Goal: Complete application form: Complete application form

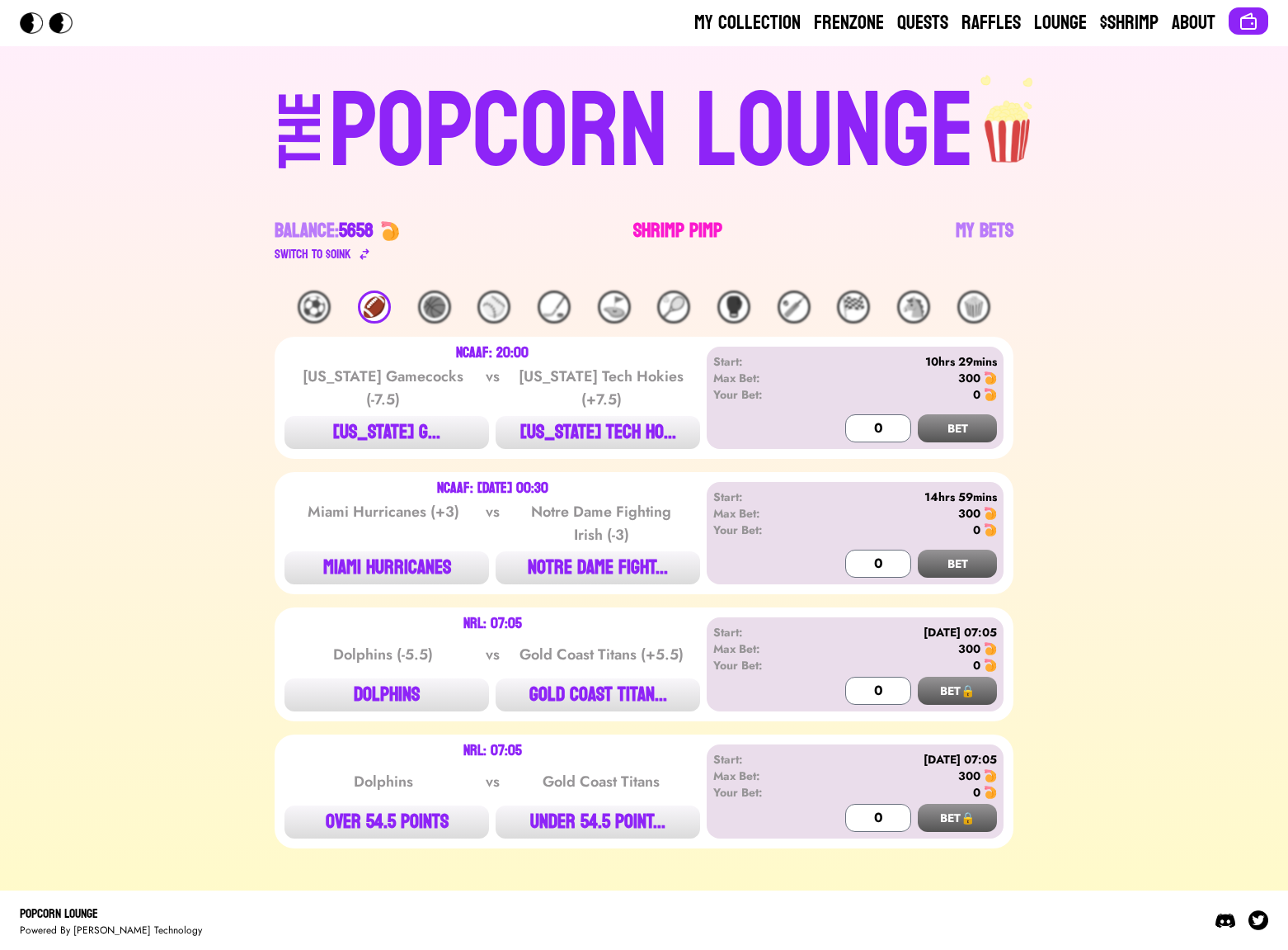
click at [664, 223] on link "Shrimp Pimp" at bounding box center [678, 241] width 89 height 46
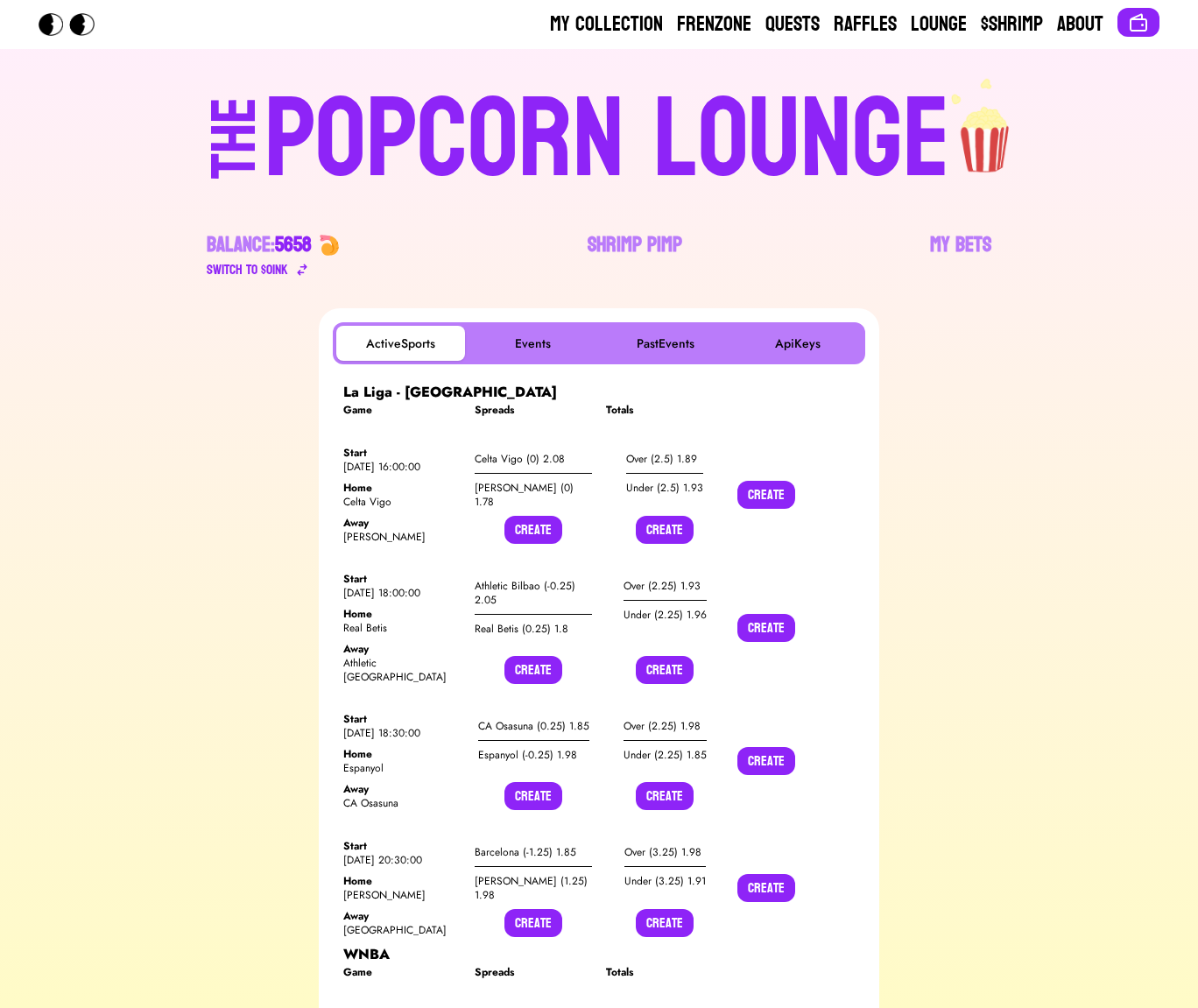
click at [528, 532] on button "Create" at bounding box center [533, 530] width 57 height 28
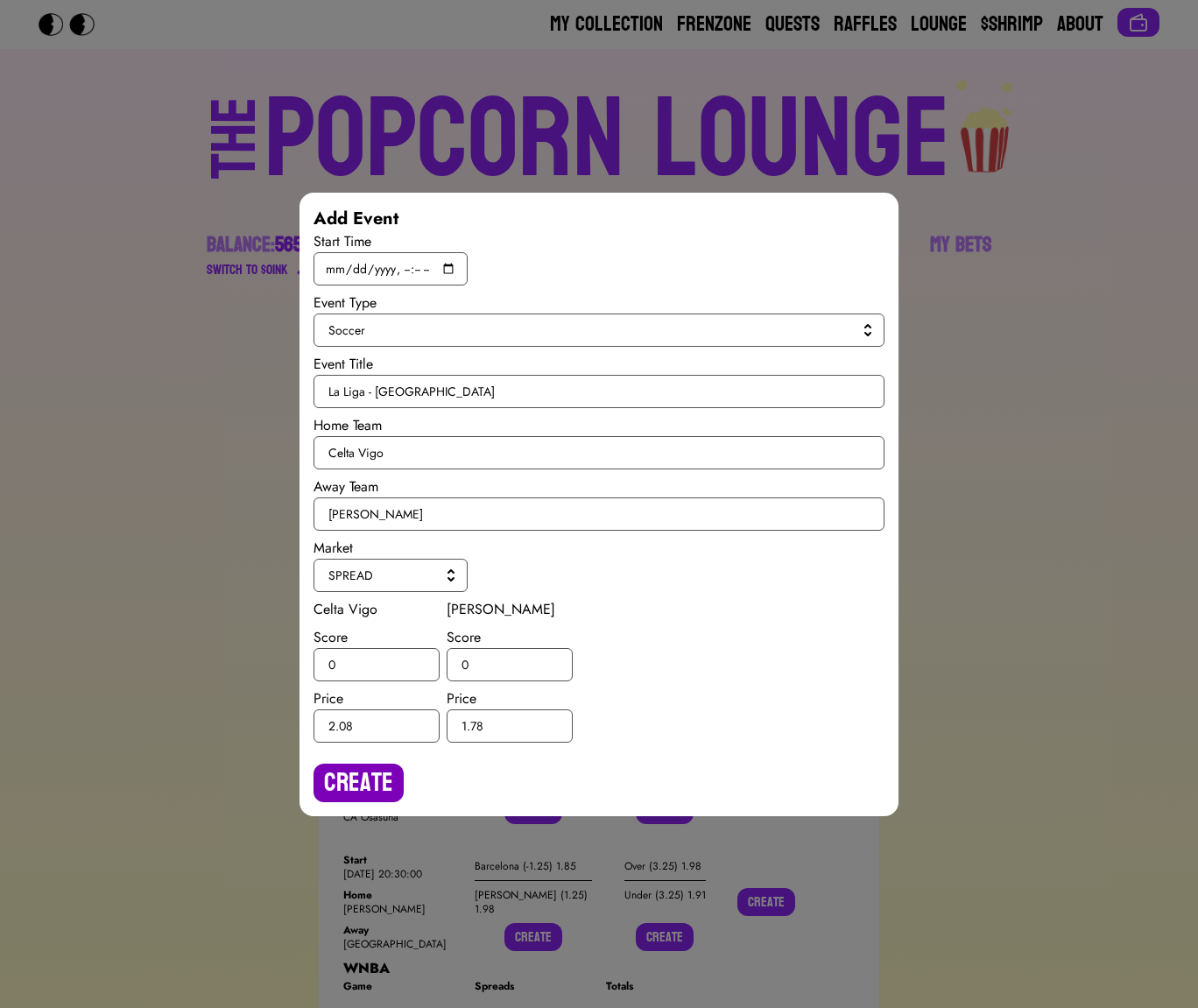
click at [371, 777] on button "Create" at bounding box center [358, 782] width 90 height 39
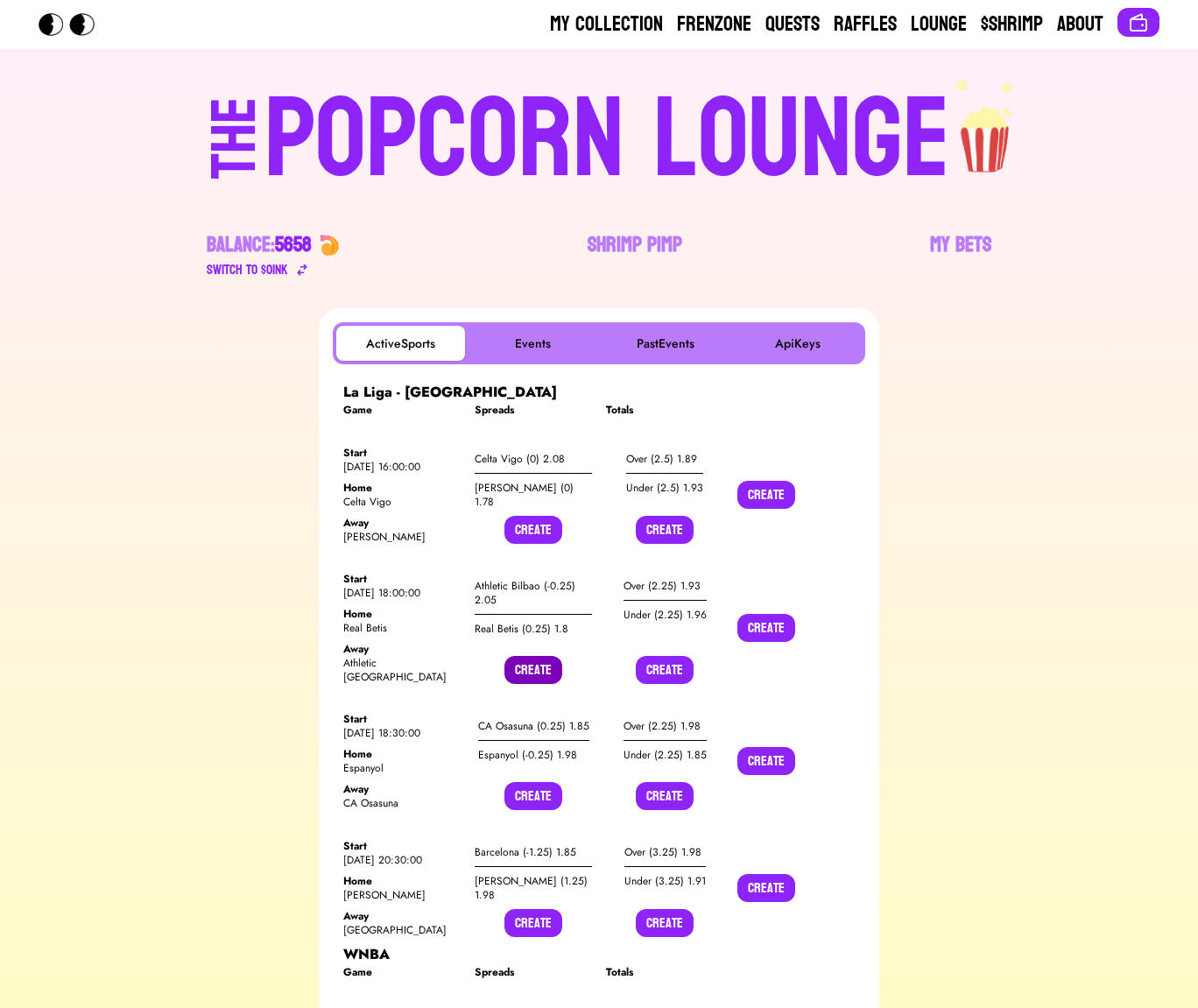
click at [526, 660] on button "Create" at bounding box center [533, 669] width 57 height 28
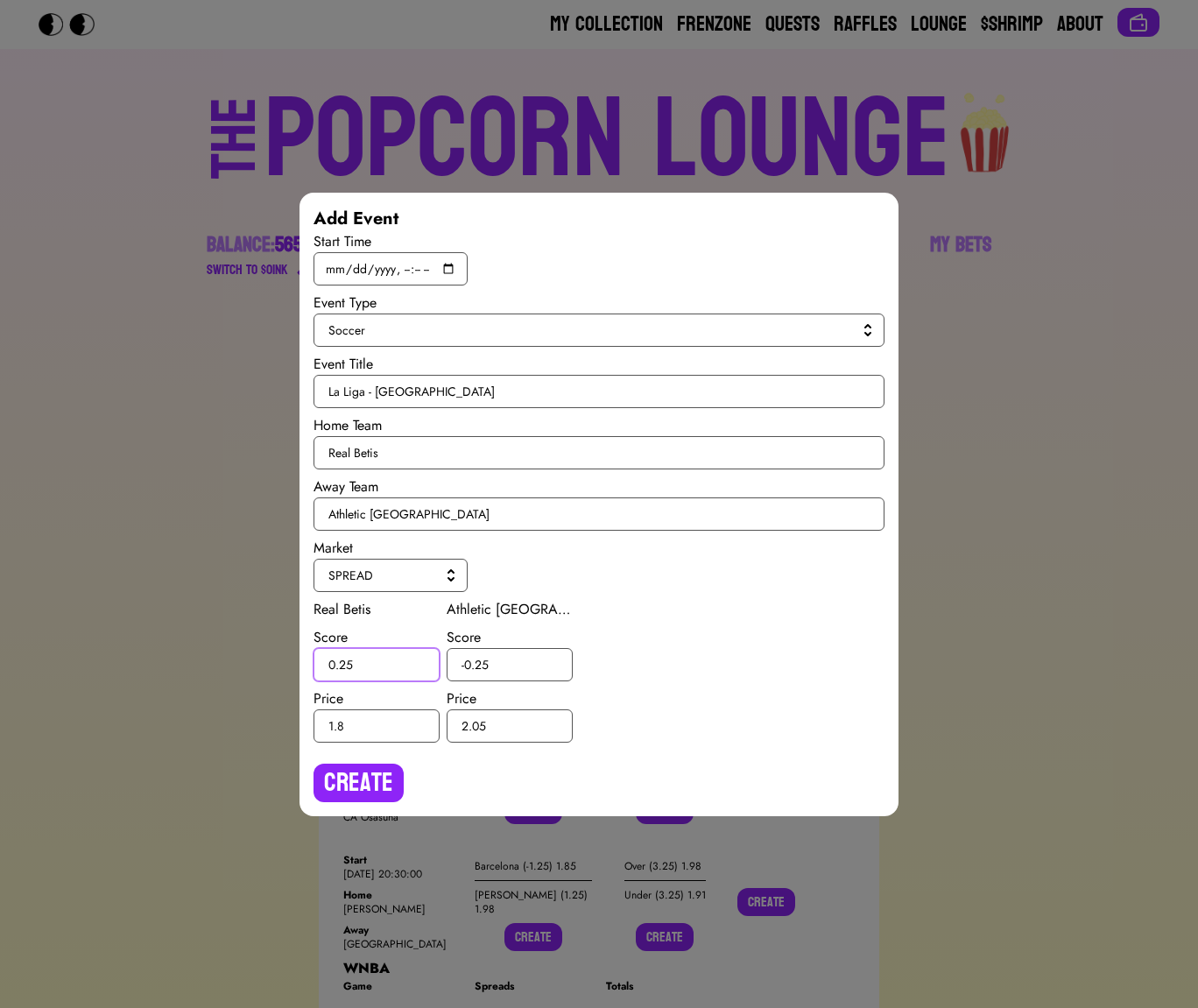
click at [345, 662] on input "0.25" at bounding box center [376, 664] width 126 height 33
type input "0.5"
click at [481, 661] on input "-0.25" at bounding box center [509, 664] width 126 height 33
type input "-0.5"
click at [358, 780] on button "Create" at bounding box center [358, 782] width 90 height 39
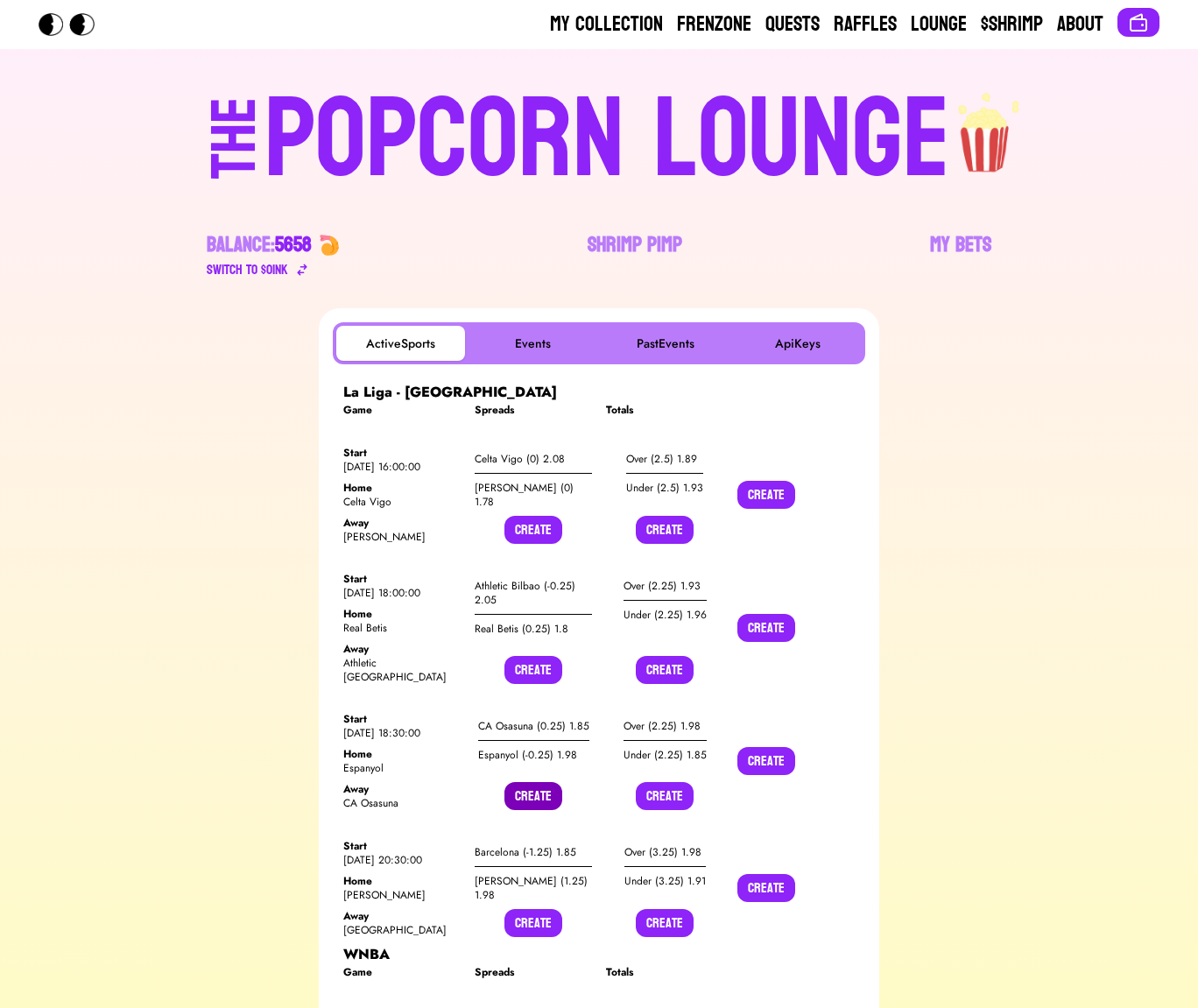
click at [530, 782] on button "Create" at bounding box center [533, 796] width 57 height 28
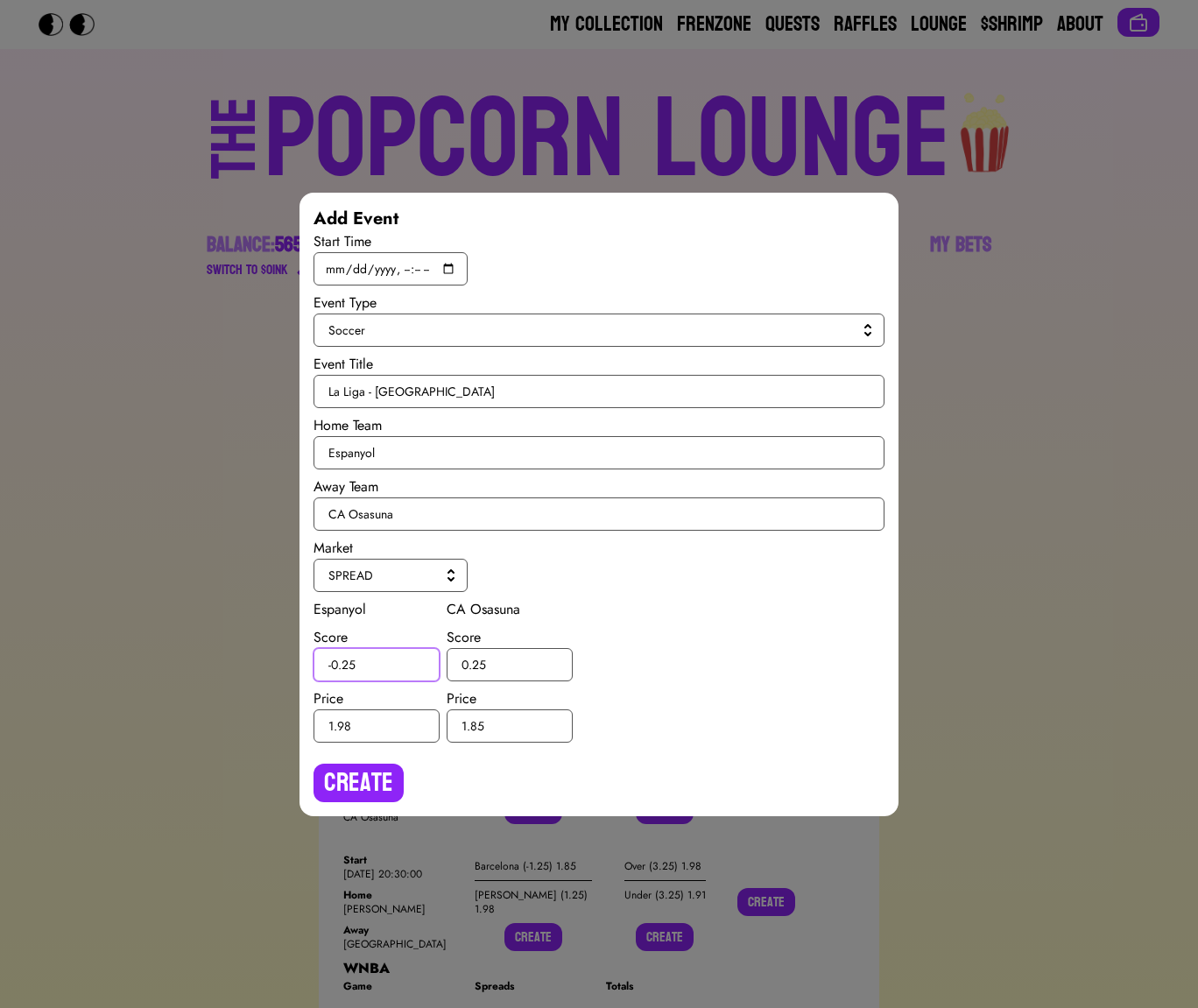
click at [349, 664] on input "-0.25" at bounding box center [376, 664] width 126 height 33
type input "-0.5"
click at [479, 665] on input "0.25" at bounding box center [509, 664] width 126 height 33
type input "0.5"
click at [356, 785] on button "Create" at bounding box center [358, 782] width 90 height 39
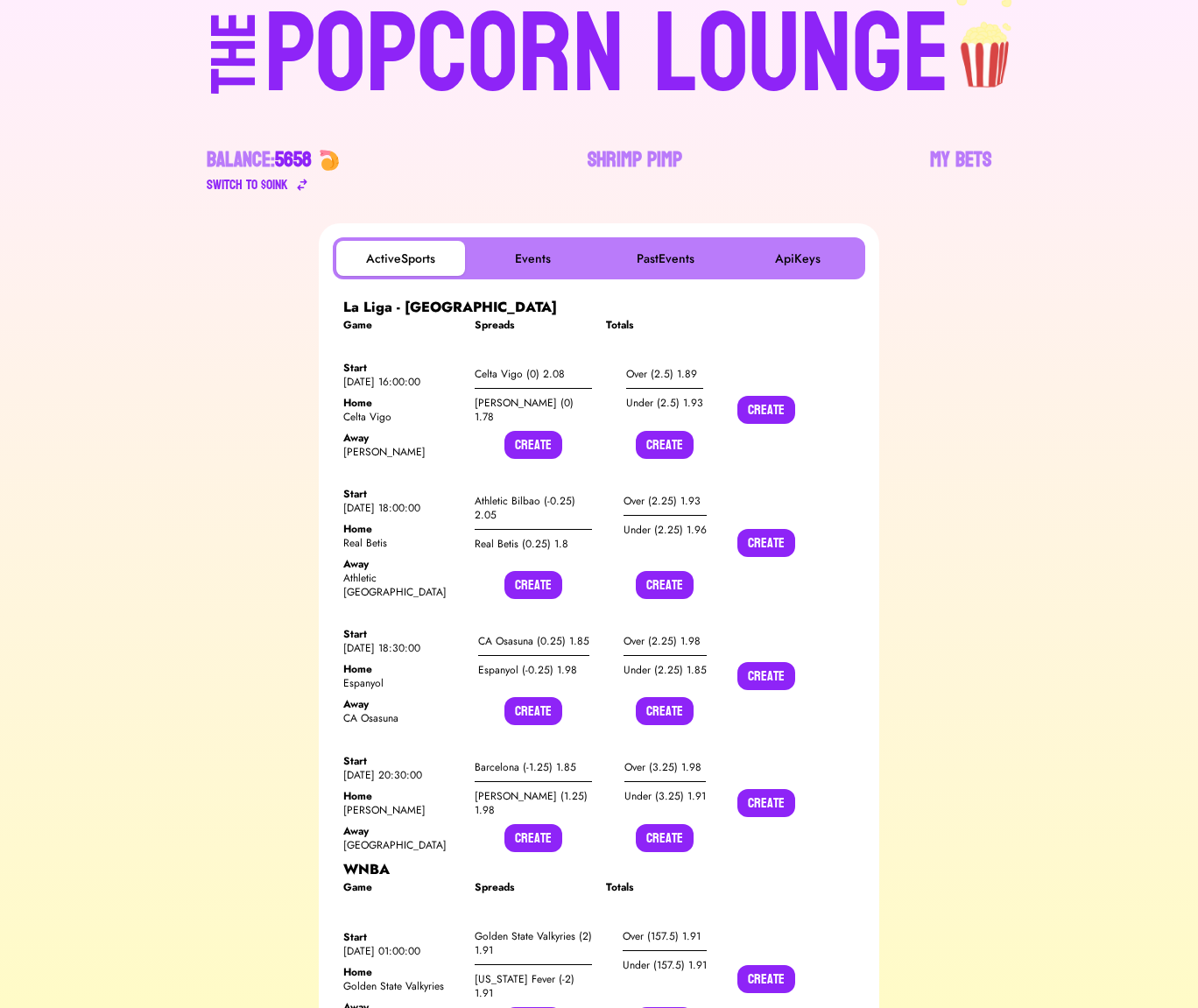
scroll to position [98, 0]
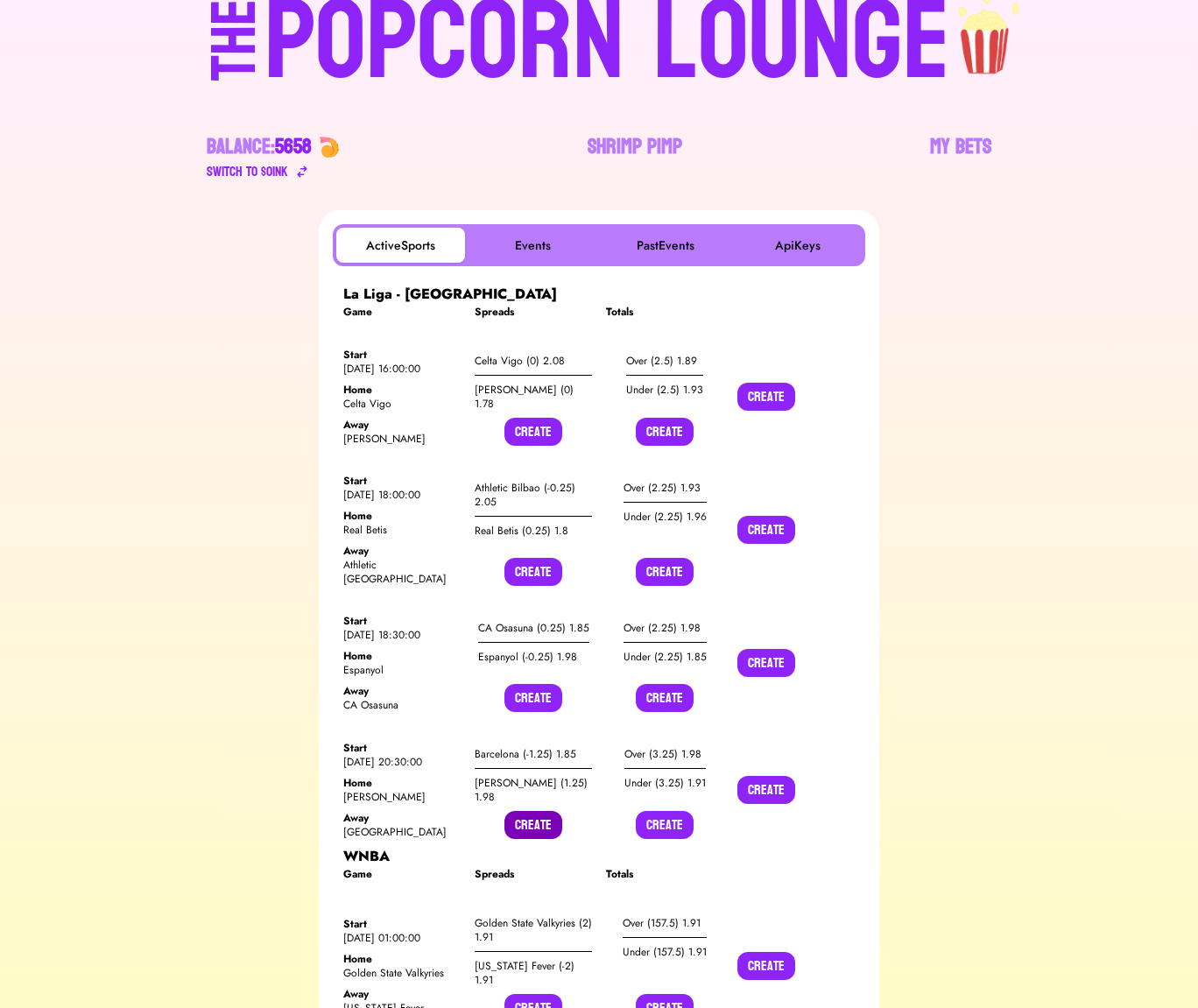
click at [545, 811] on button "Create" at bounding box center [533, 824] width 57 height 28
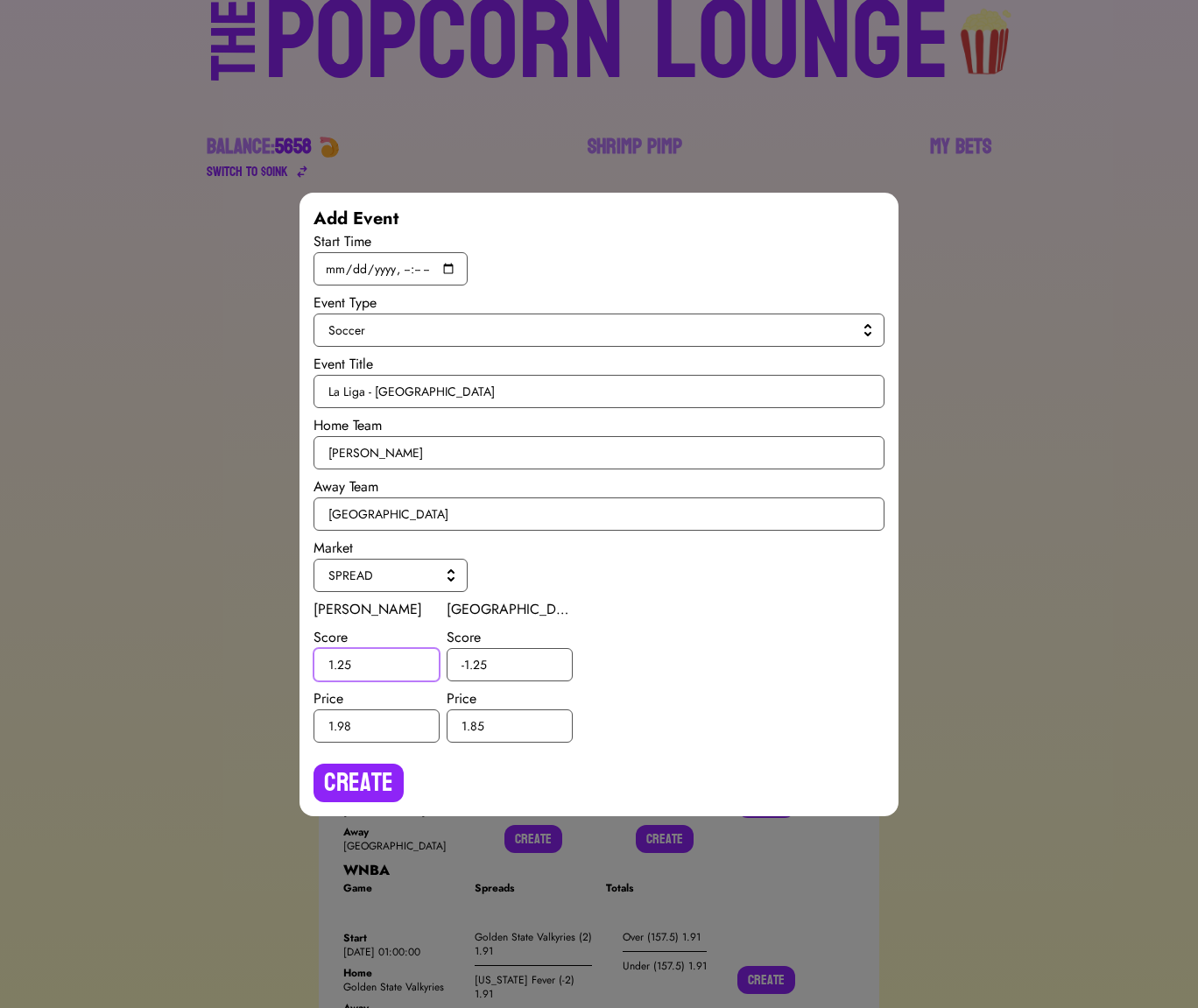
click at [346, 664] on input "1.25" at bounding box center [376, 664] width 126 height 33
type input "1.5"
click at [480, 662] on input "-1.25" at bounding box center [509, 664] width 126 height 33
type input "-1.5"
click at [373, 775] on button "Create" at bounding box center [358, 782] width 90 height 39
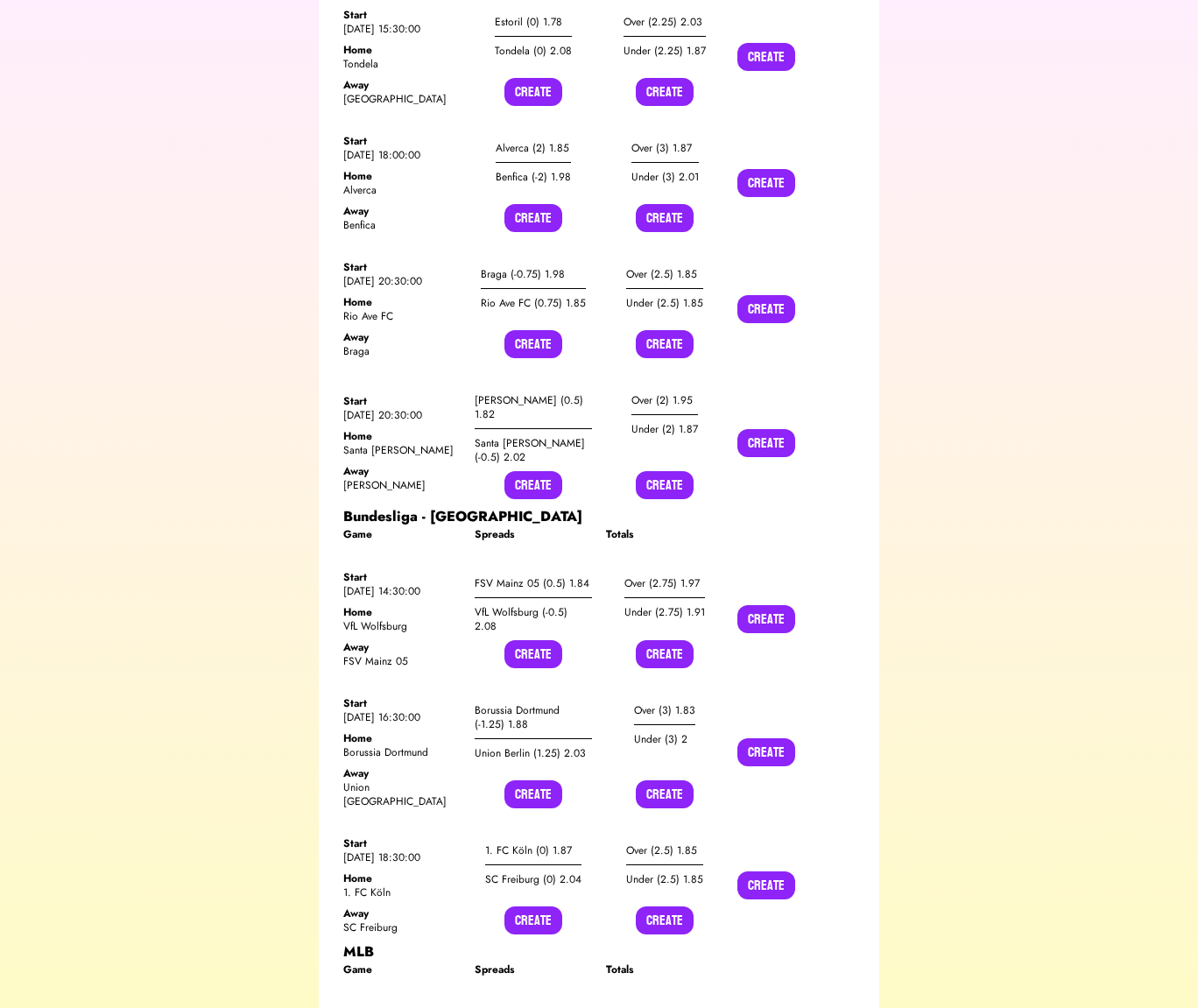
scroll to position [2310, 0]
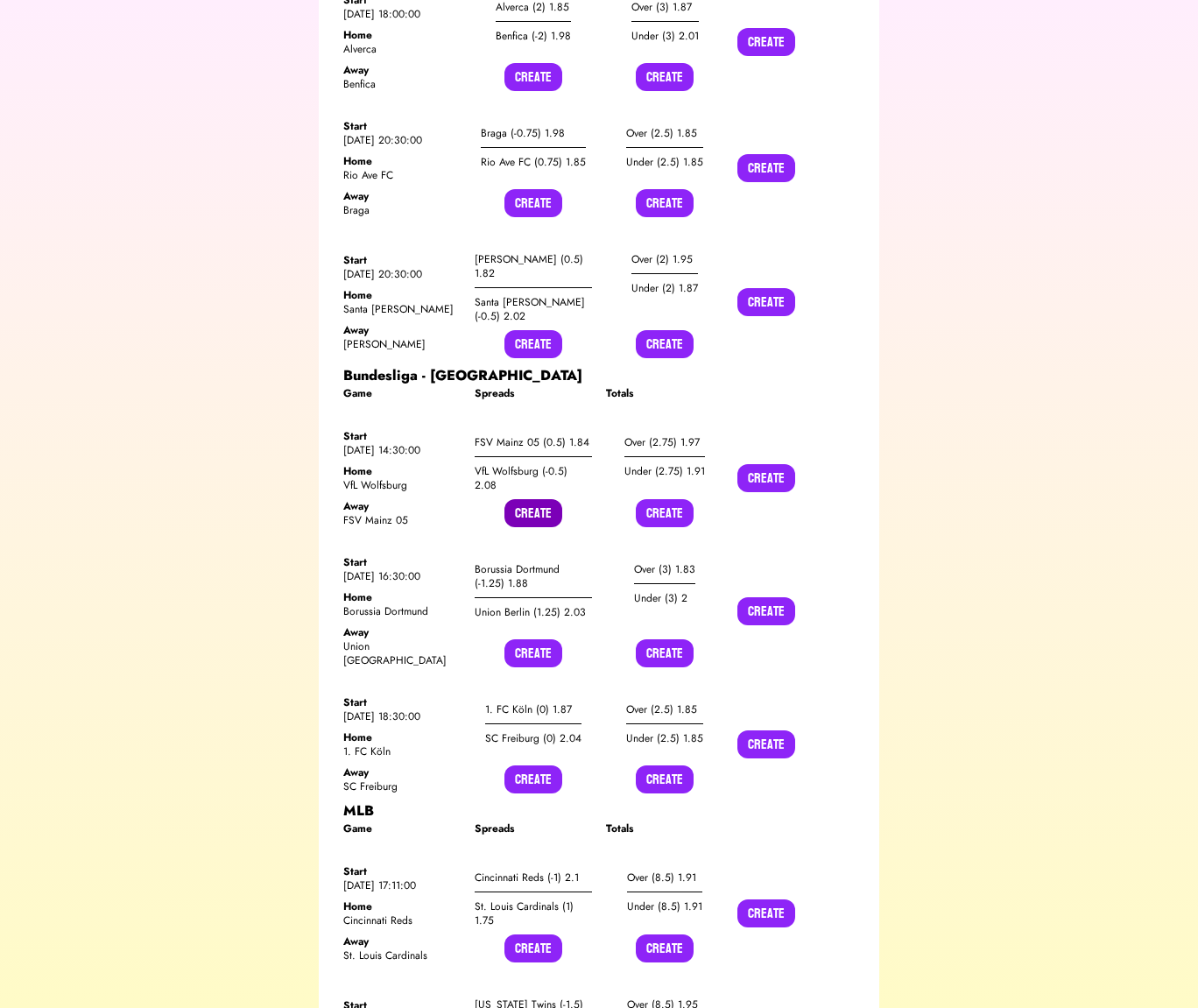
click at [542, 499] on button "Create" at bounding box center [533, 513] width 57 height 28
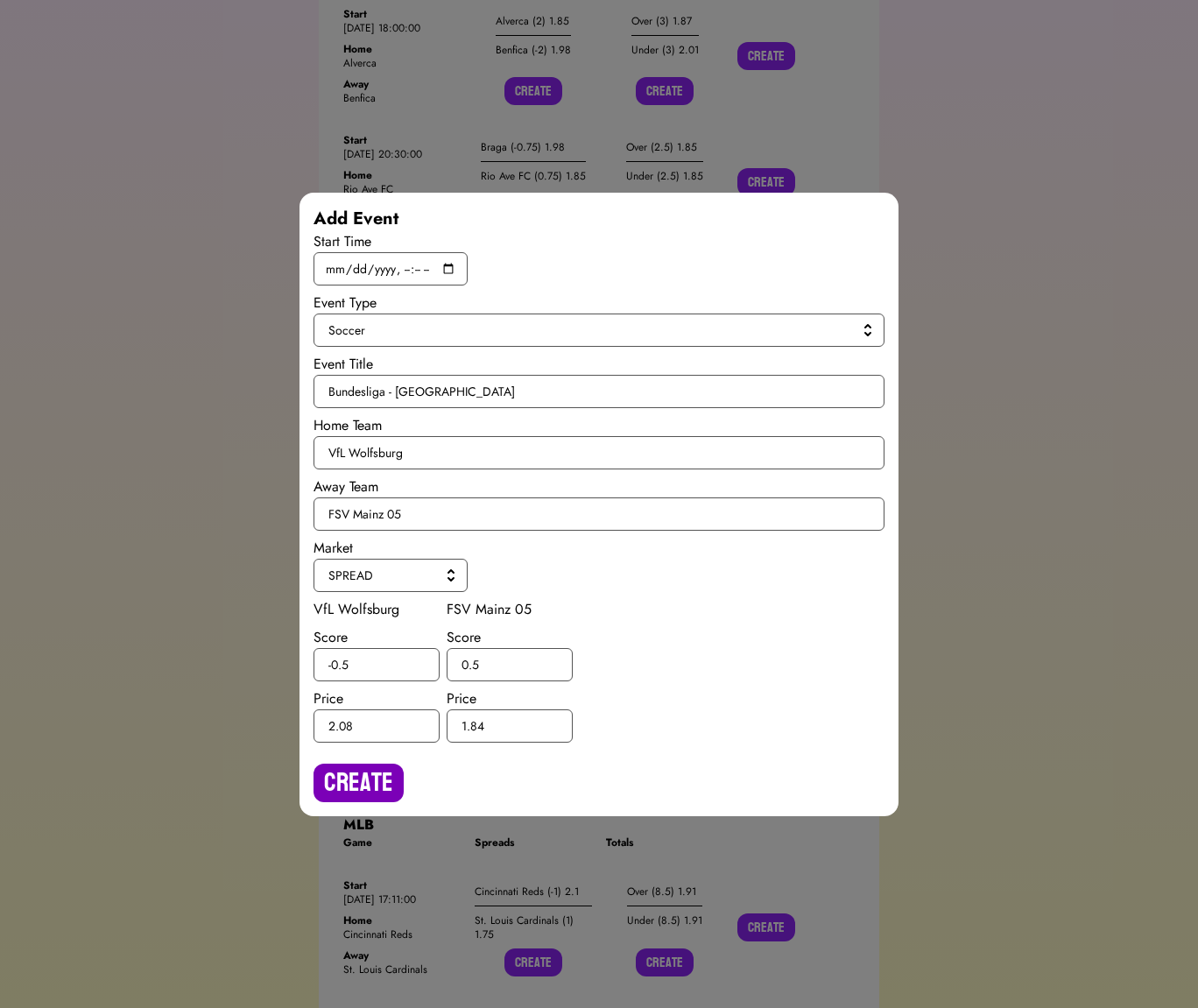
click at [363, 766] on button "Create" at bounding box center [358, 782] width 90 height 39
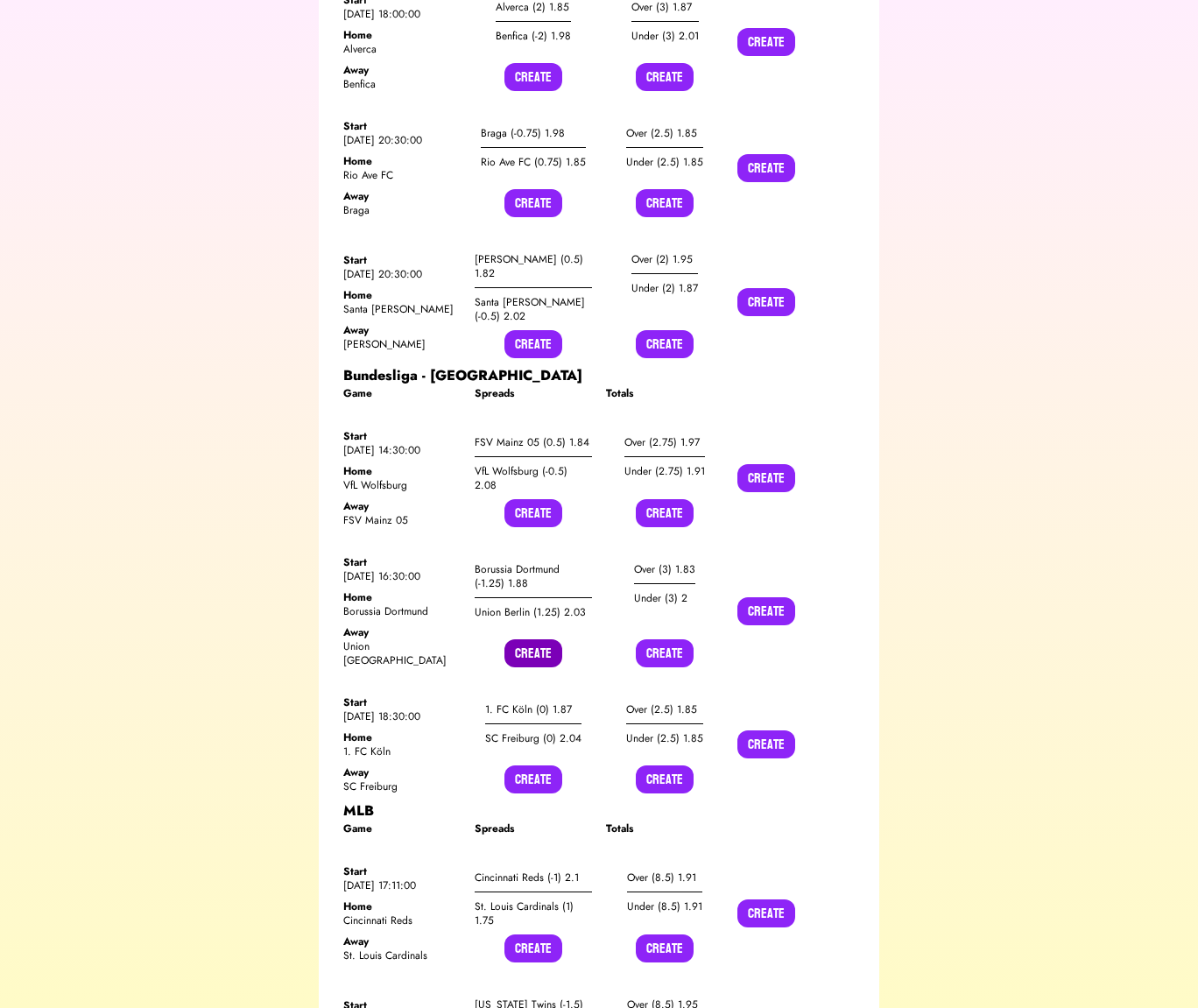
click at [530, 639] on button "Create" at bounding box center [533, 652] width 57 height 28
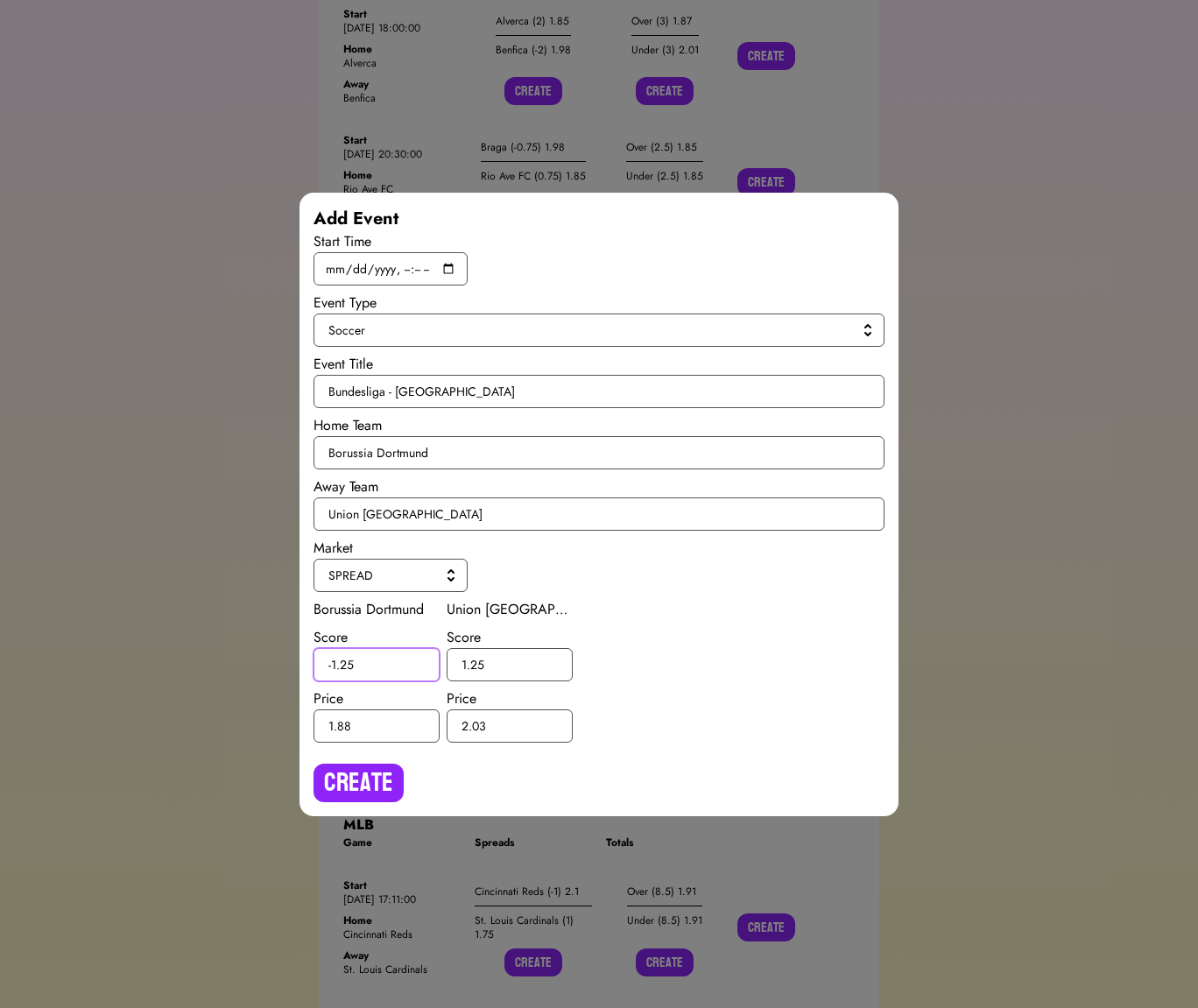
click at [348, 666] on input "-1.25" at bounding box center [376, 664] width 126 height 33
type input "-1.5"
click at [478, 660] on input "1.25" at bounding box center [509, 664] width 126 height 33
type input "1.5"
click at [374, 769] on button "Create" at bounding box center [358, 782] width 90 height 39
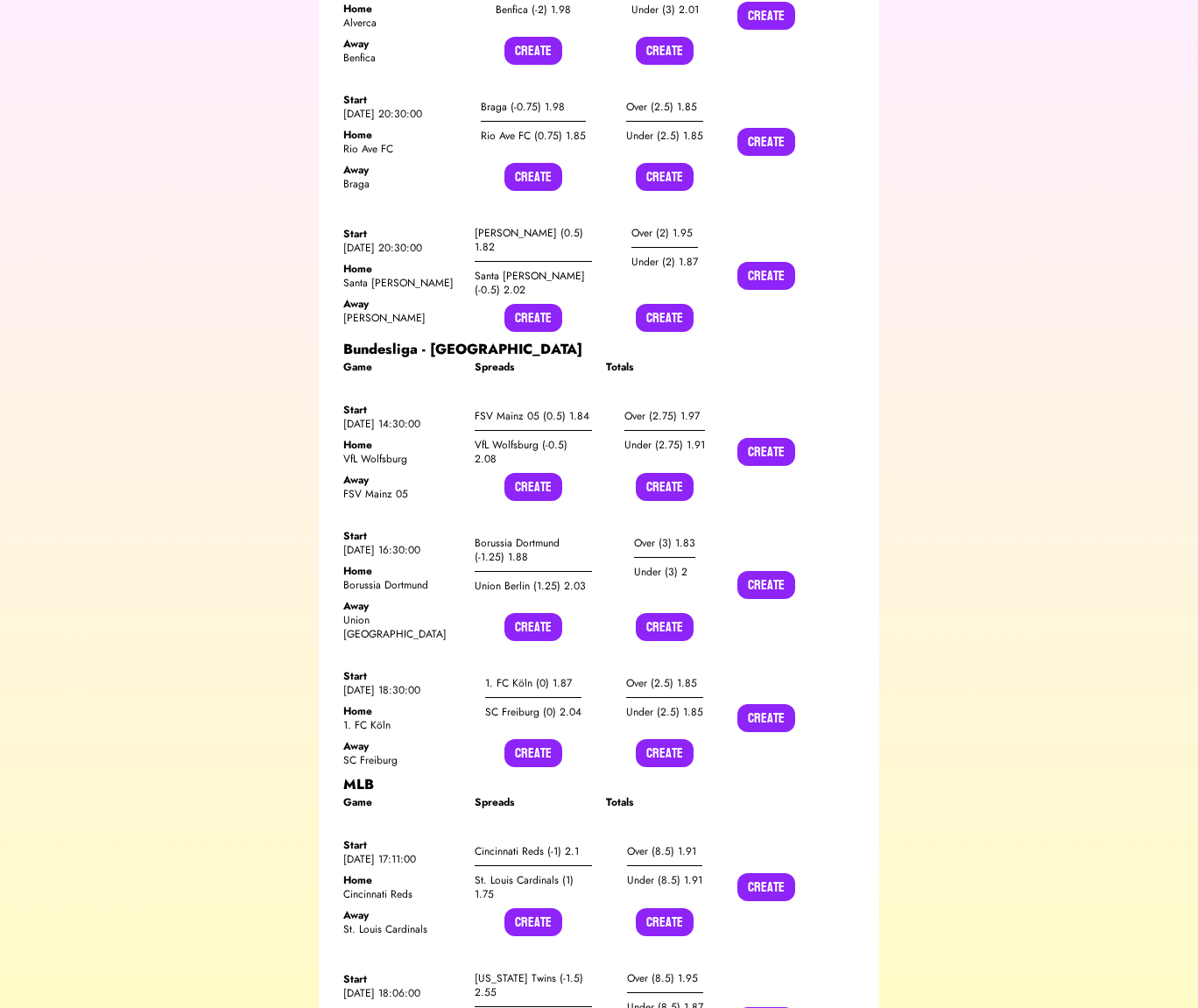
scroll to position [2337, 0]
click at [532, 738] on button "Create" at bounding box center [533, 752] width 57 height 28
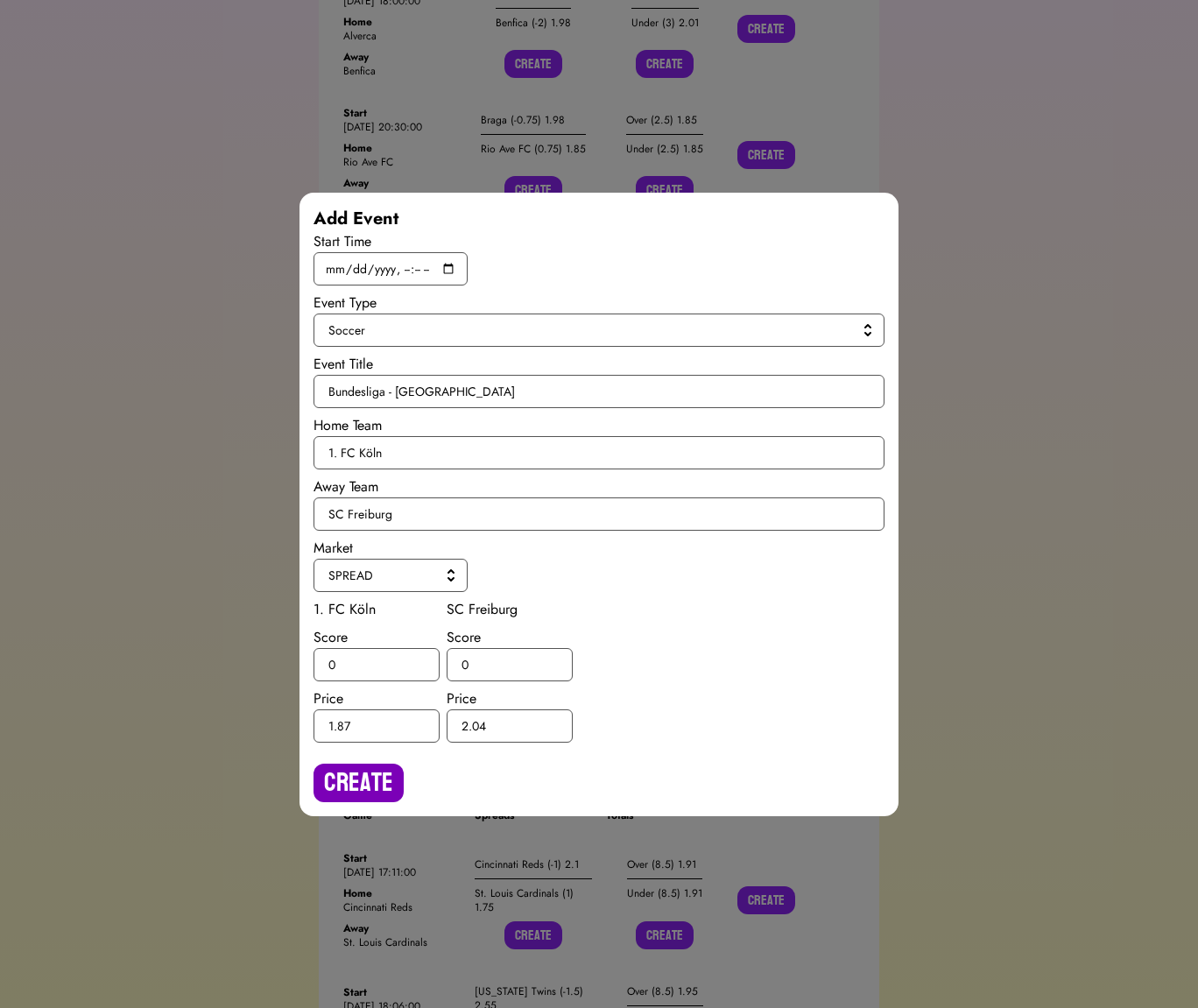
click at [375, 771] on button "Create" at bounding box center [358, 782] width 90 height 39
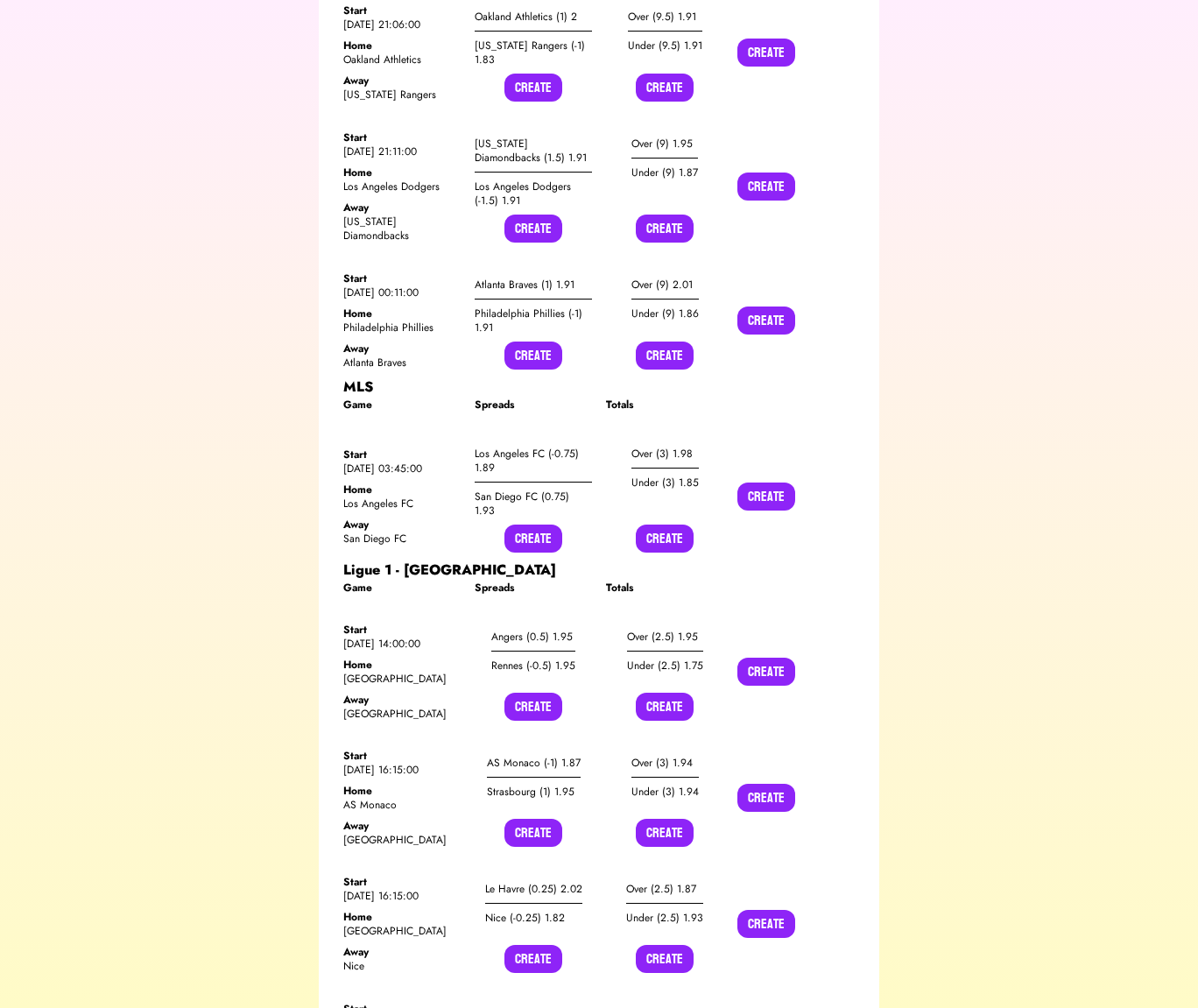
scroll to position [4779, 0]
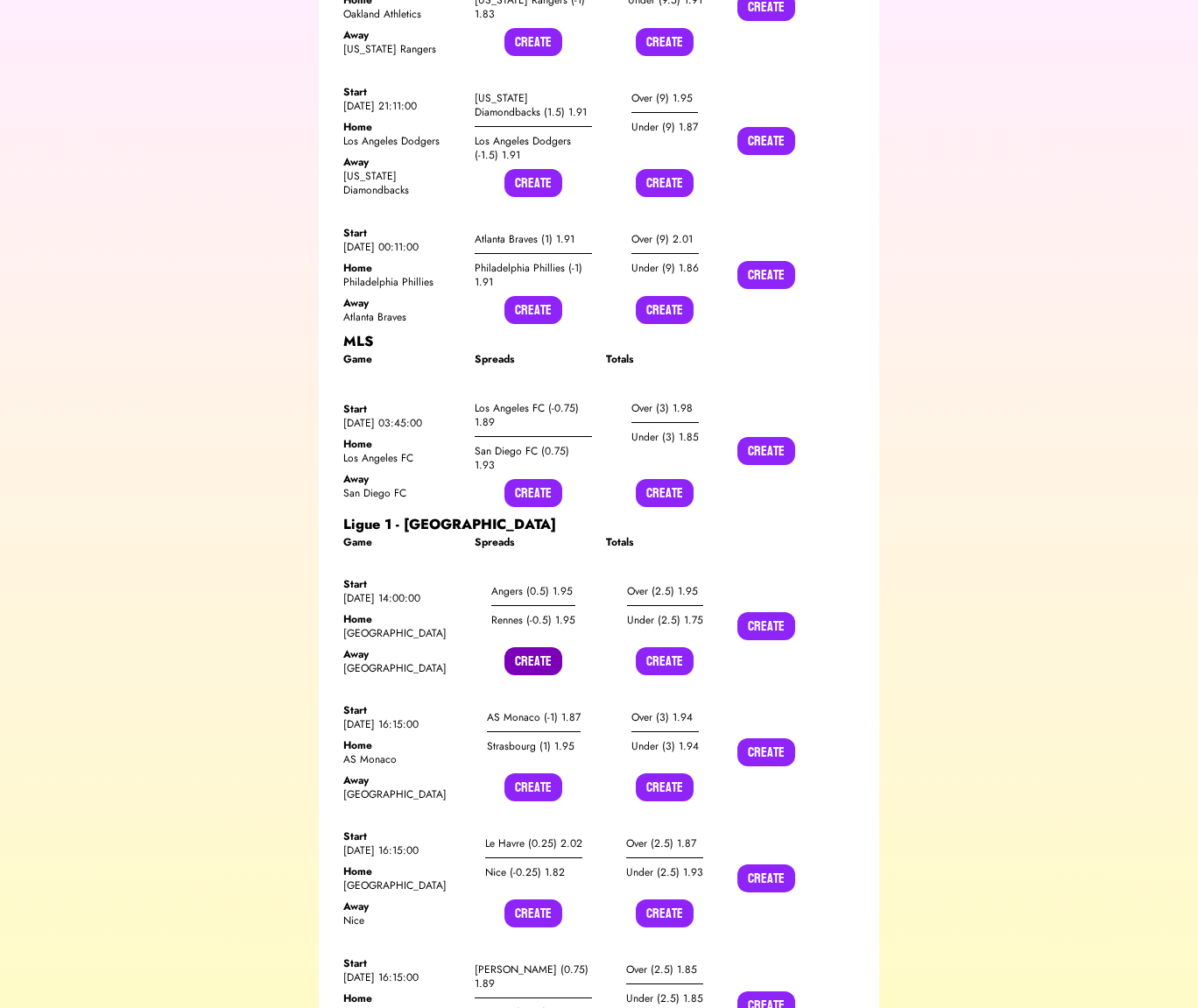
click at [530, 647] on button "Create" at bounding box center [533, 660] width 57 height 28
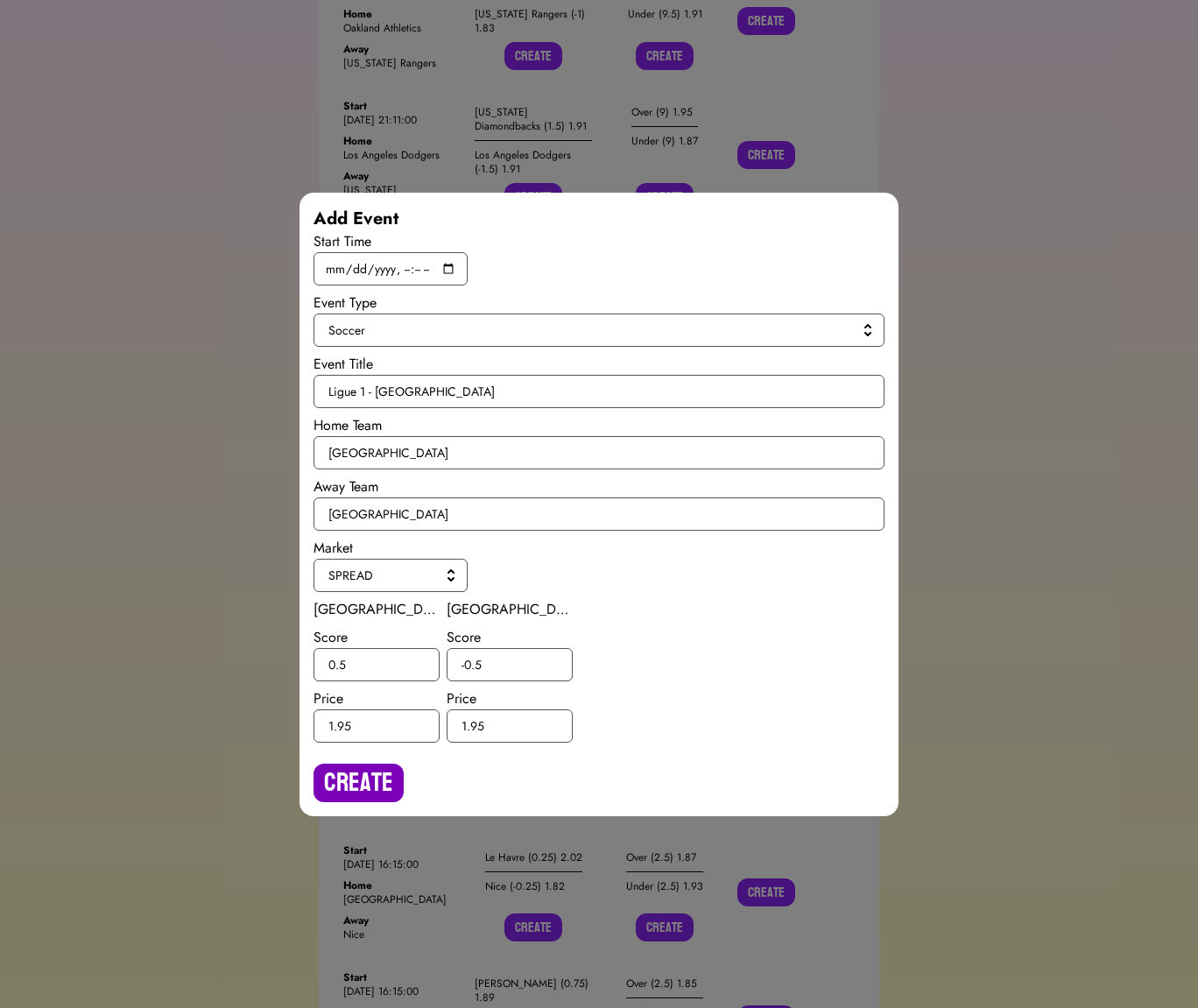
click at [356, 767] on button "Create" at bounding box center [358, 782] width 90 height 39
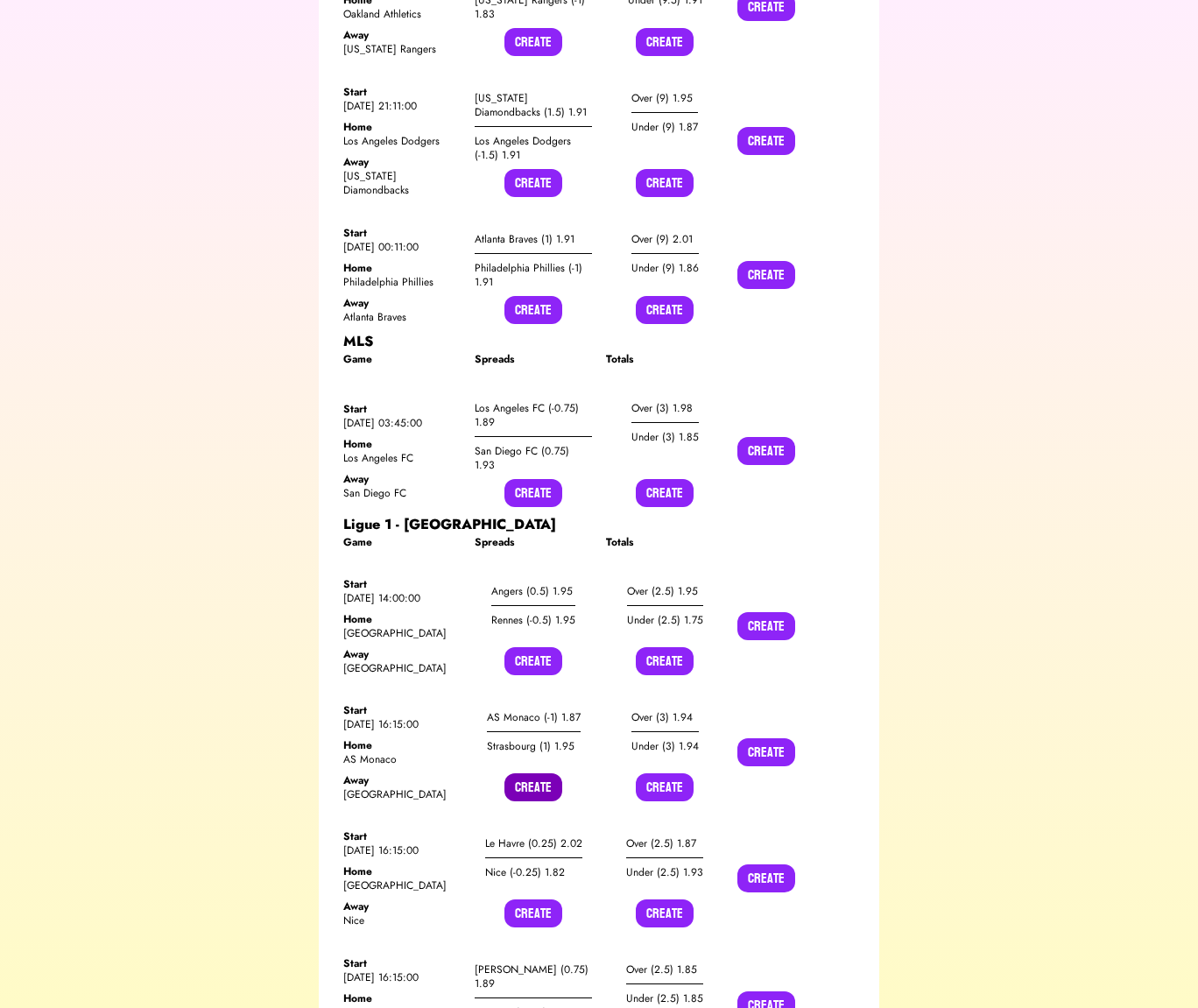
click at [523, 773] on button "Create" at bounding box center [533, 787] width 57 height 28
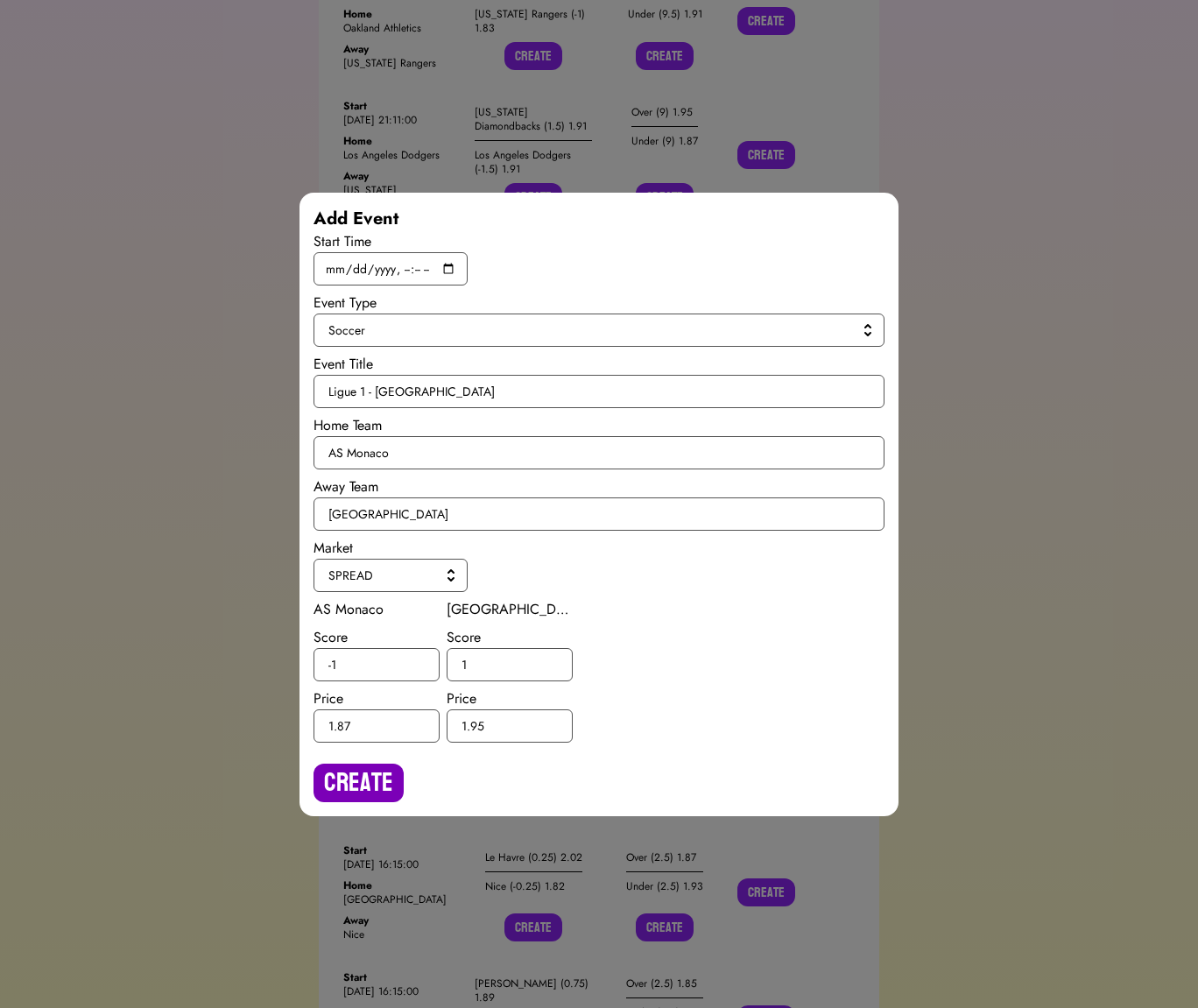
click at [362, 763] on button "Create" at bounding box center [358, 782] width 90 height 39
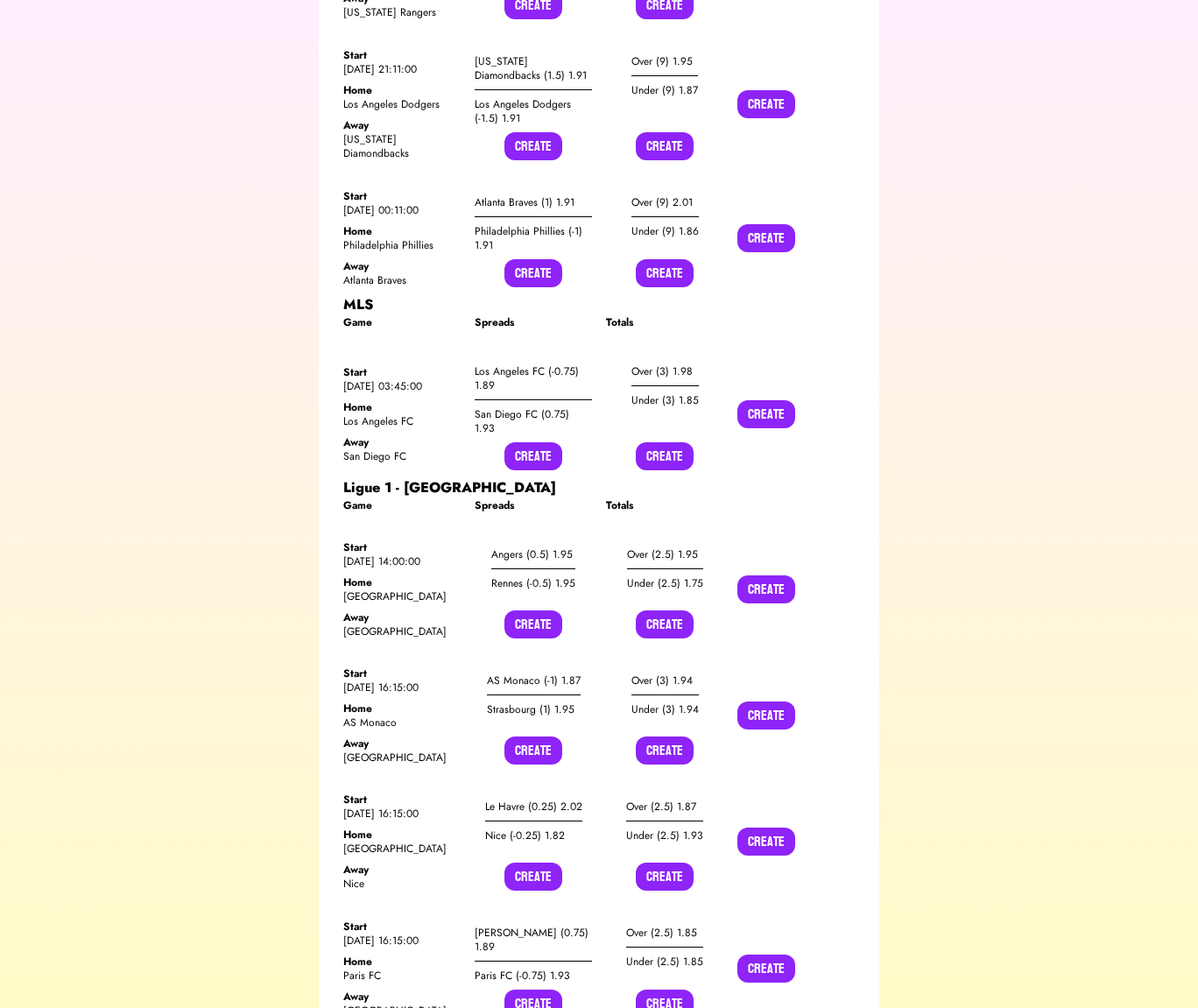
scroll to position [4820, 0]
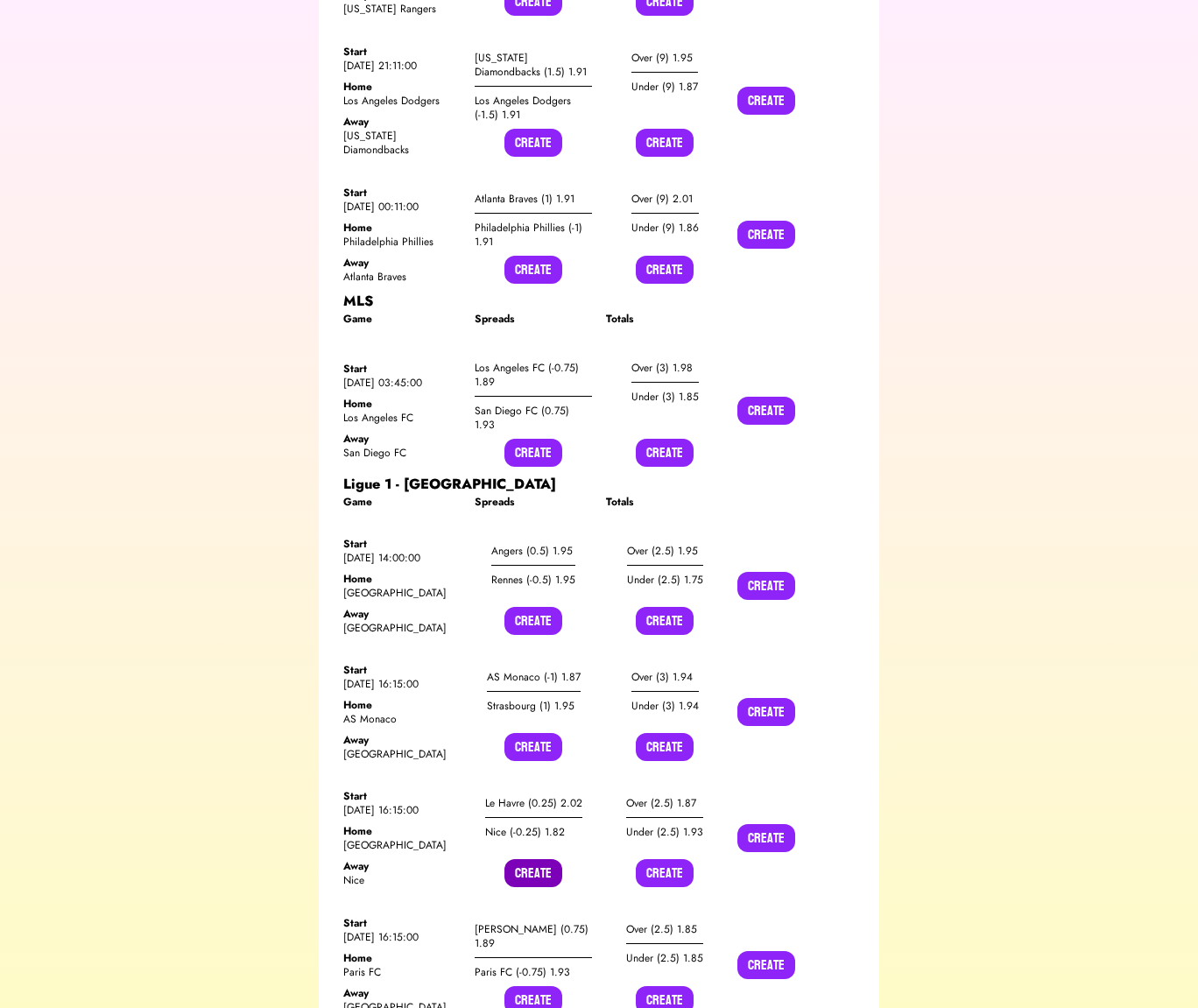
click at [514, 859] on button "Create" at bounding box center [533, 873] width 57 height 28
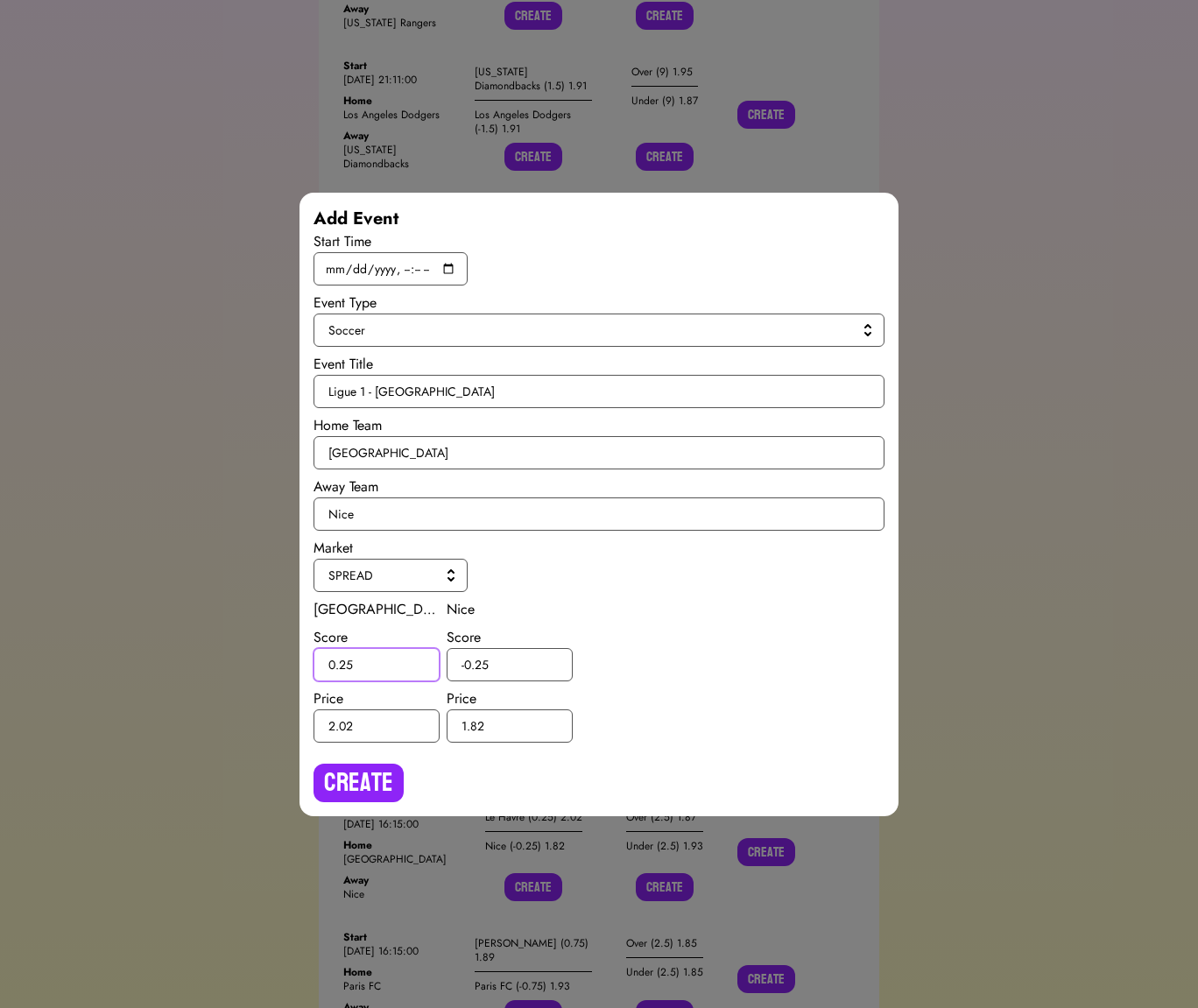
click at [347, 668] on input "0.25" at bounding box center [376, 664] width 126 height 33
type input "0.5"
click at [479, 663] on input "-0.25" at bounding box center [509, 664] width 126 height 33
type input "-0.5"
click at [373, 797] on button "Create" at bounding box center [358, 782] width 90 height 39
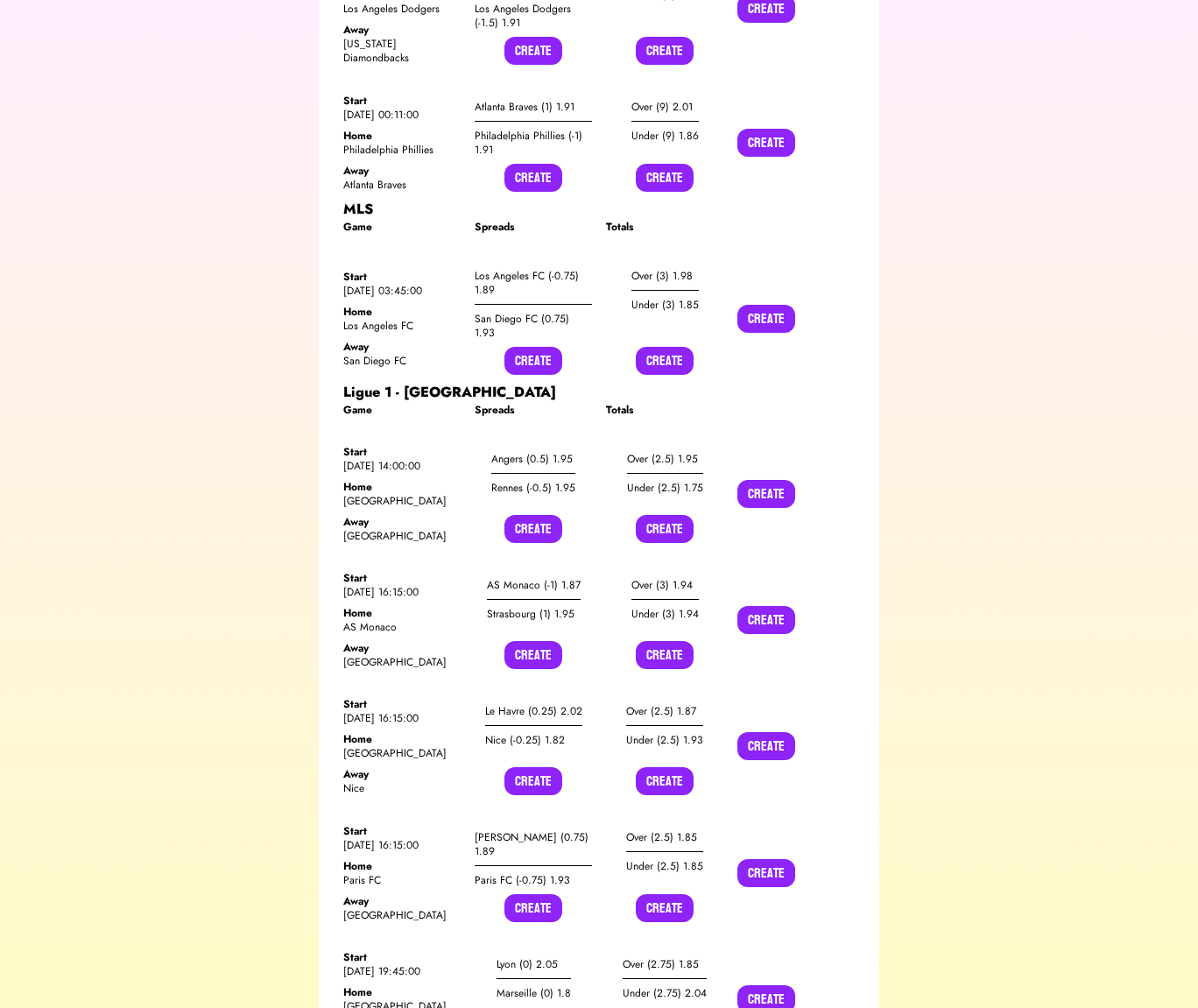
scroll to position [4974, 0]
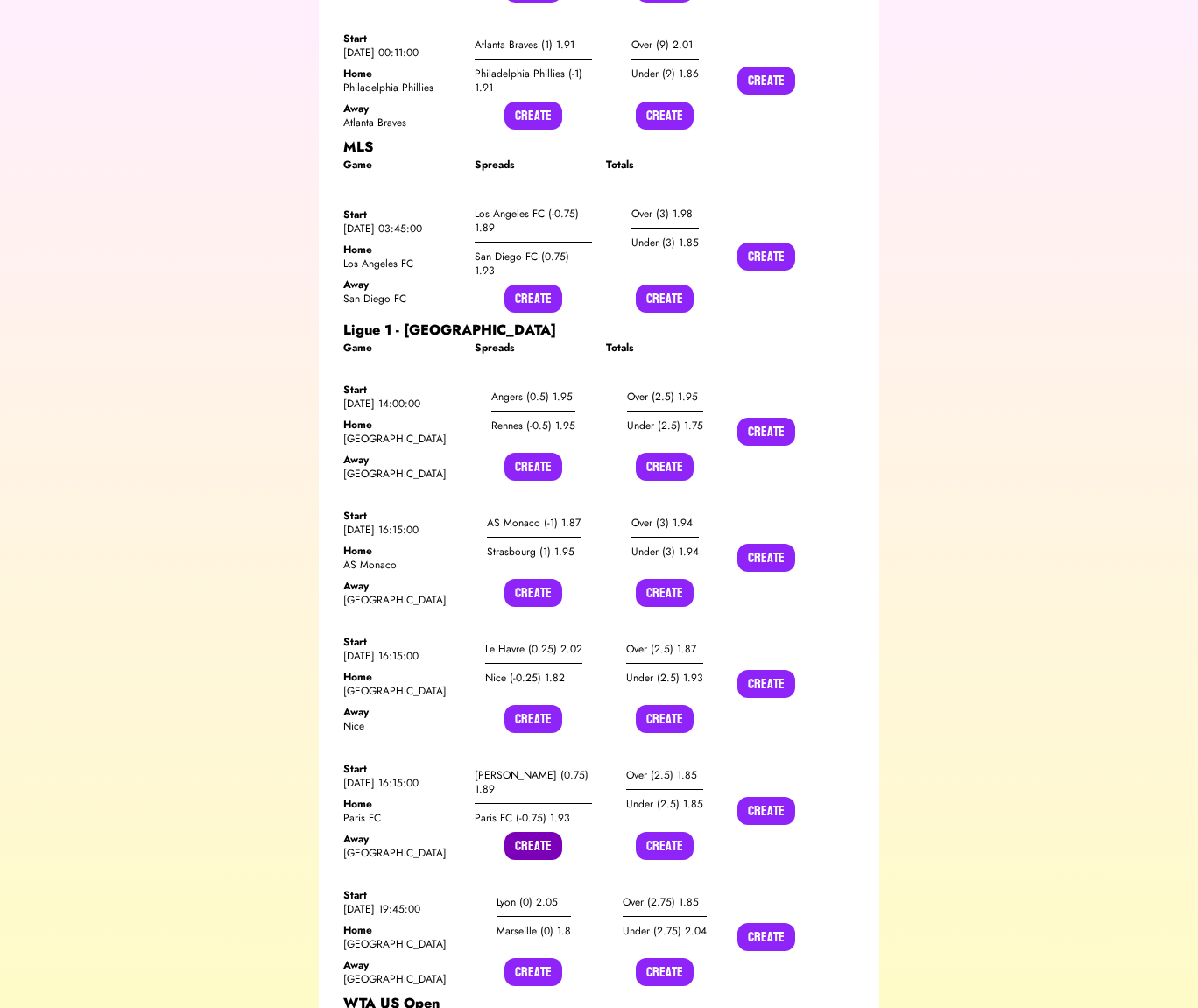
click at [531, 831] on button "Create" at bounding box center [533, 845] width 57 height 28
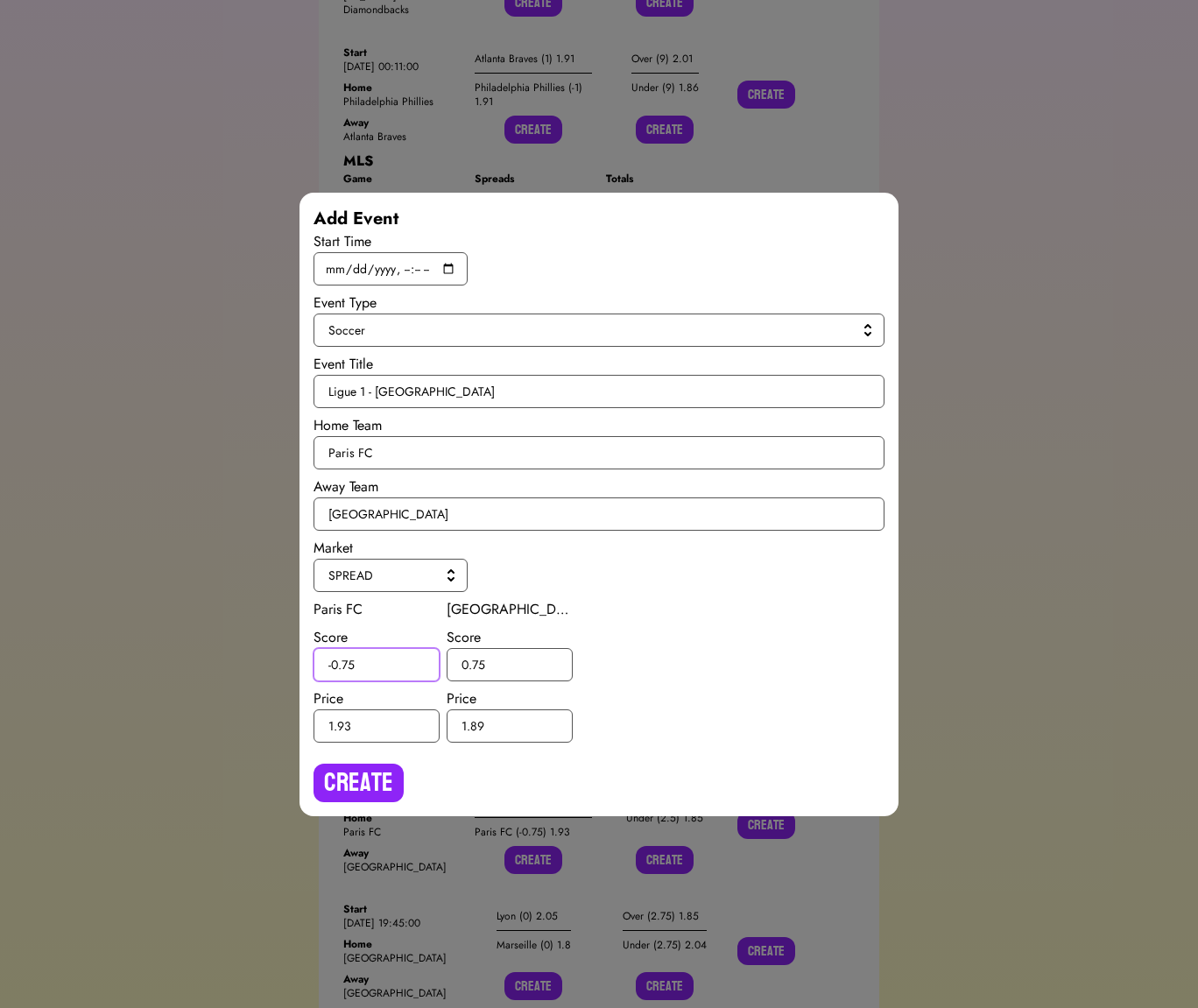
click at [346, 666] on input "-0.75" at bounding box center [376, 664] width 126 height 33
type input "-0.5"
click at [478, 662] on input "0.75" at bounding box center [509, 664] width 126 height 33
type input "0.5"
click at [356, 795] on button "Create" at bounding box center [358, 782] width 90 height 39
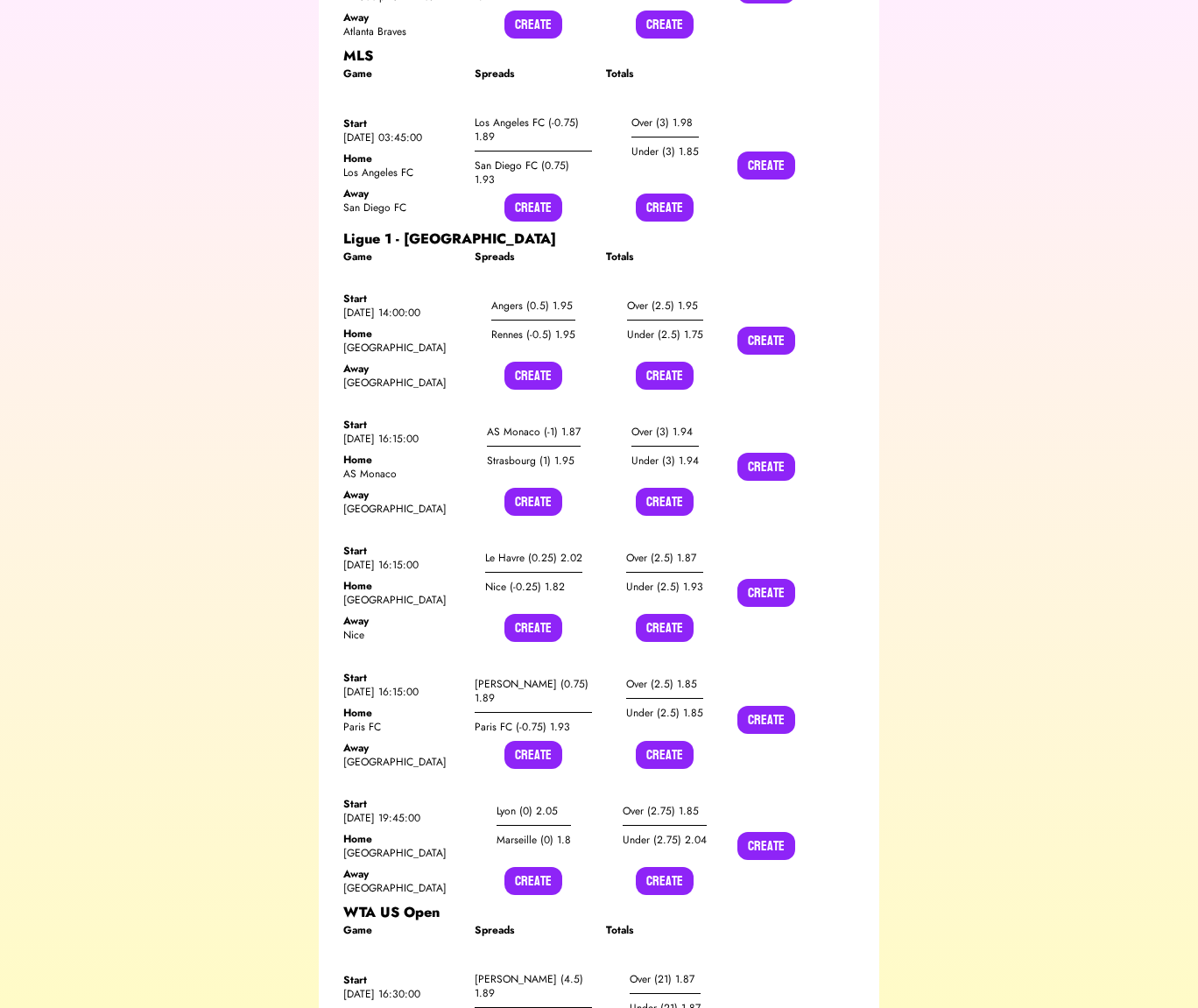
scroll to position [5134, 0]
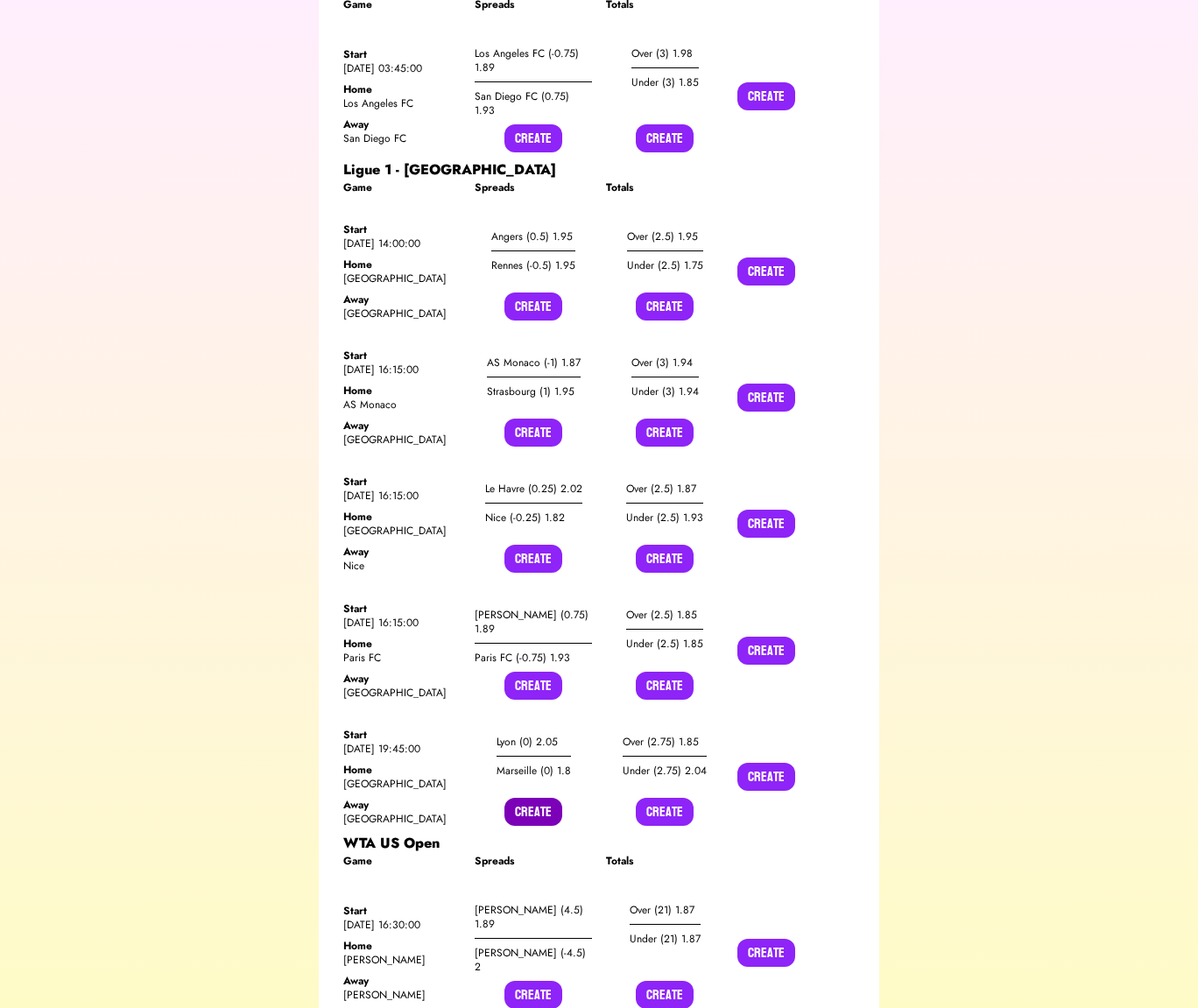
click at [540, 797] on button "Create" at bounding box center [533, 811] width 57 height 28
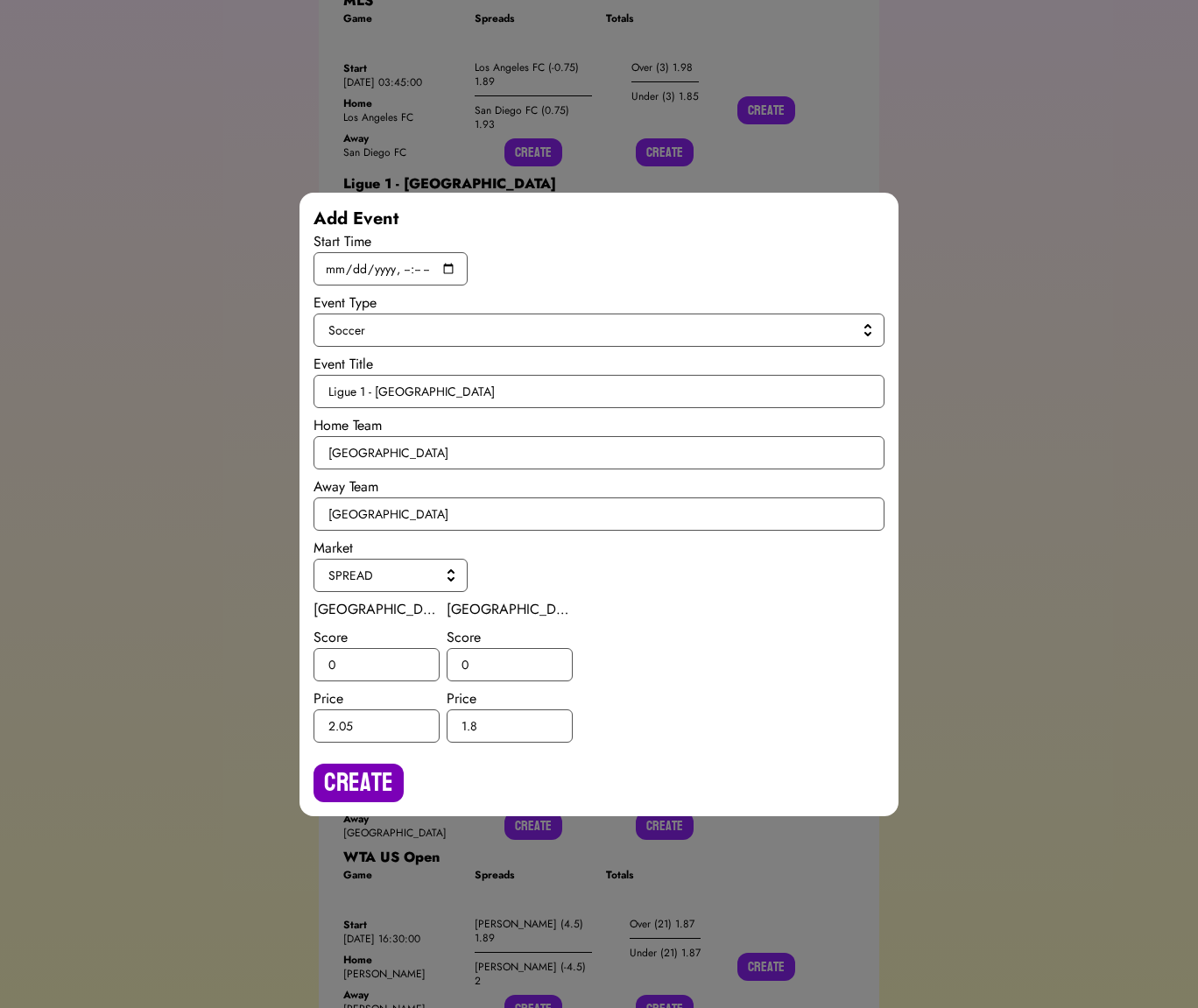
click at [392, 783] on button "Create" at bounding box center [358, 782] width 90 height 39
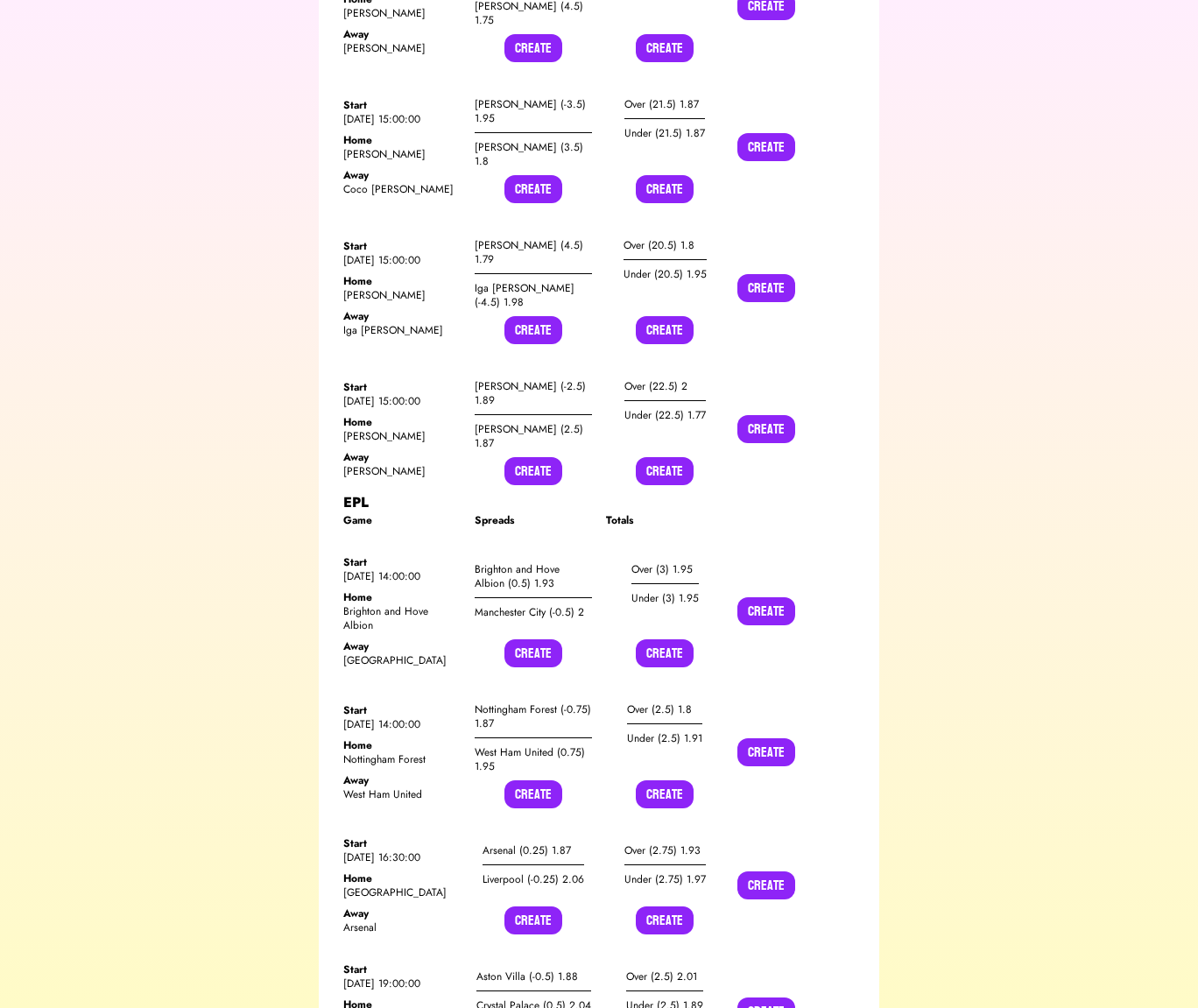
scroll to position [6663, 0]
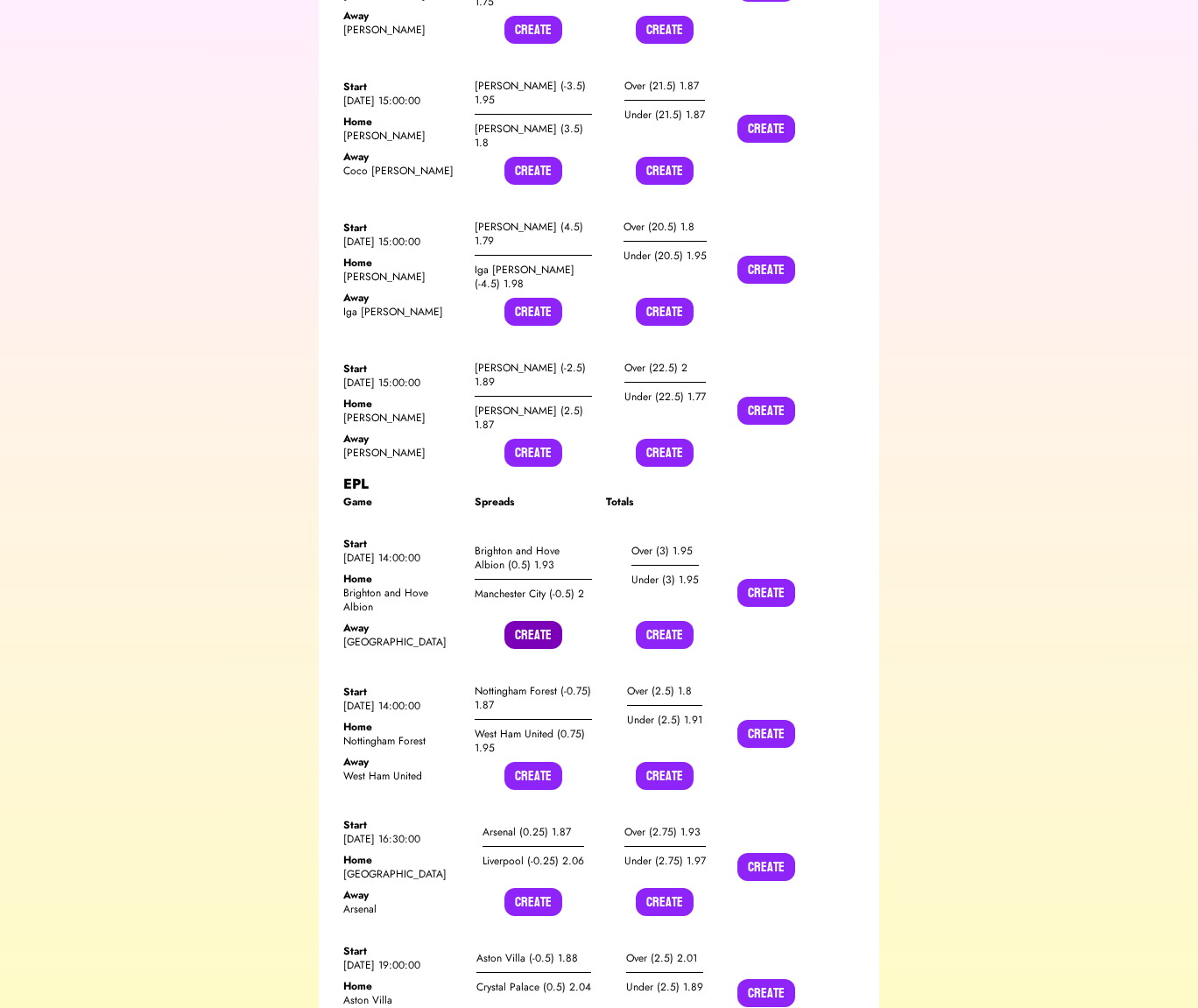
click at [528, 621] on button "Create" at bounding box center [533, 634] width 57 height 28
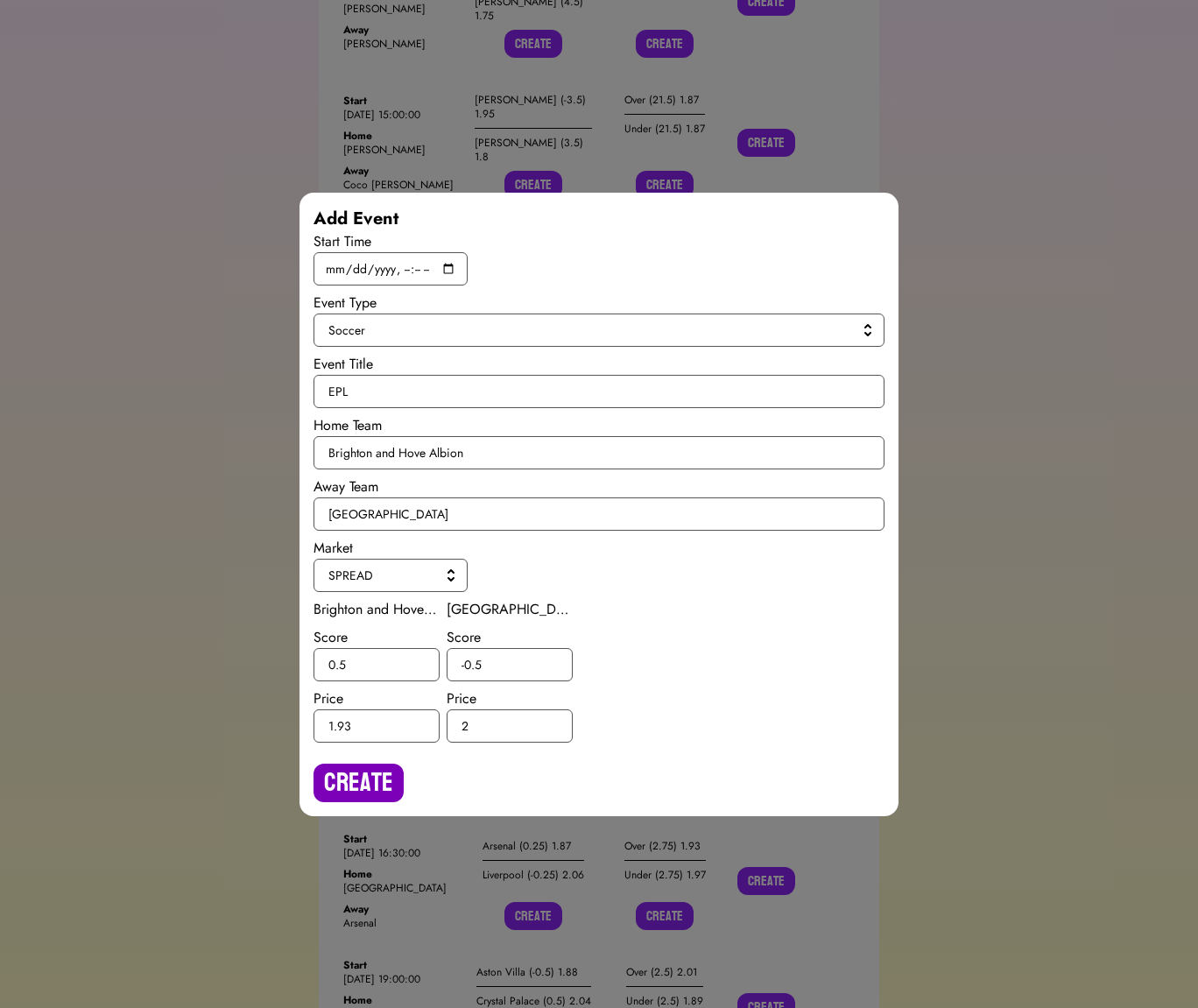
click at [360, 780] on button "Create" at bounding box center [358, 782] width 90 height 39
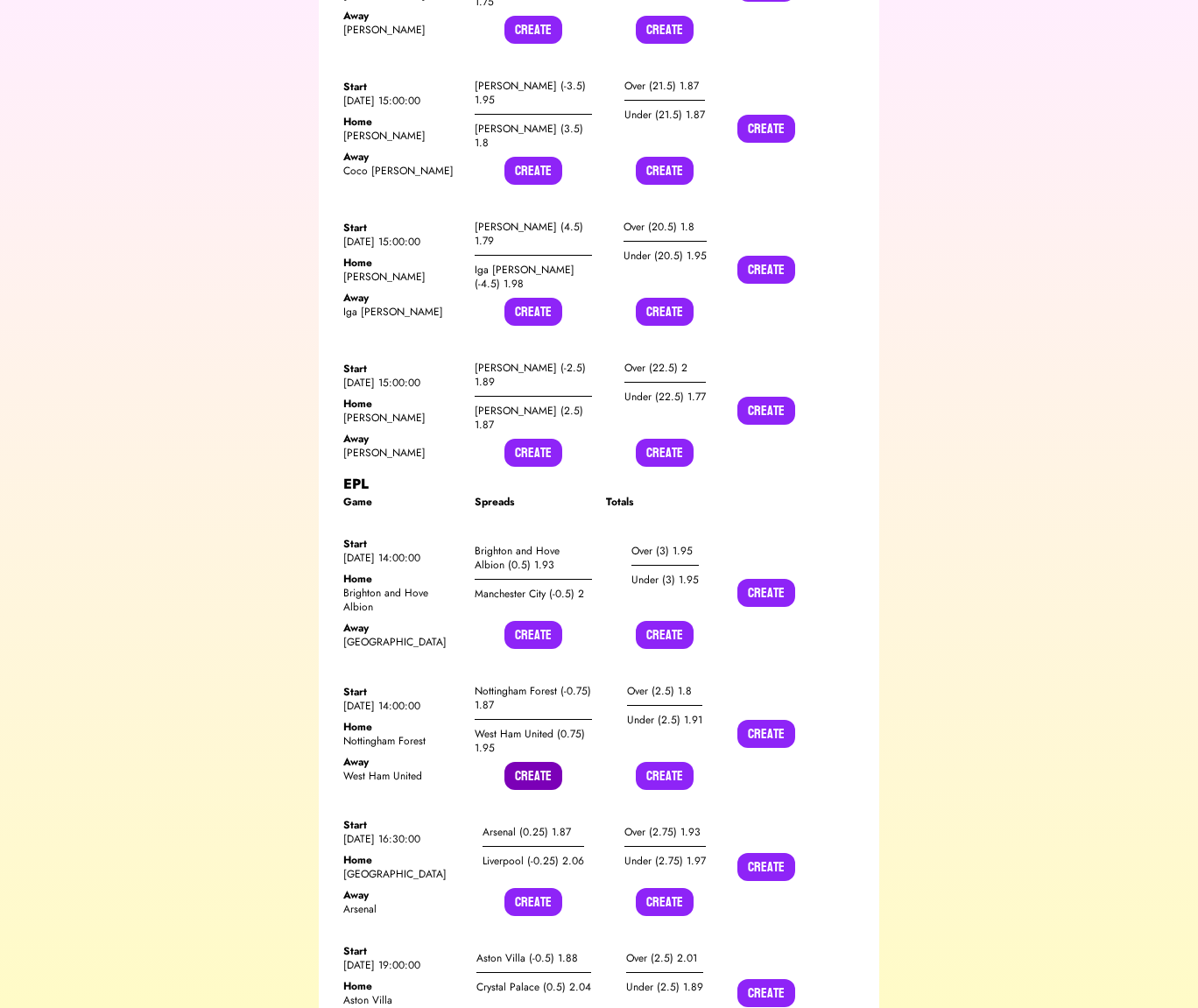
click at [535, 762] on button "Create" at bounding box center [533, 775] width 57 height 28
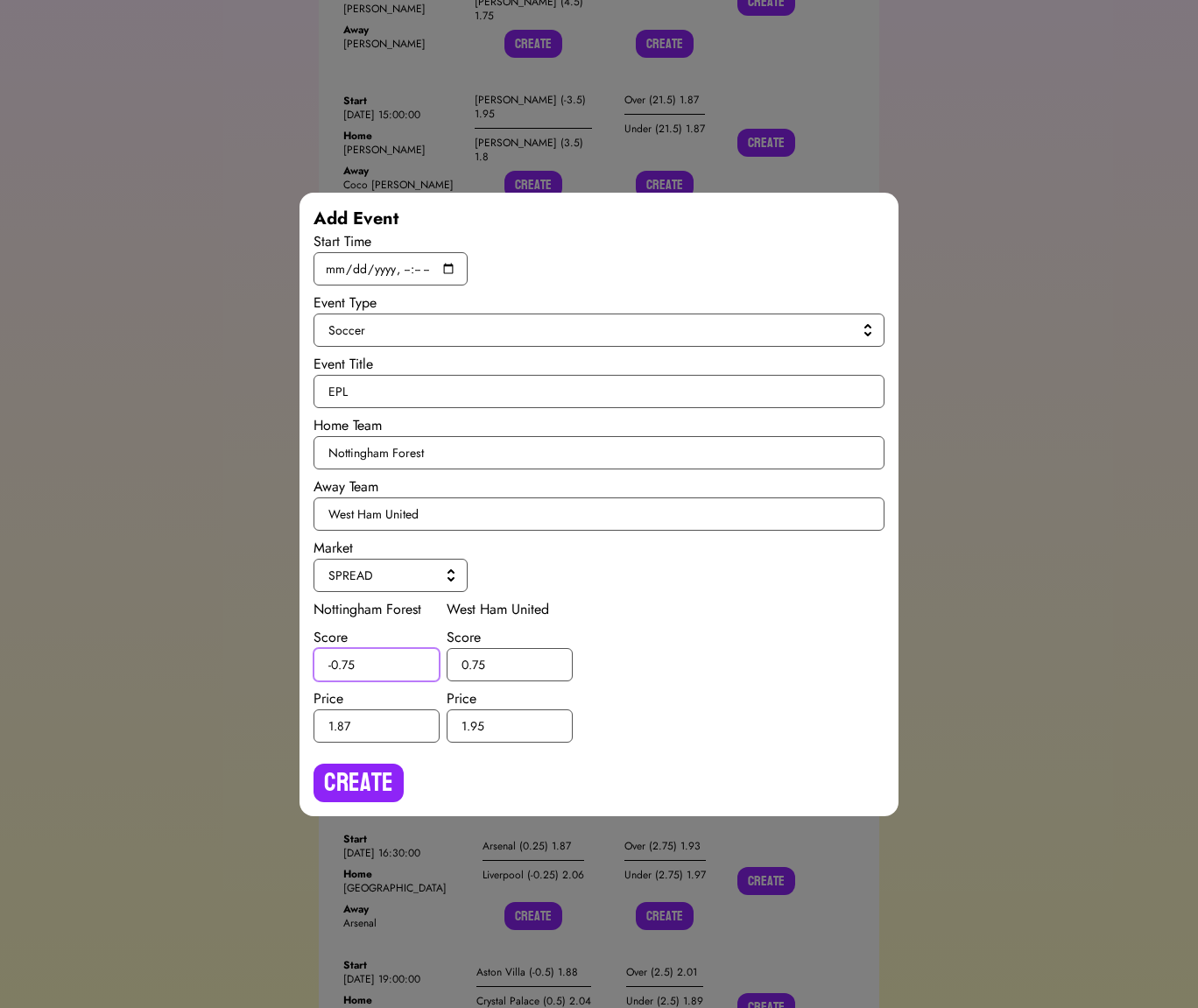
click at [350, 661] on input "-0.75" at bounding box center [376, 664] width 126 height 33
type input "-0.5"
click at [477, 662] on input "0.75" at bounding box center [509, 664] width 126 height 33
type input "0.5"
click at [367, 785] on button "Create" at bounding box center [358, 782] width 90 height 39
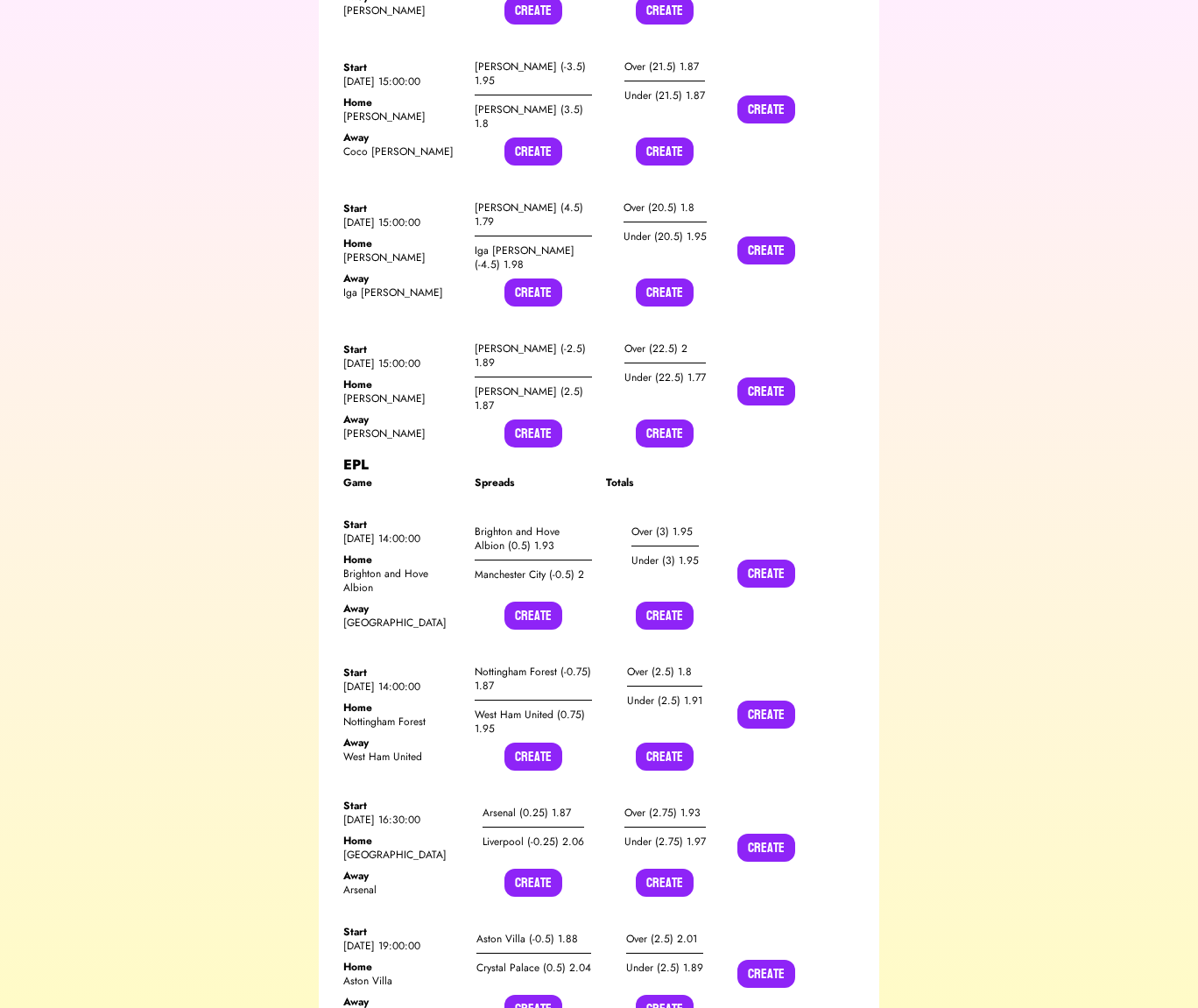
scroll to position [6692, 0]
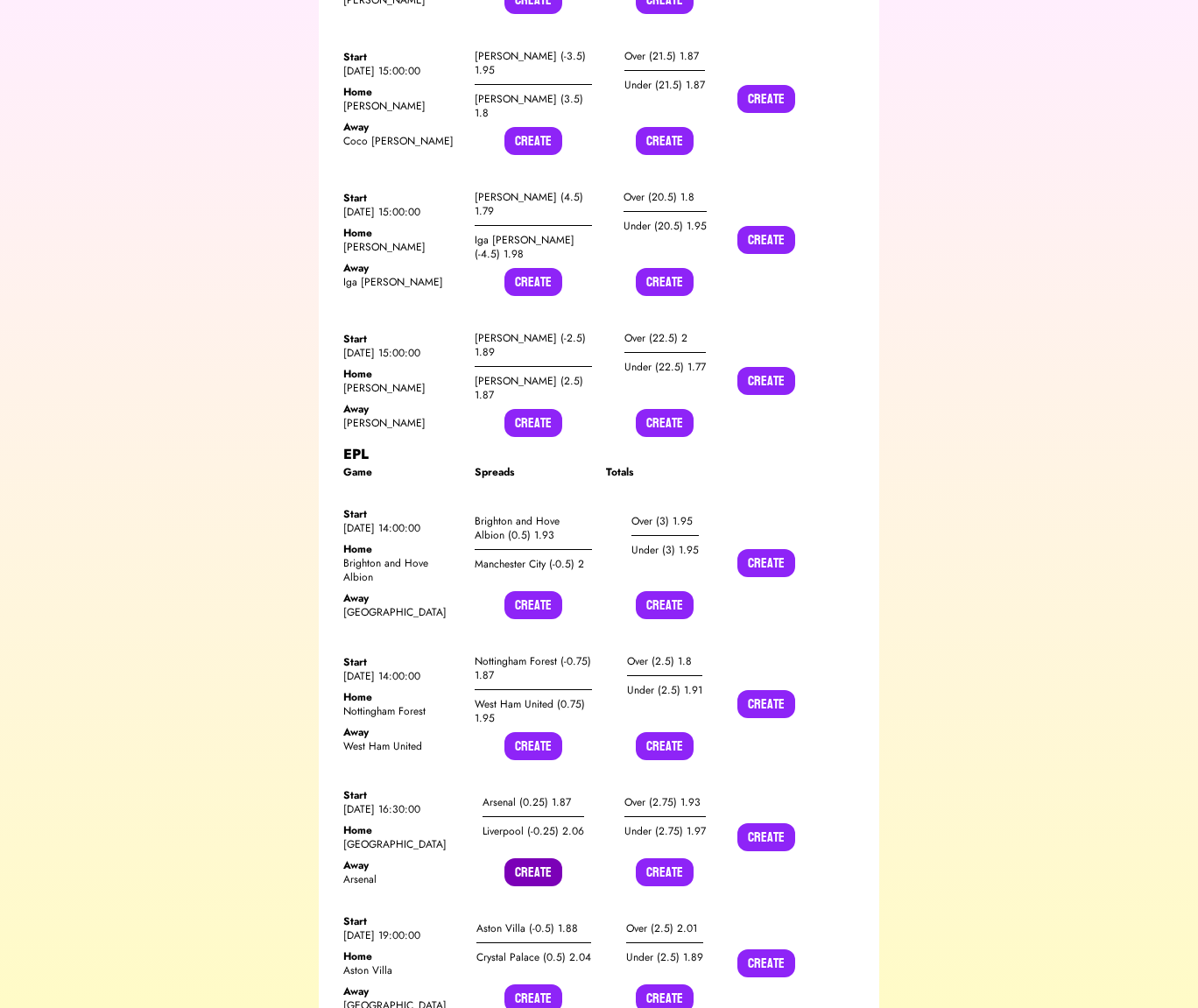
click at [516, 858] on button "Create" at bounding box center [533, 872] width 57 height 28
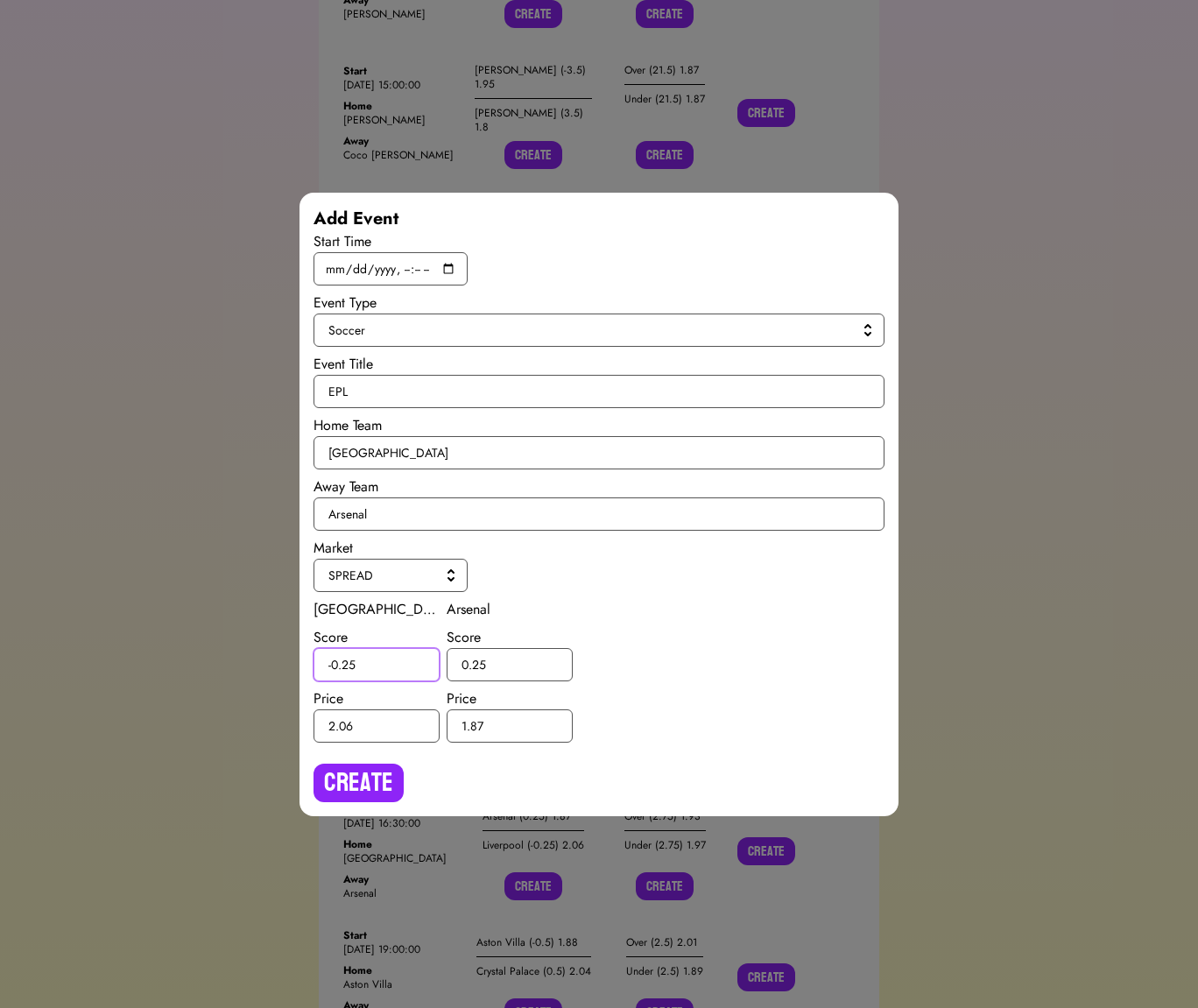
click at [351, 664] on input "-0.25" at bounding box center [376, 664] width 126 height 33
type input "-0.5"
click at [479, 664] on input "0.25" at bounding box center [509, 664] width 126 height 33
type input "0.5"
click at [377, 771] on button "Create" at bounding box center [358, 782] width 90 height 39
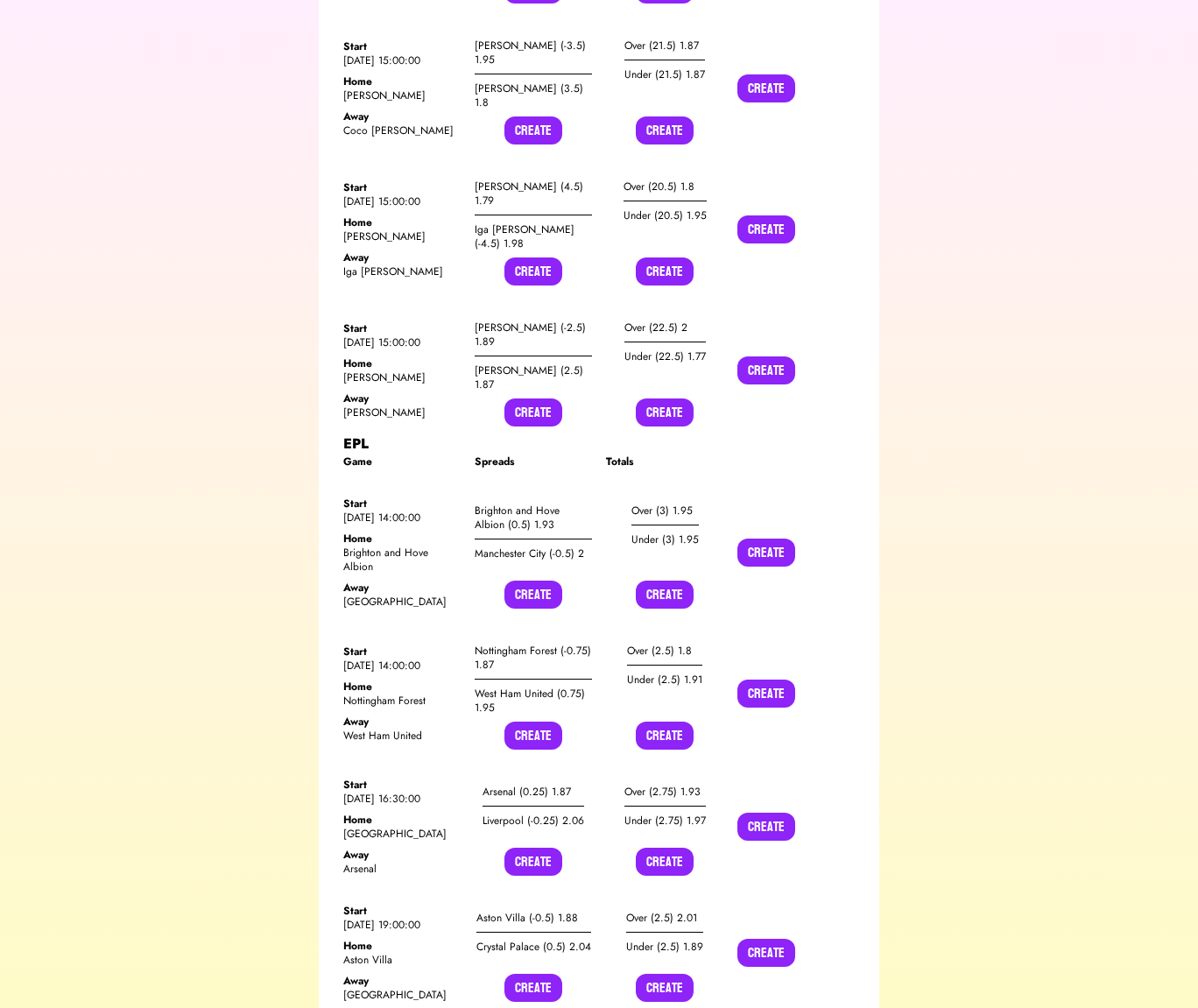
scroll to position [6707, 0]
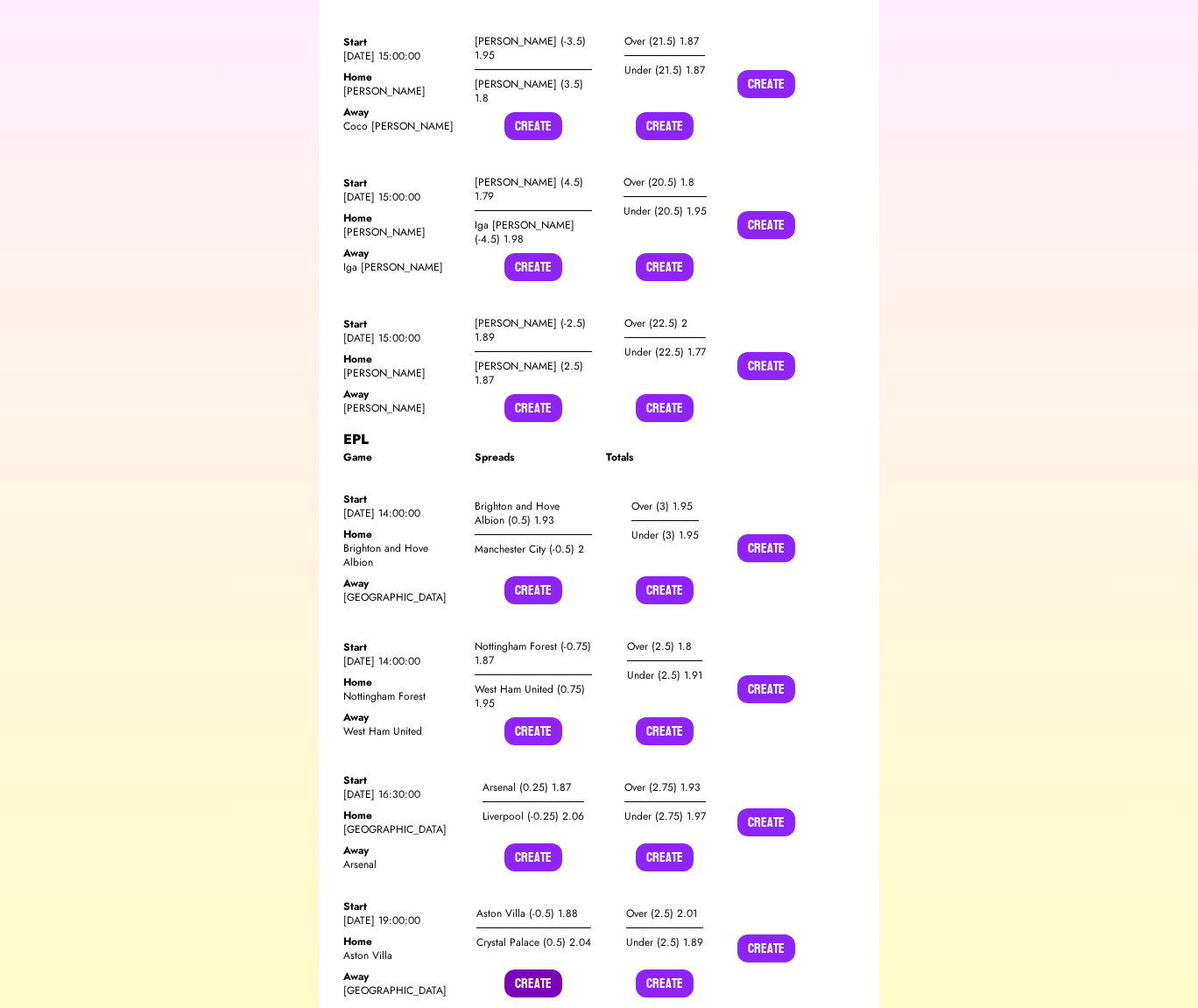
click at [534, 969] on button "Create" at bounding box center [533, 983] width 57 height 28
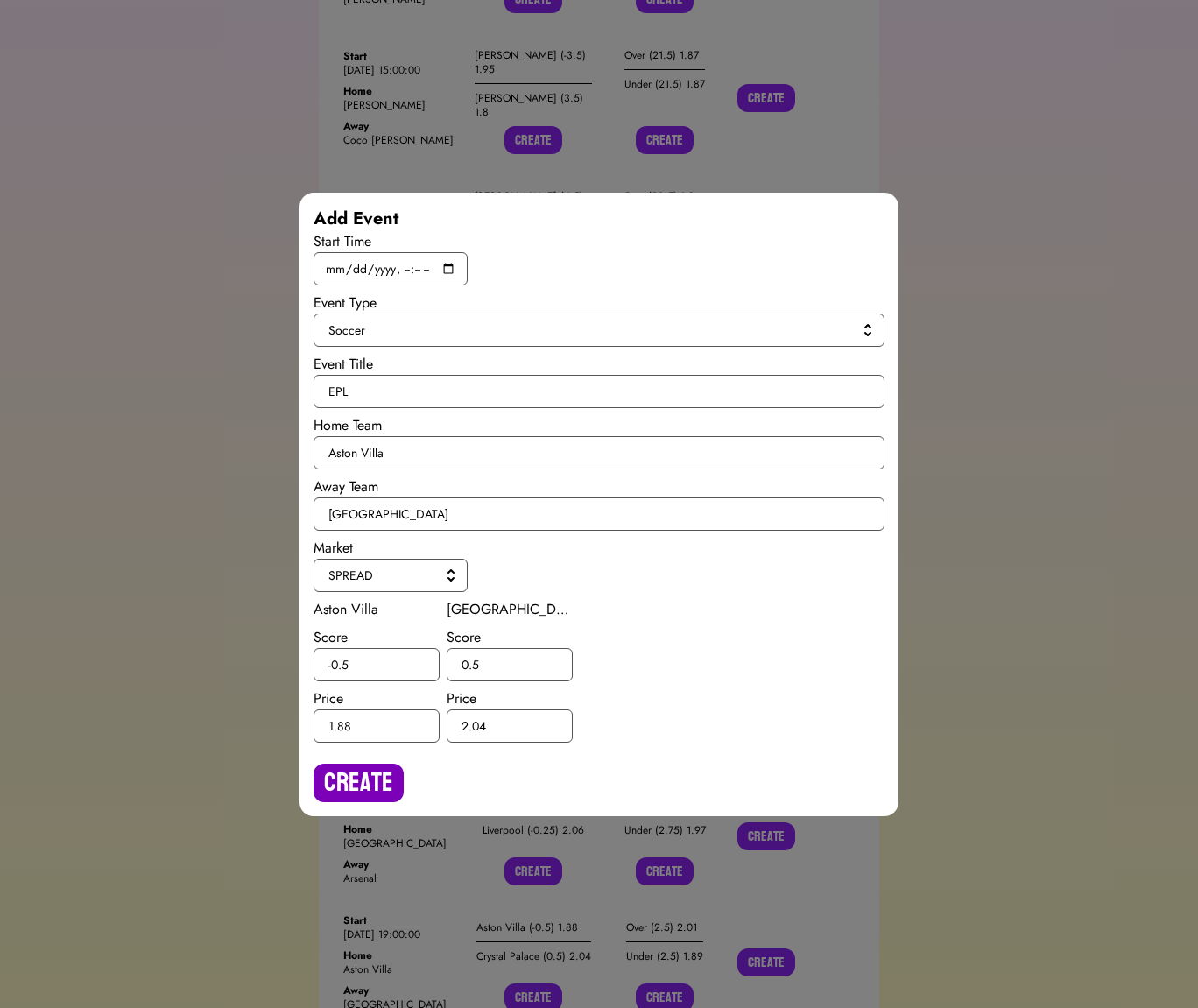
click at [364, 785] on button "Create" at bounding box center [358, 782] width 90 height 39
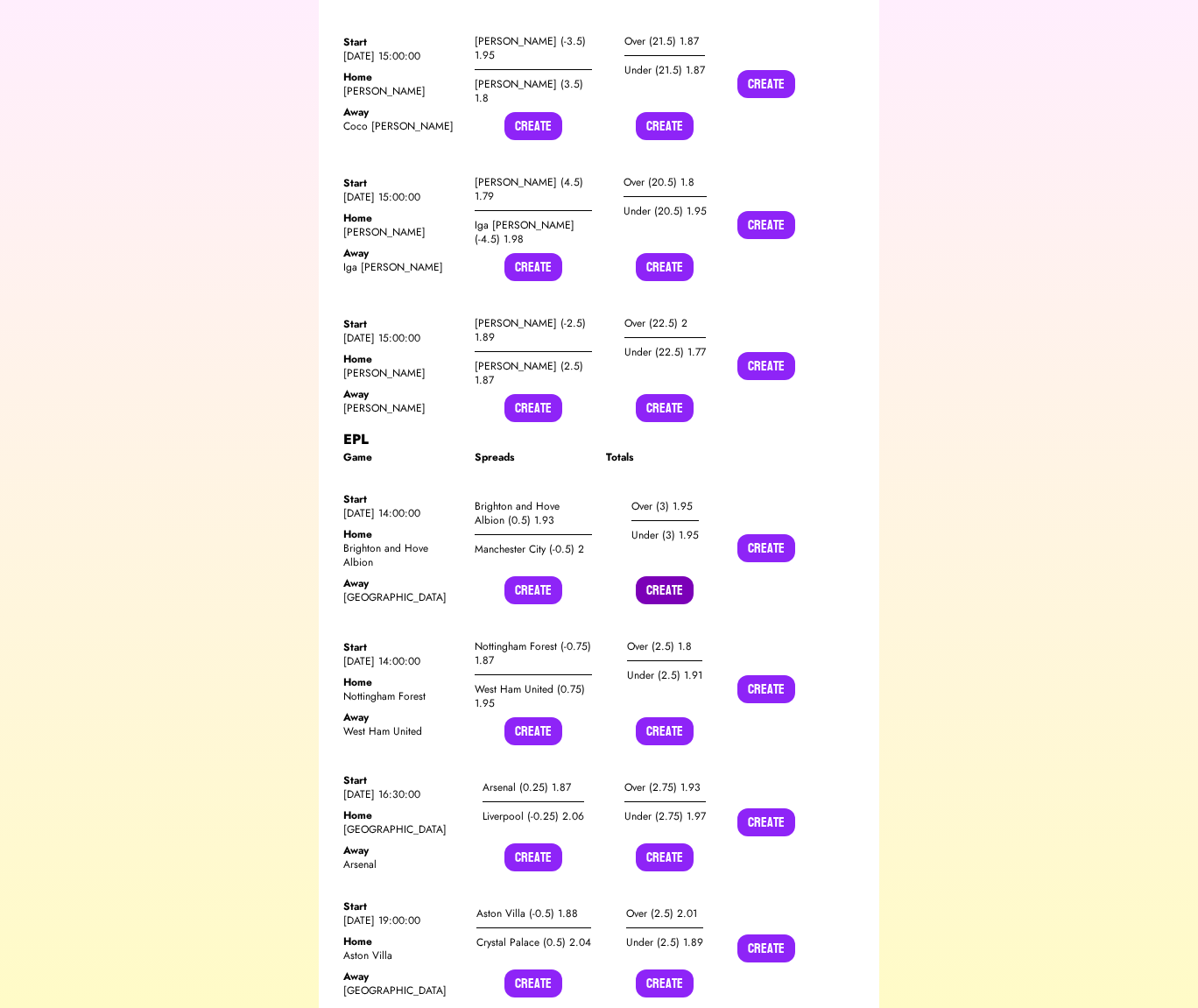
click at [668, 576] on button "Create" at bounding box center [664, 590] width 57 height 28
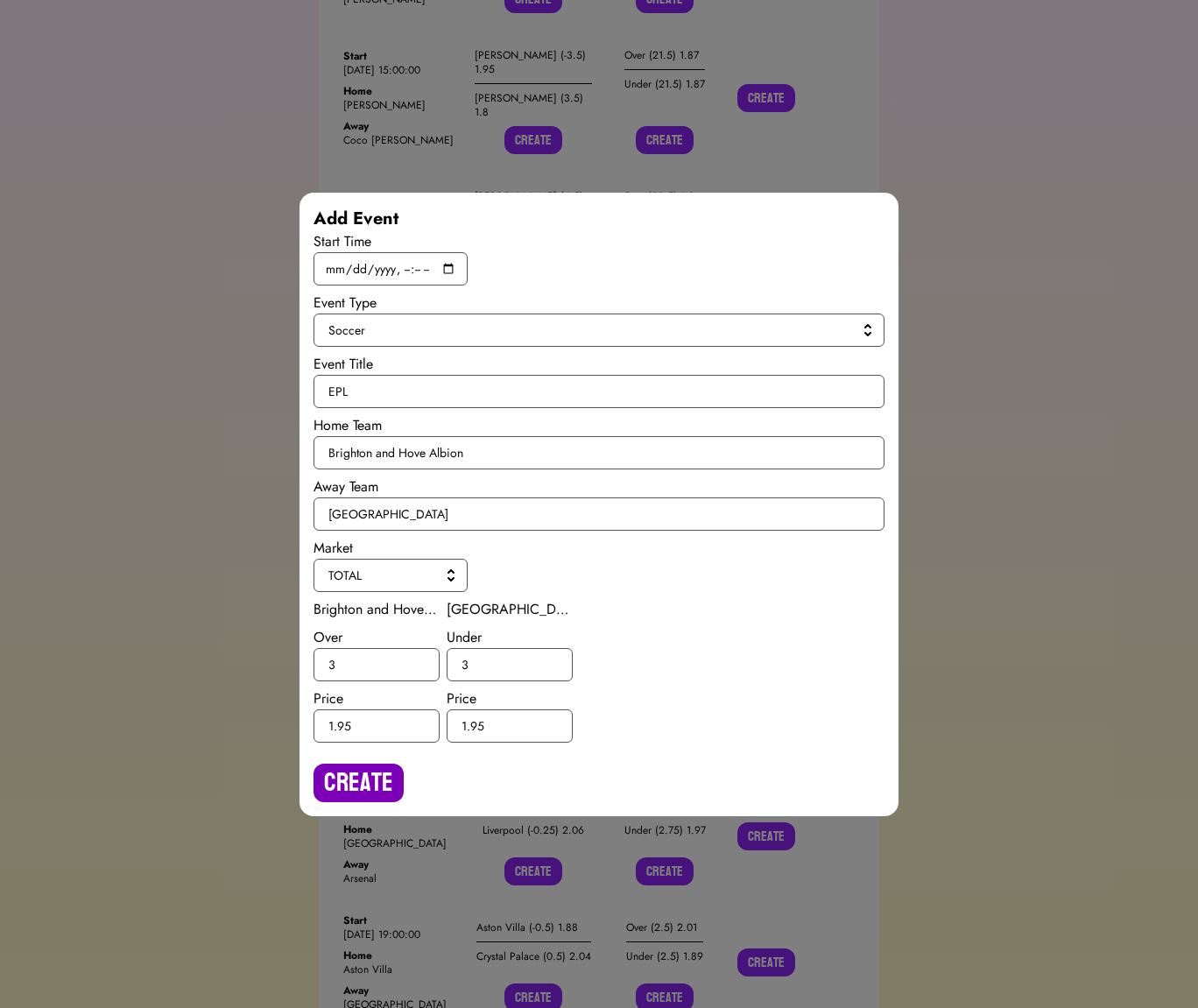
click at [379, 783] on button "Create" at bounding box center [358, 782] width 90 height 39
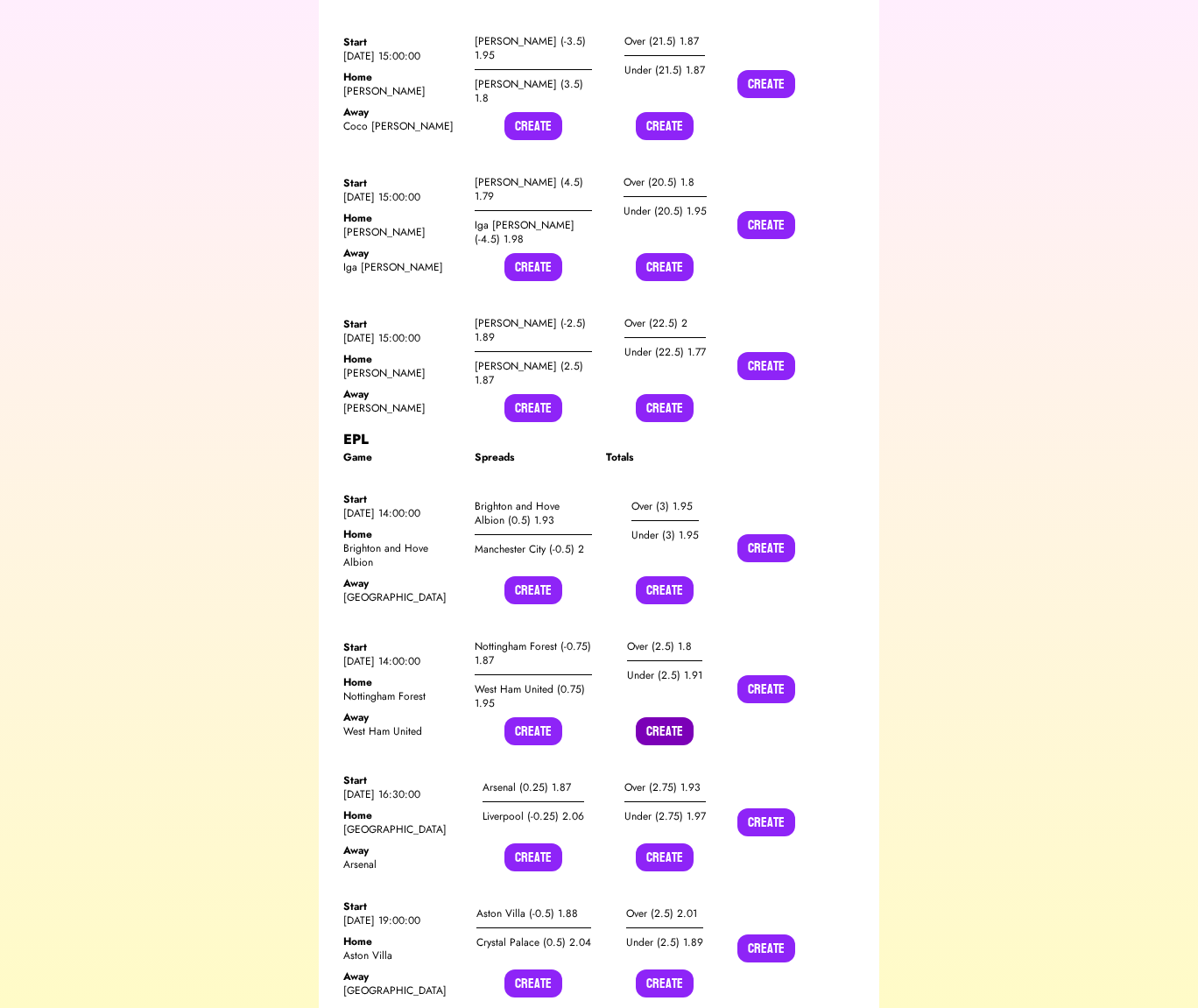
click at [651, 717] on button "Create" at bounding box center [664, 730] width 57 height 28
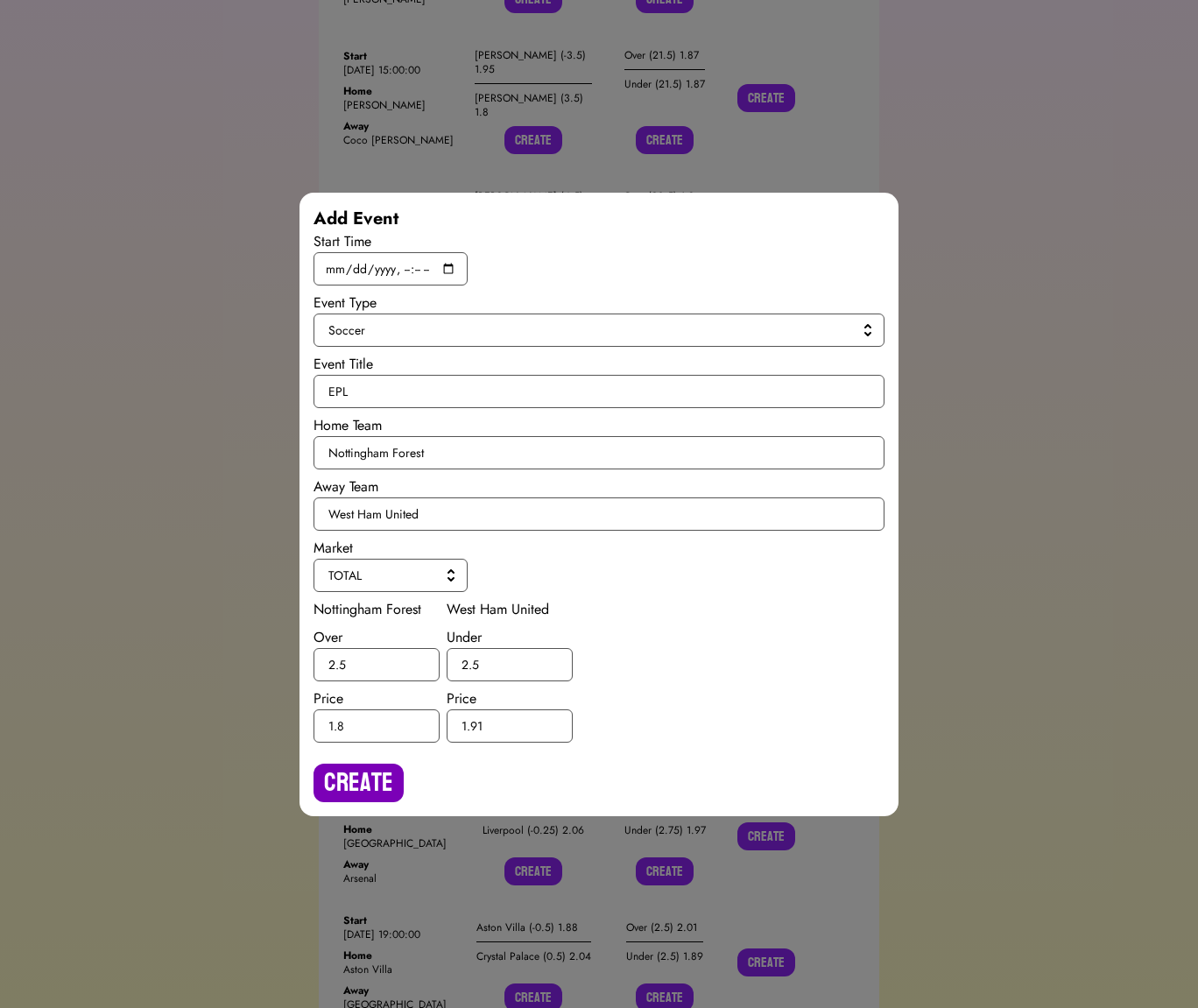
click at [354, 783] on button "Create" at bounding box center [358, 782] width 90 height 39
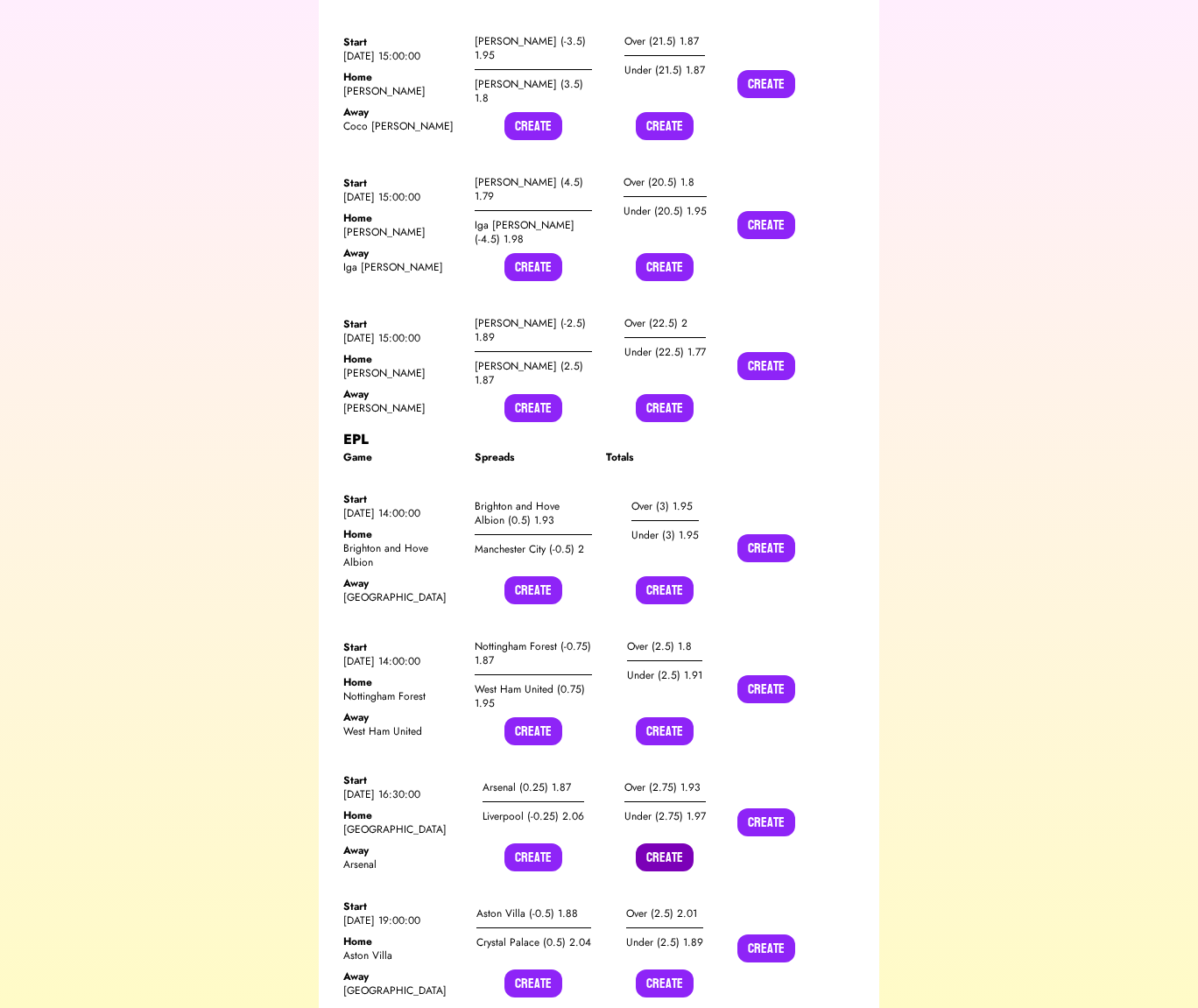
click at [653, 843] on button "Create" at bounding box center [664, 857] width 57 height 28
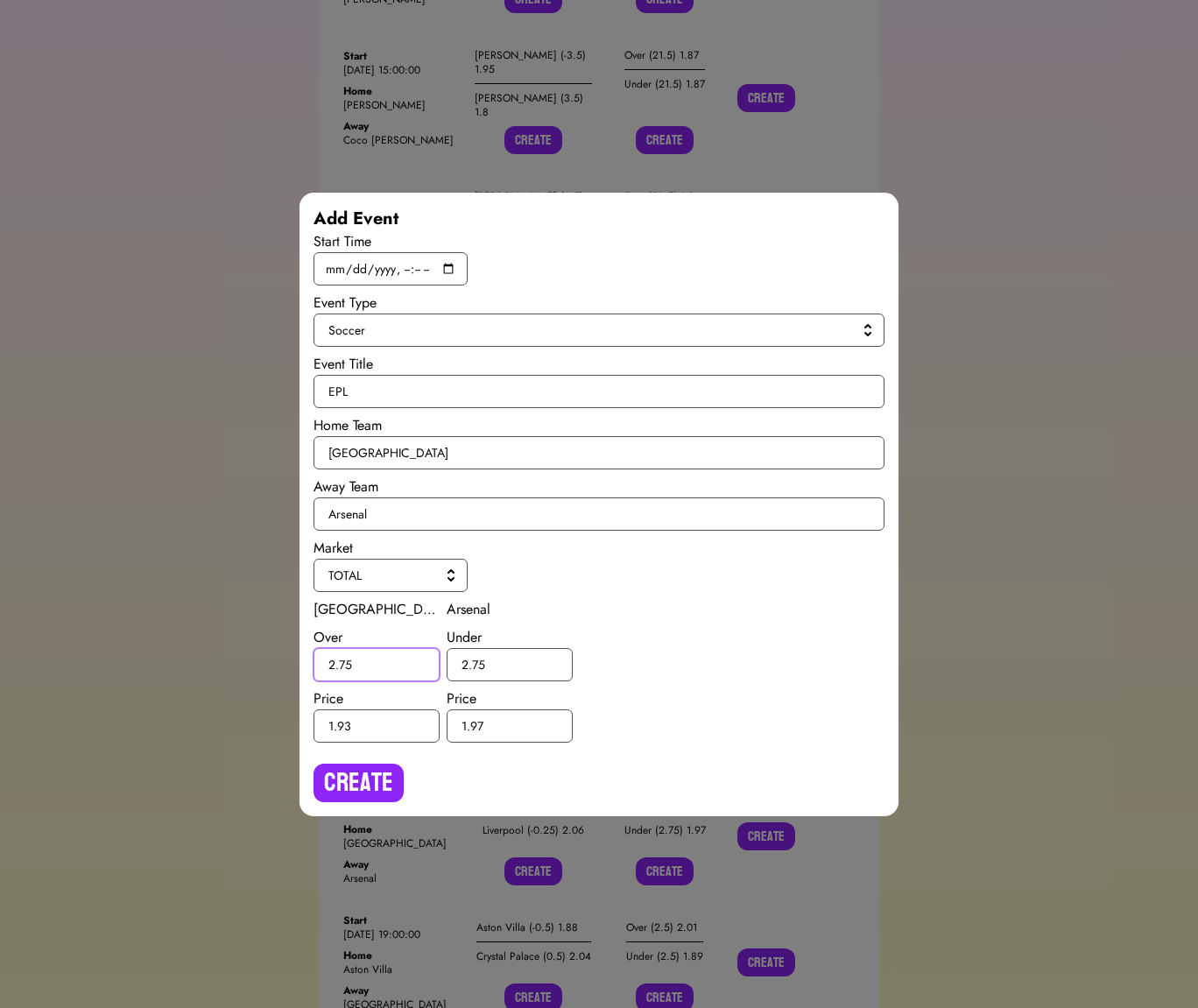
click at [347, 660] on input "2.75" at bounding box center [376, 664] width 126 height 33
type input "2.5"
click at [478, 661] on input "2.75" at bounding box center [509, 664] width 126 height 33
type input "2.5"
click at [375, 774] on button "Create" at bounding box center [358, 782] width 90 height 39
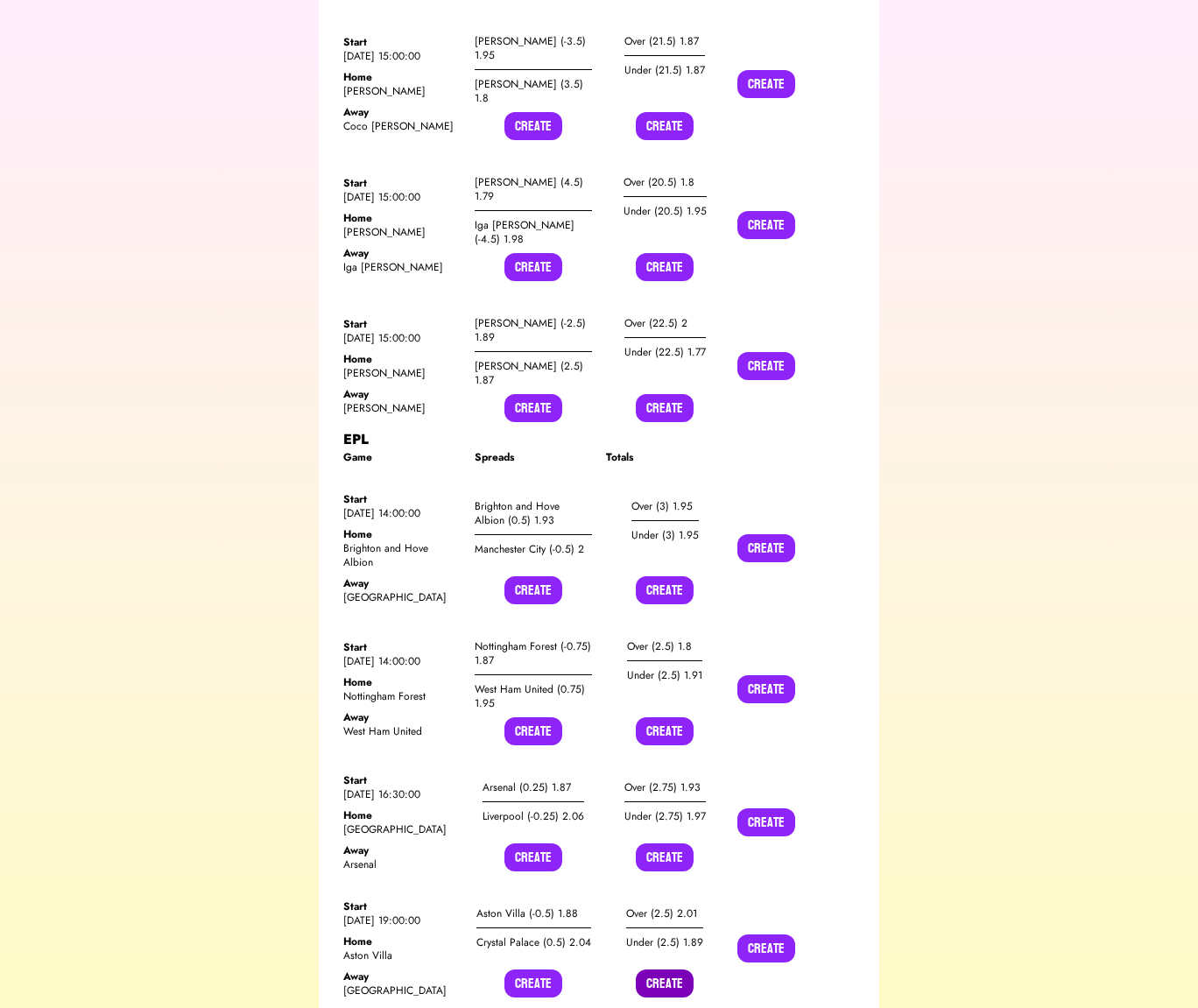
click at [657, 969] on button "Create" at bounding box center [664, 983] width 57 height 28
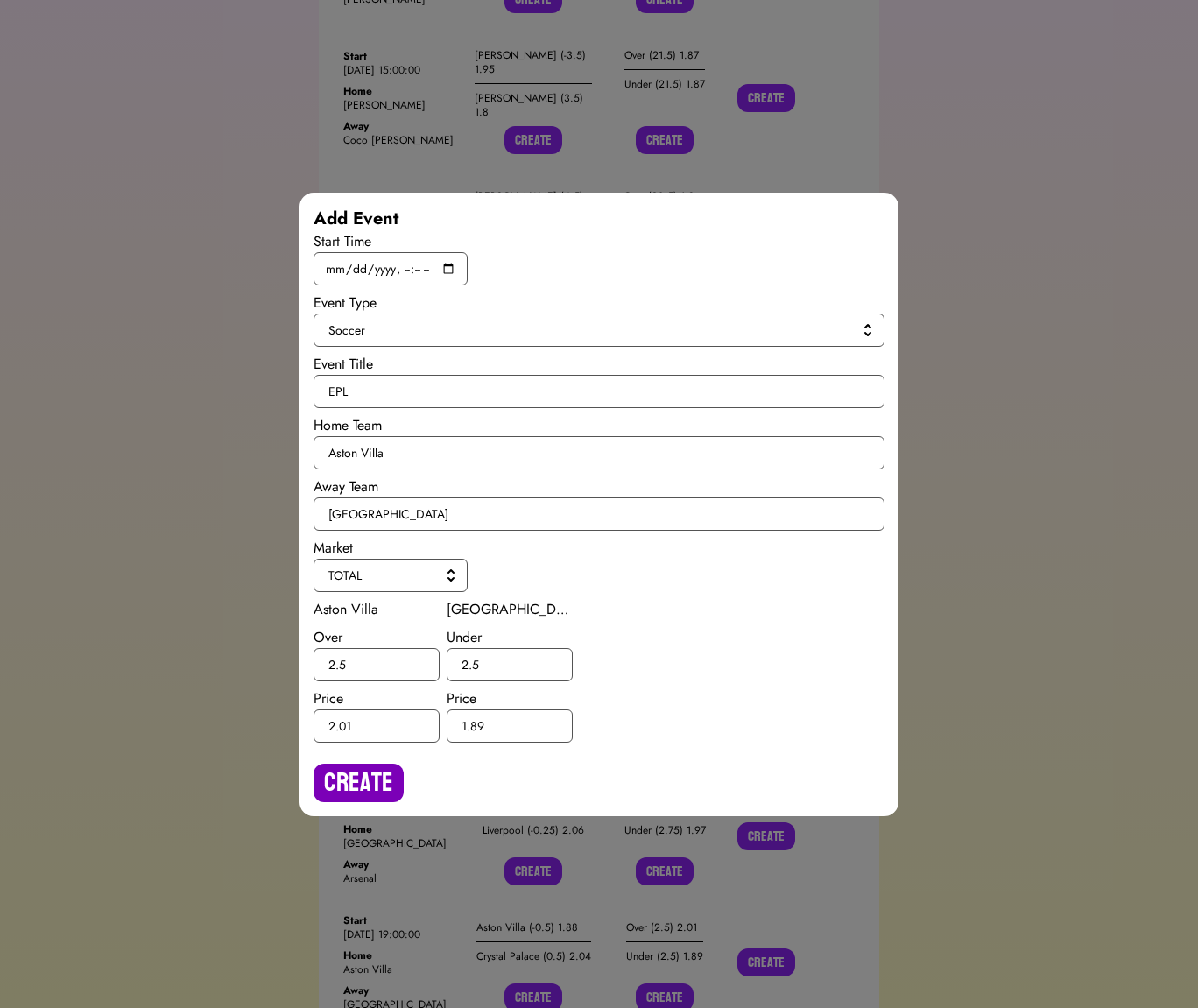
click at [358, 770] on button "Create" at bounding box center [358, 782] width 90 height 39
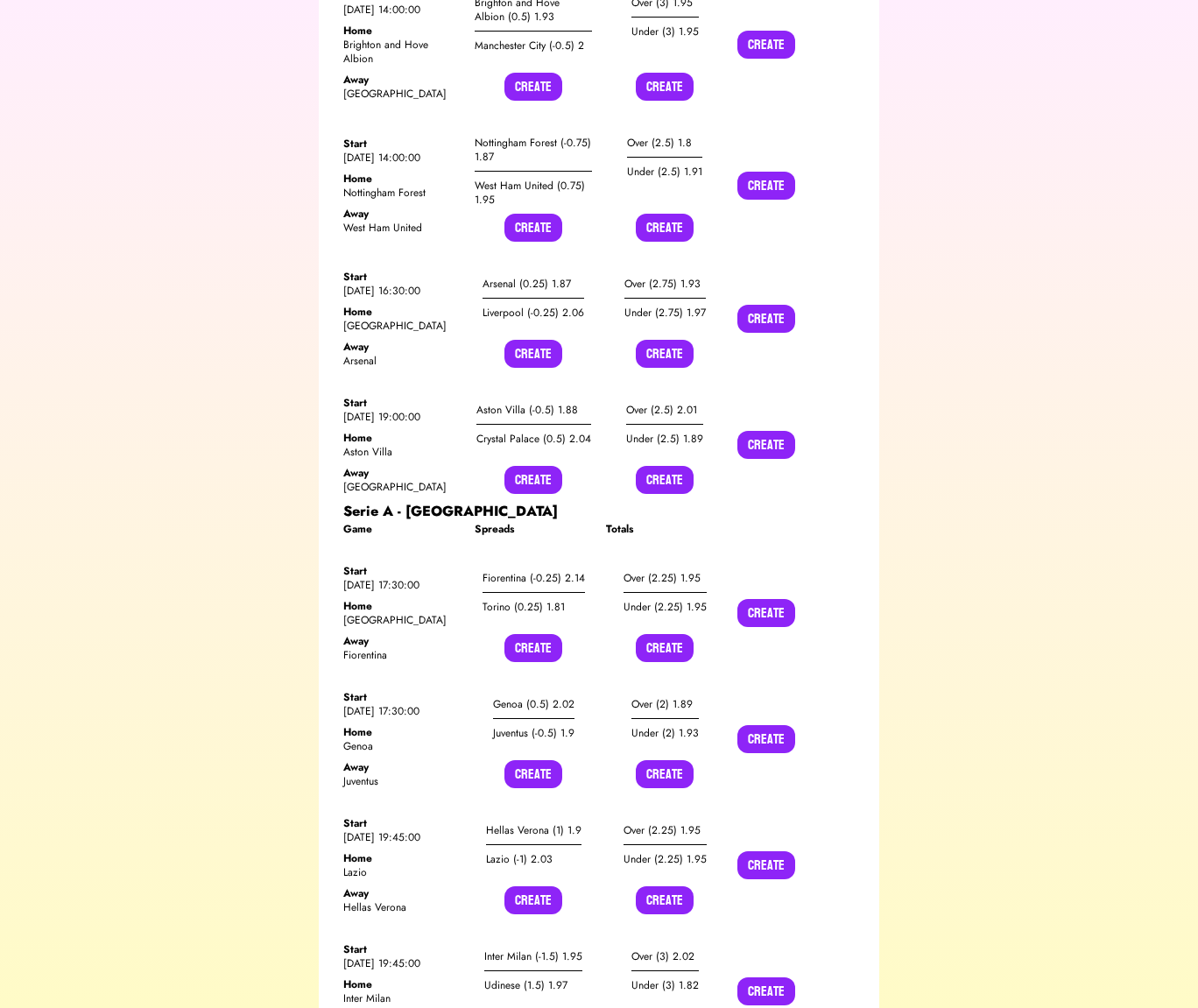
scroll to position [7217, 0]
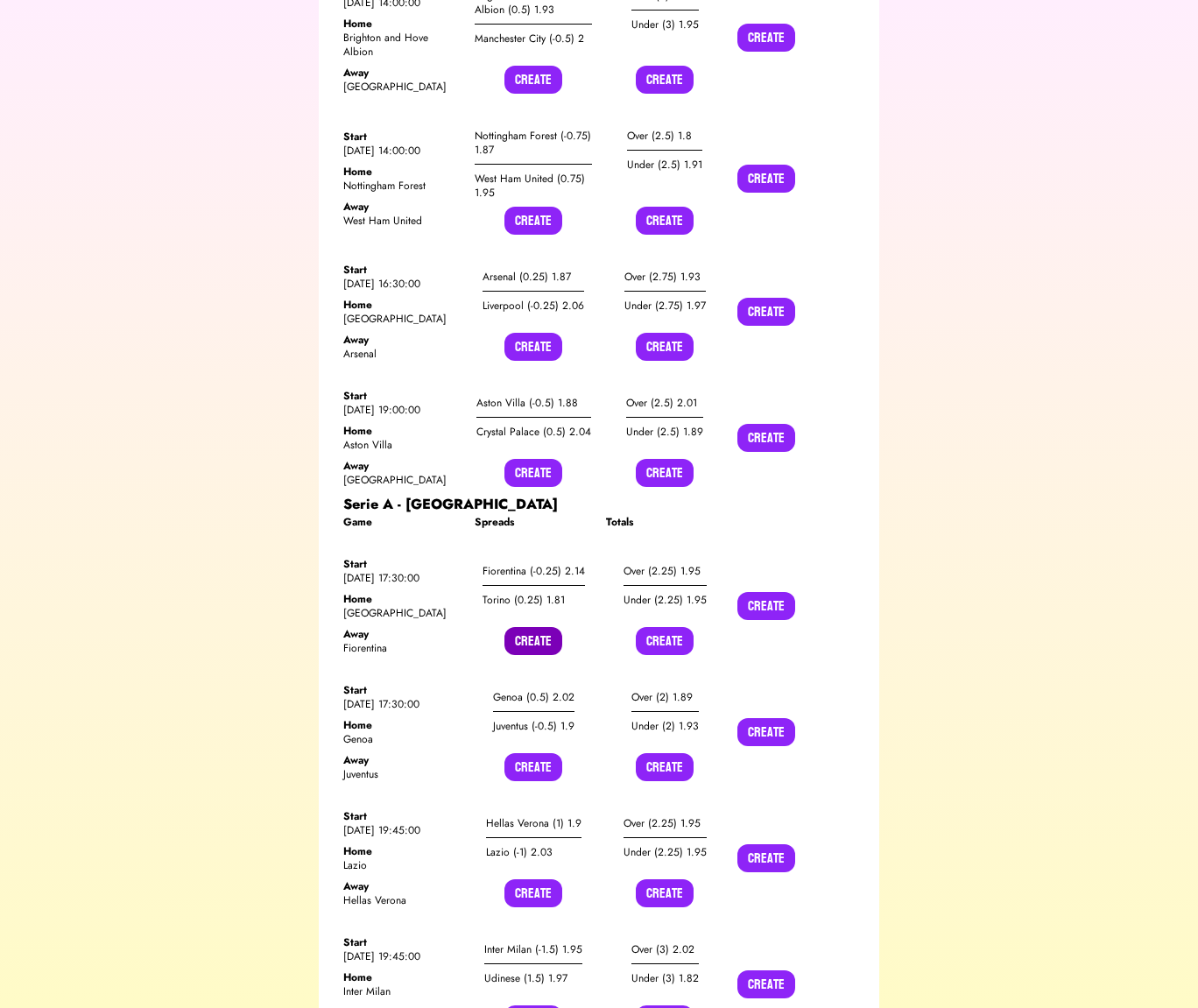
click at [520, 627] on button "Create" at bounding box center [533, 641] width 57 height 28
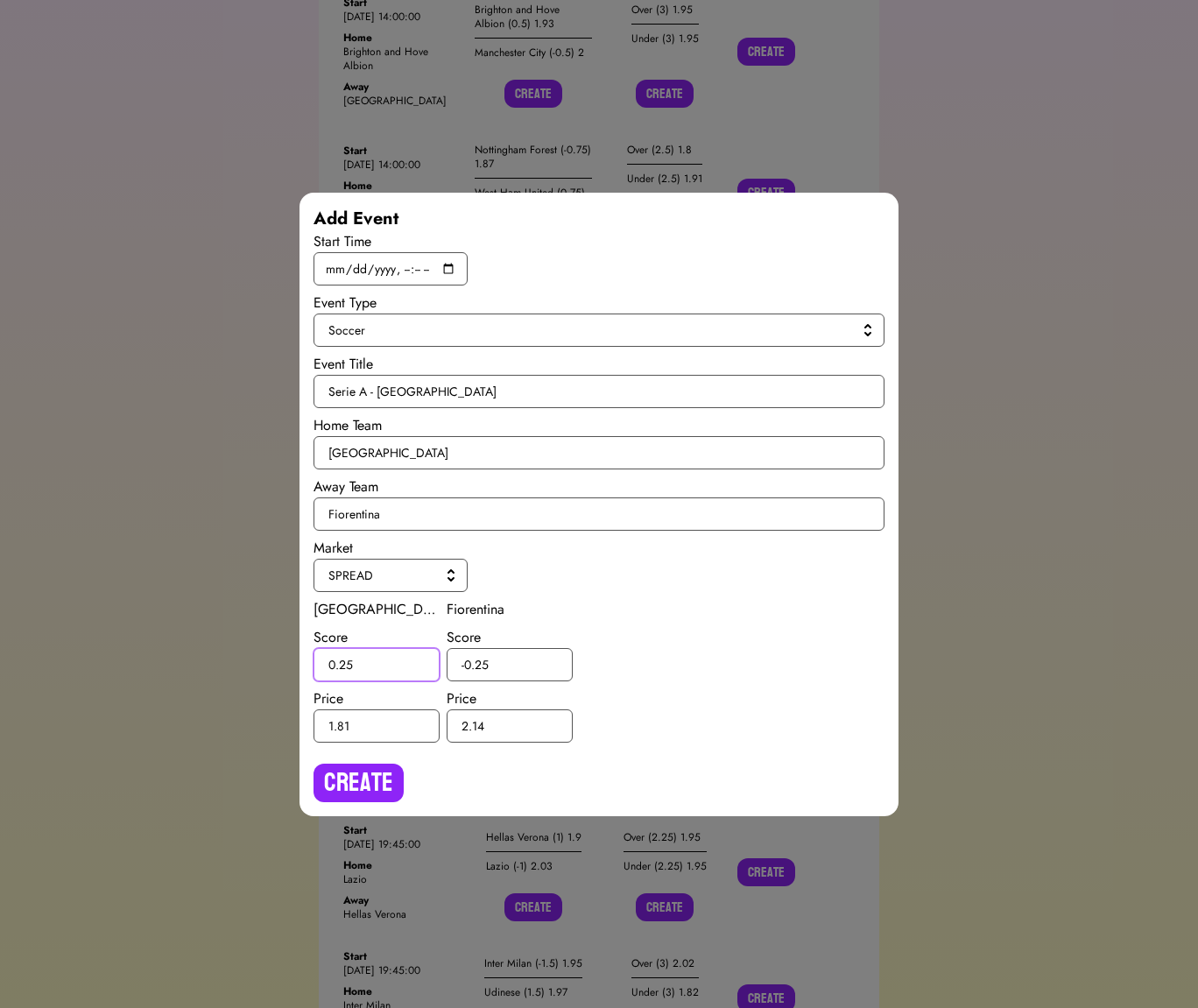
click at [344, 662] on input "0.25" at bounding box center [376, 664] width 126 height 33
type input "0.5"
click at [482, 659] on input "-0.25" at bounding box center [509, 664] width 126 height 33
type input "-0.5"
click at [366, 768] on button "Create" at bounding box center [358, 782] width 90 height 39
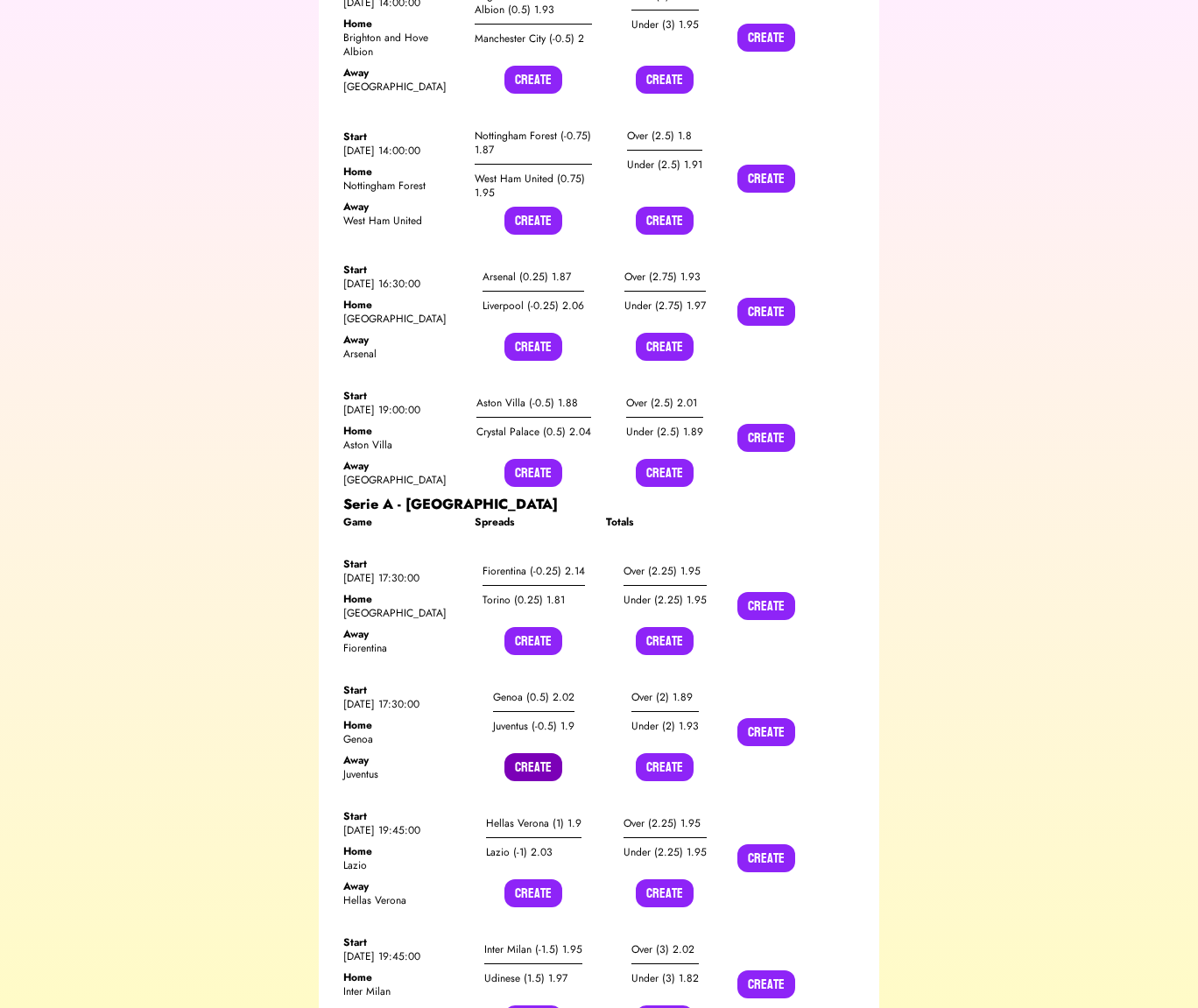
click at [529, 753] on button "Create" at bounding box center [533, 766] width 57 height 28
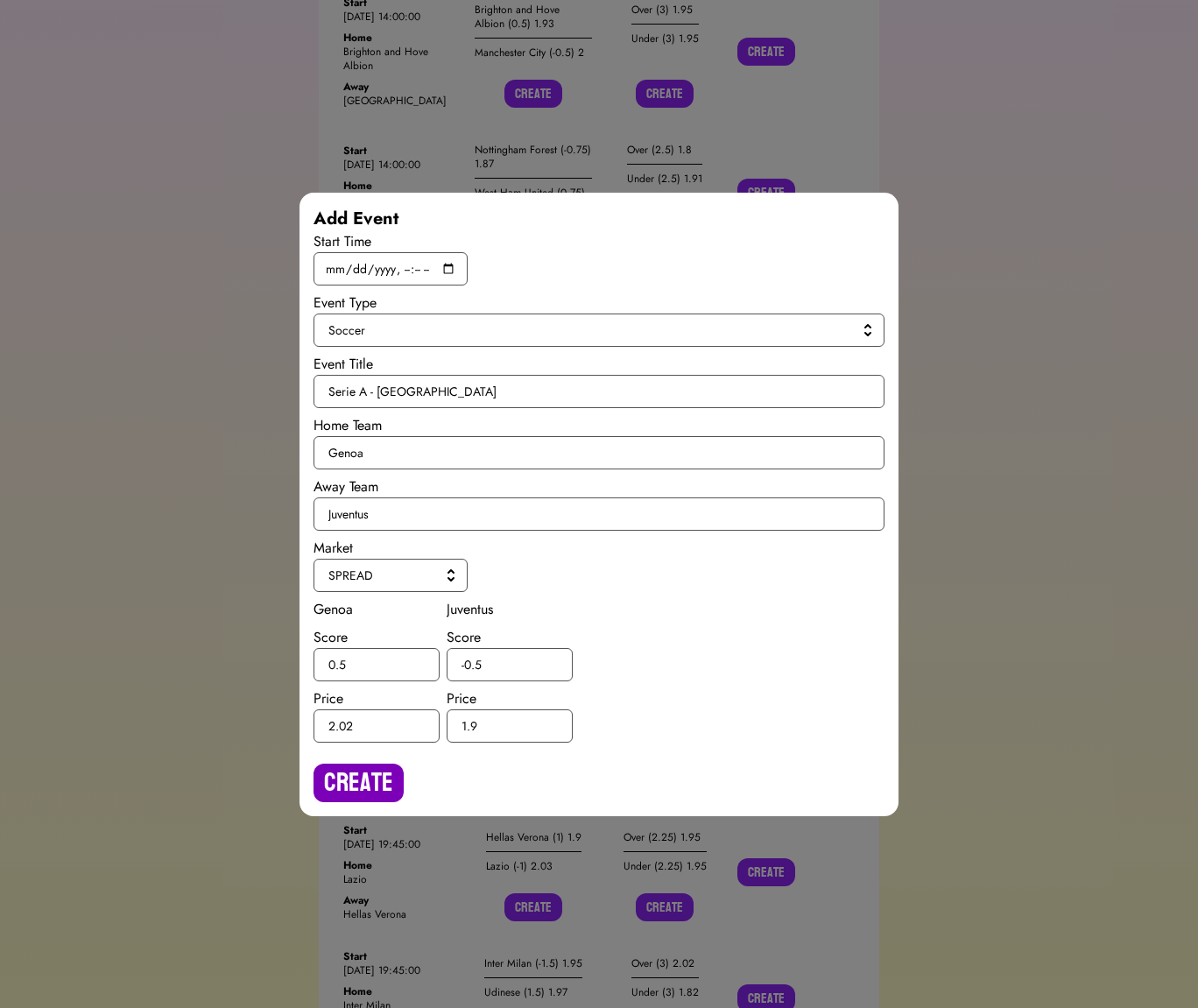
click at [334, 772] on button "Create" at bounding box center [358, 782] width 90 height 39
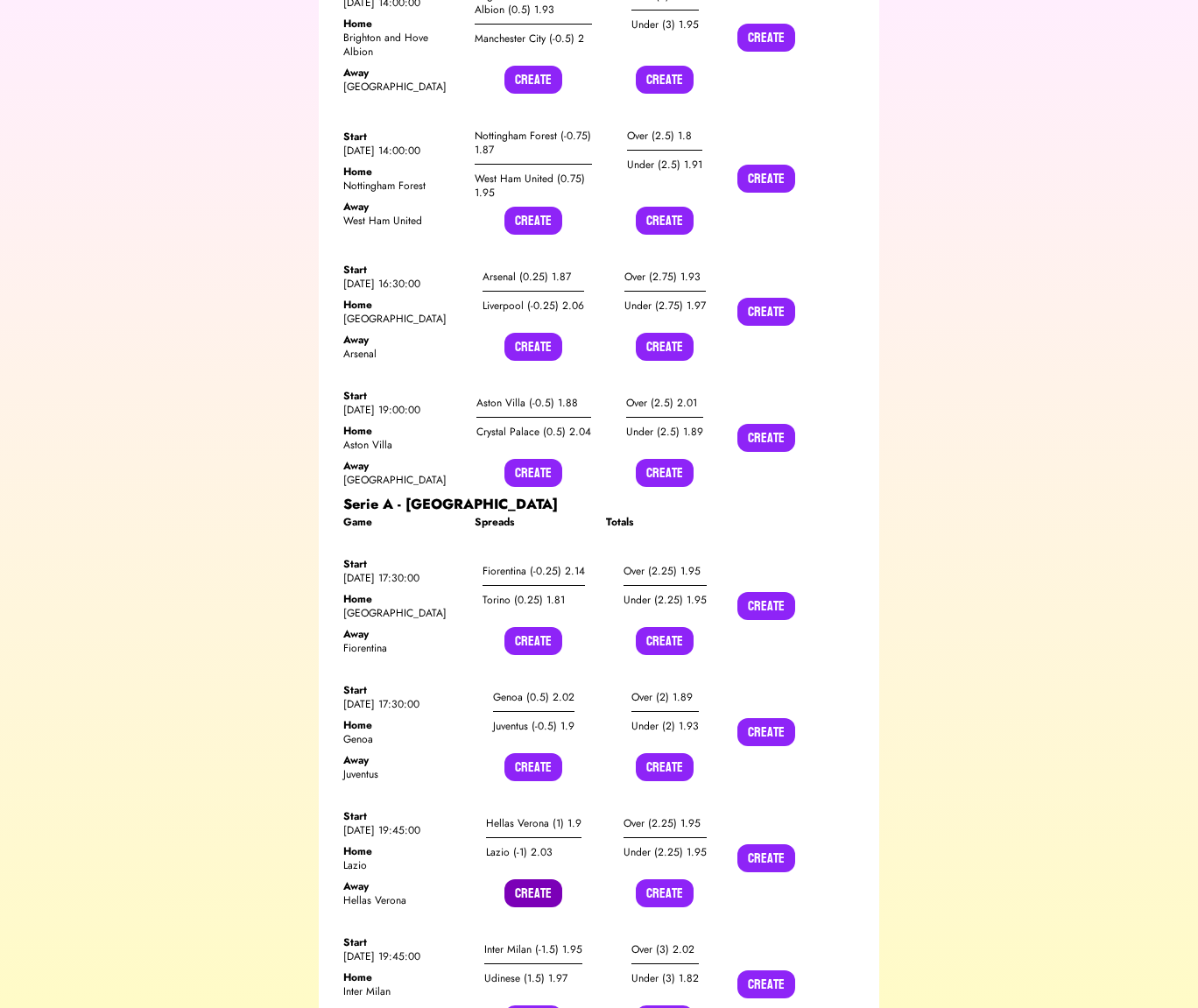
click at [523, 879] on button "Create" at bounding box center [533, 892] width 57 height 28
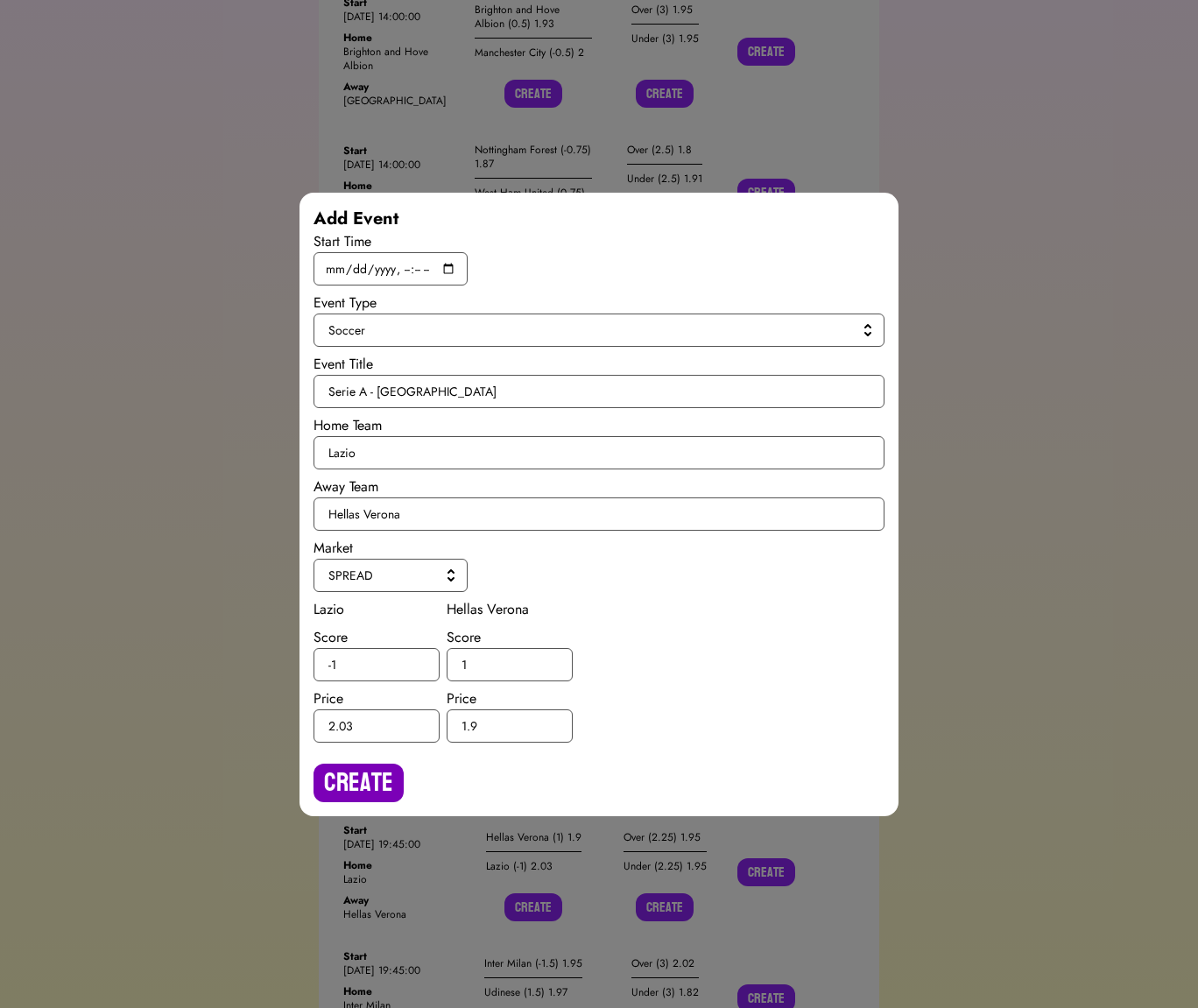
click at [363, 768] on button "Create" at bounding box center [358, 782] width 90 height 39
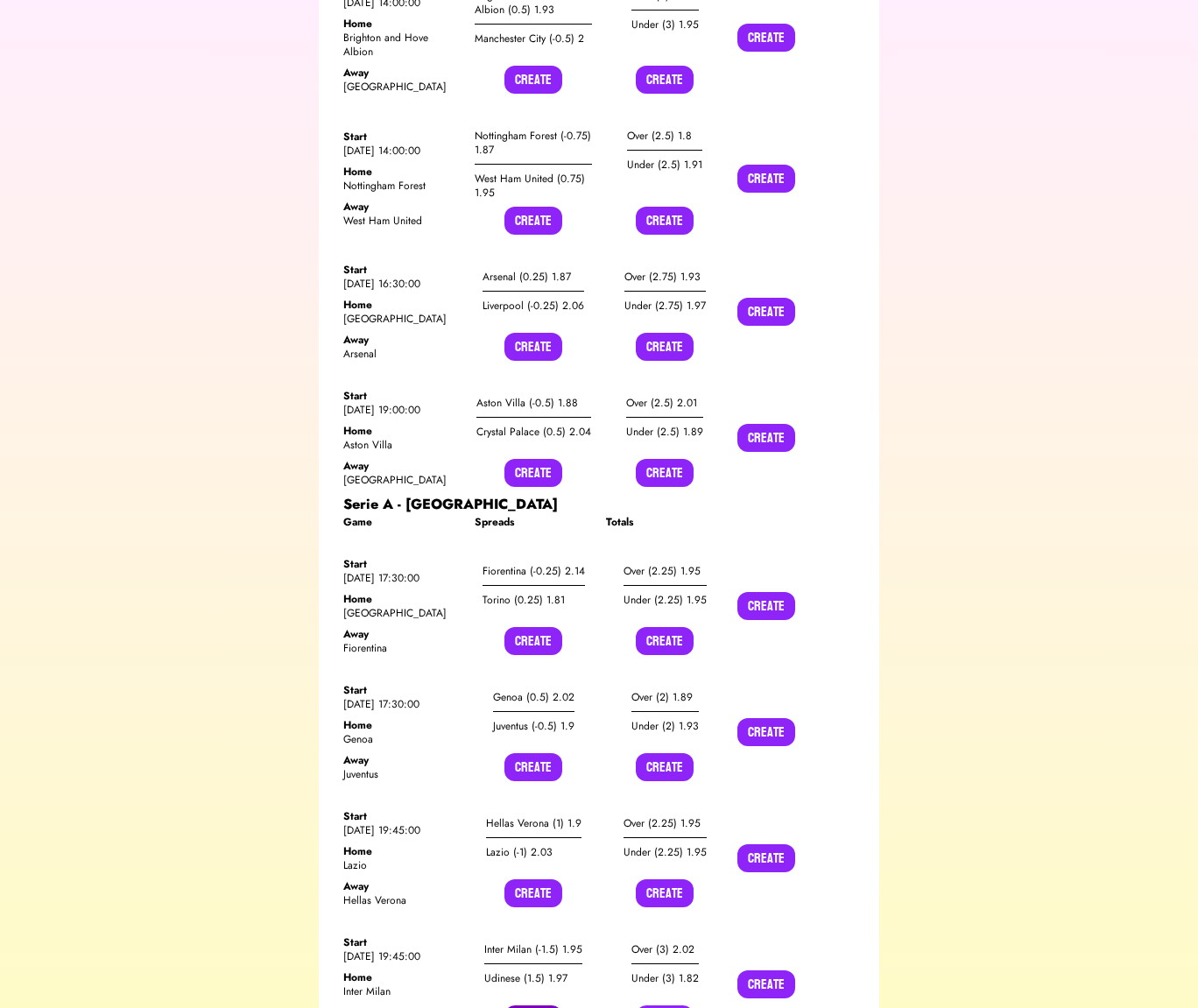
click at [519, 1005] on button "Create" at bounding box center [533, 1019] width 57 height 28
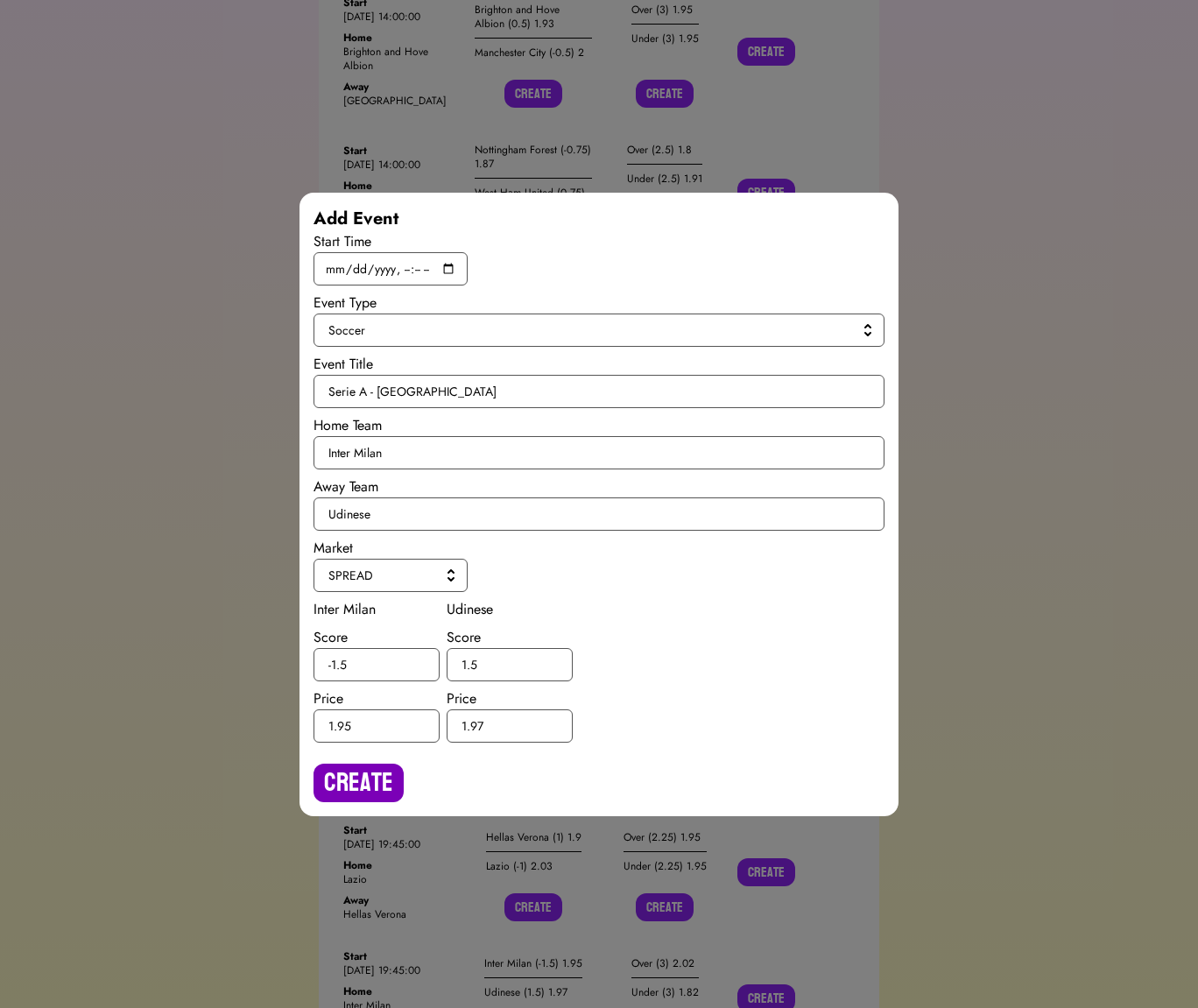
click at [372, 789] on button "Create" at bounding box center [358, 782] width 90 height 39
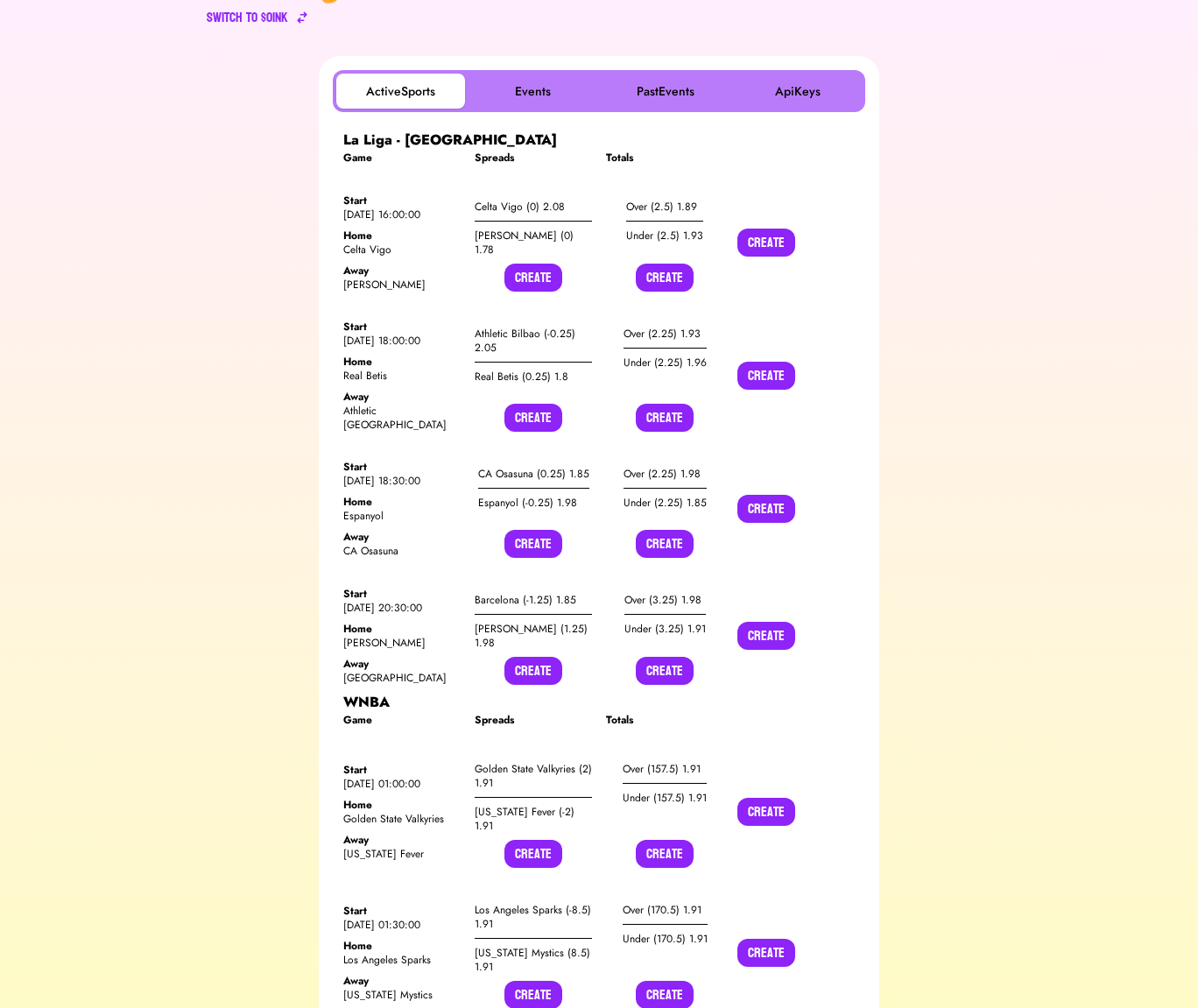
scroll to position [0, 0]
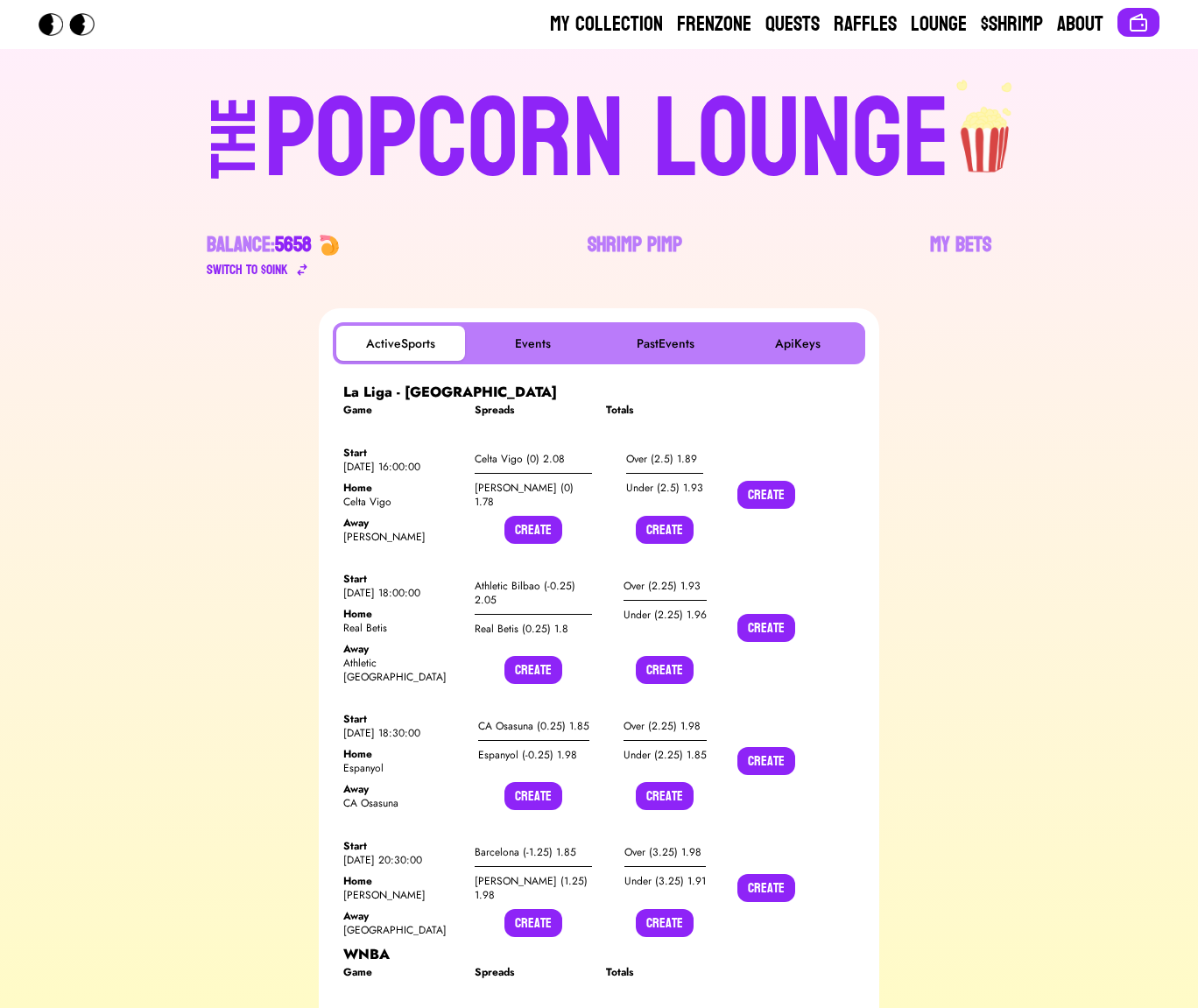
click at [573, 134] on div "POPCORN LOUNGE" at bounding box center [607, 140] width 685 height 112
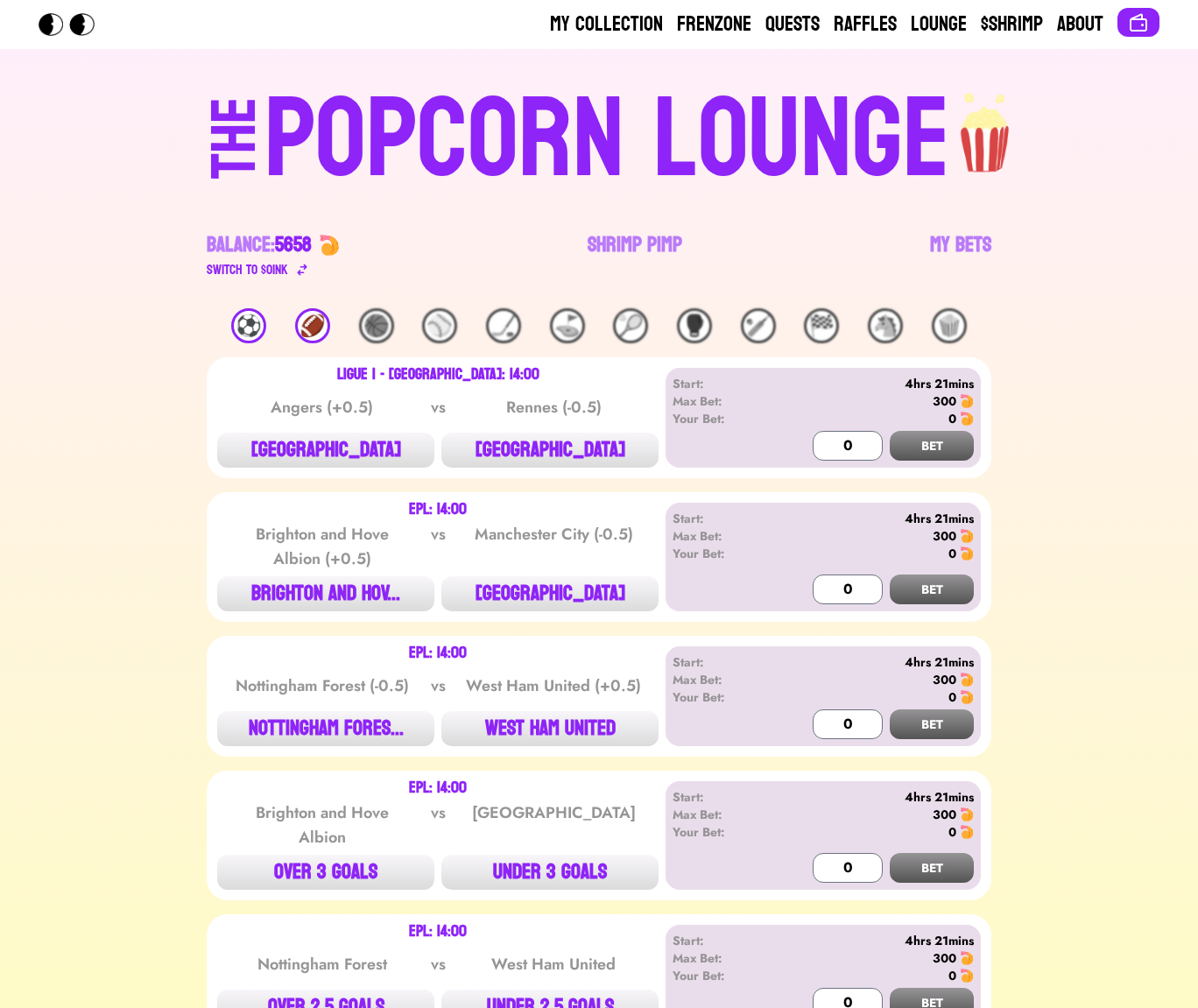
click at [256, 314] on div "⚽️" at bounding box center [248, 325] width 35 height 35
click at [246, 325] on div "⚽️" at bounding box center [248, 325] width 35 height 35
click at [247, 326] on div "⚽️" at bounding box center [248, 325] width 35 height 35
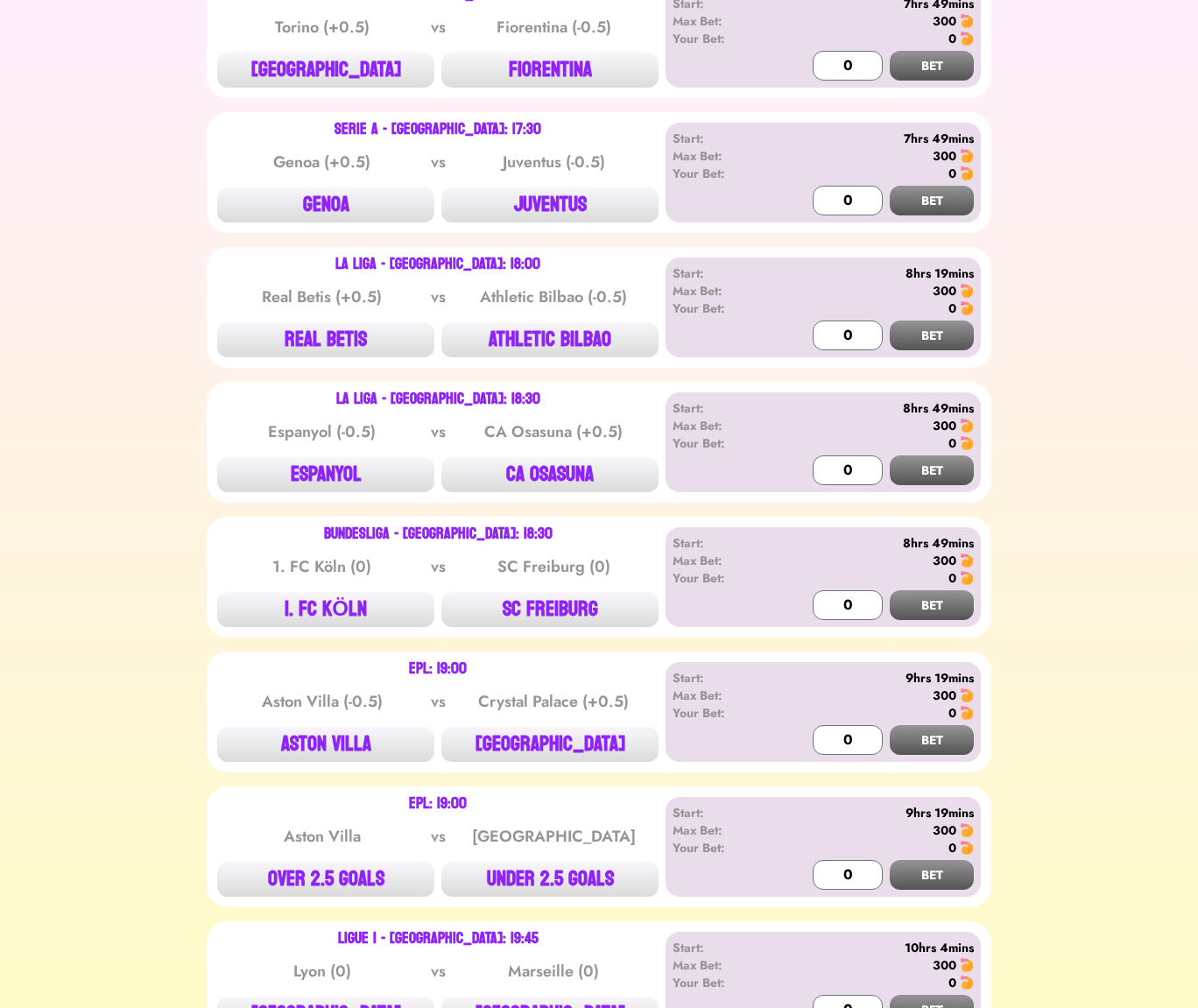
scroll to position [2213, 0]
